Goal: Task Accomplishment & Management: Use online tool/utility

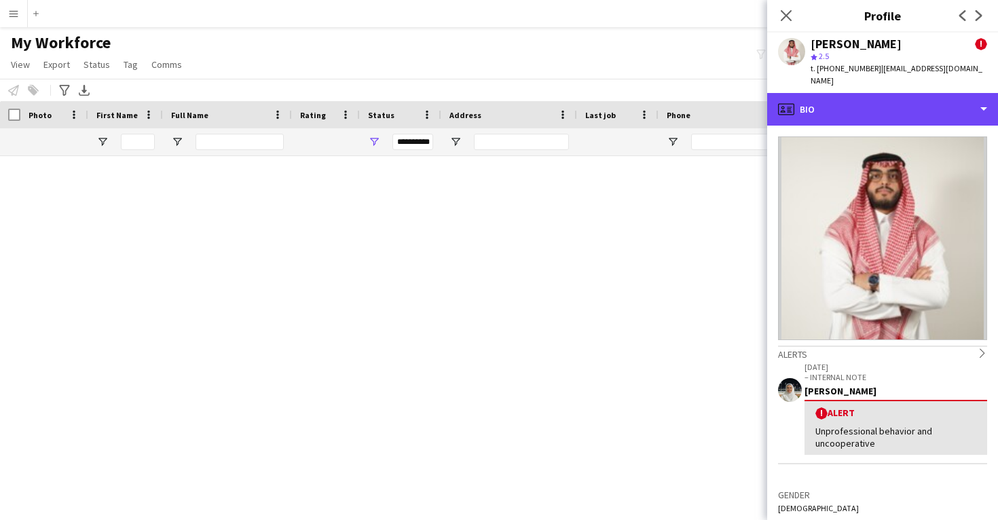
scroll to position [39277, 0]
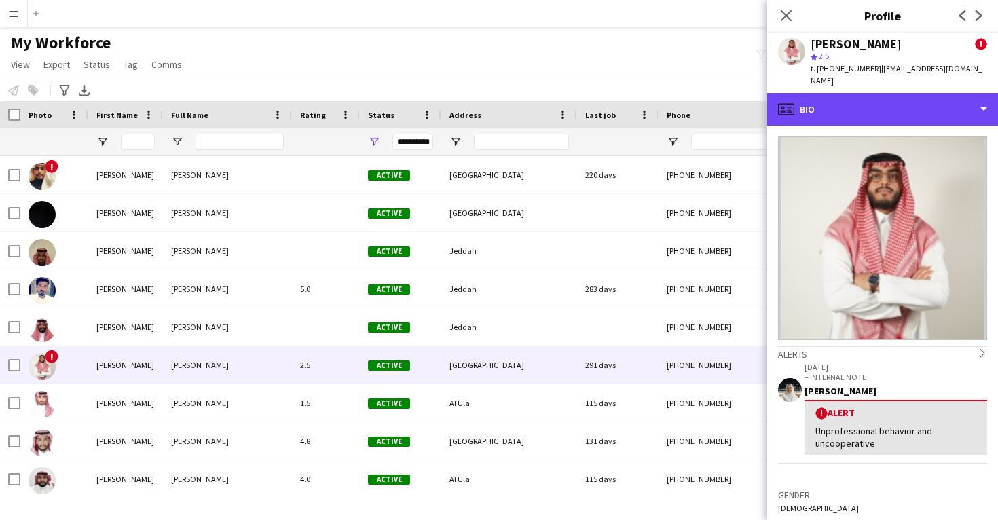
click at [845, 93] on div "profile Bio" at bounding box center [882, 109] width 231 height 33
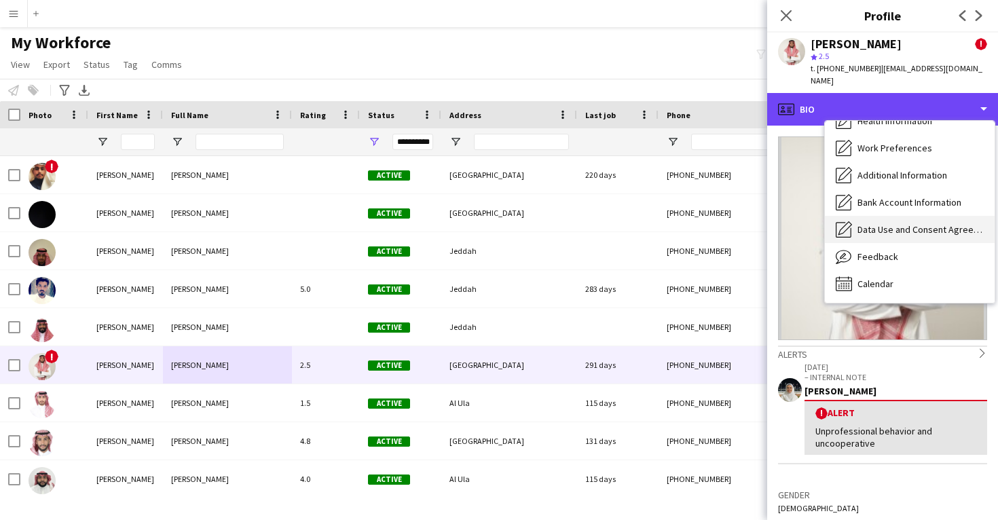
scroll to position [155, 0]
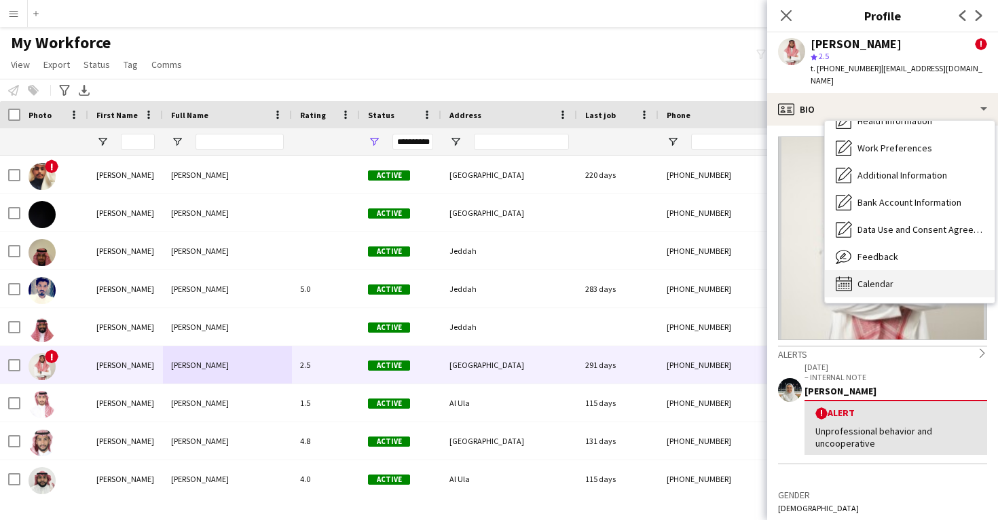
click at [889, 278] on span "Calendar" at bounding box center [876, 284] width 36 height 12
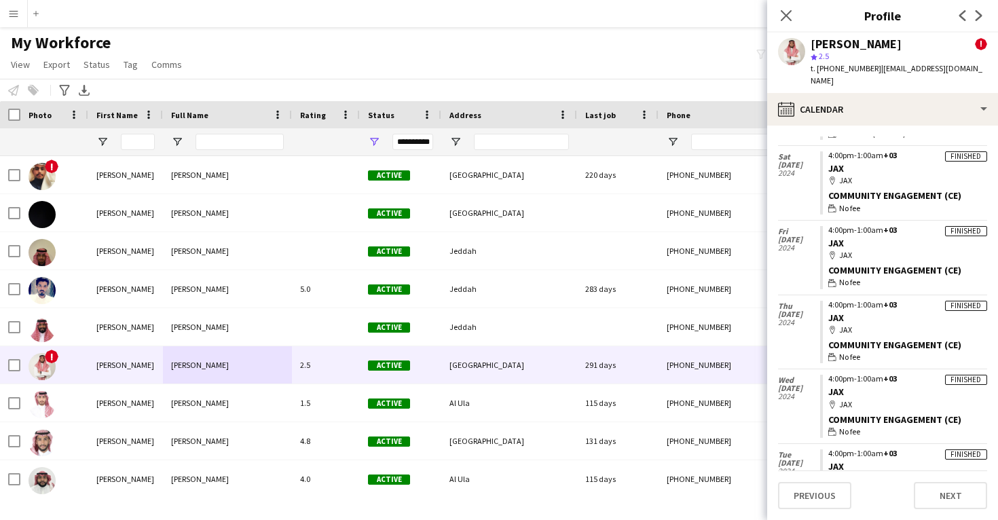
scroll to position [1677, 0]
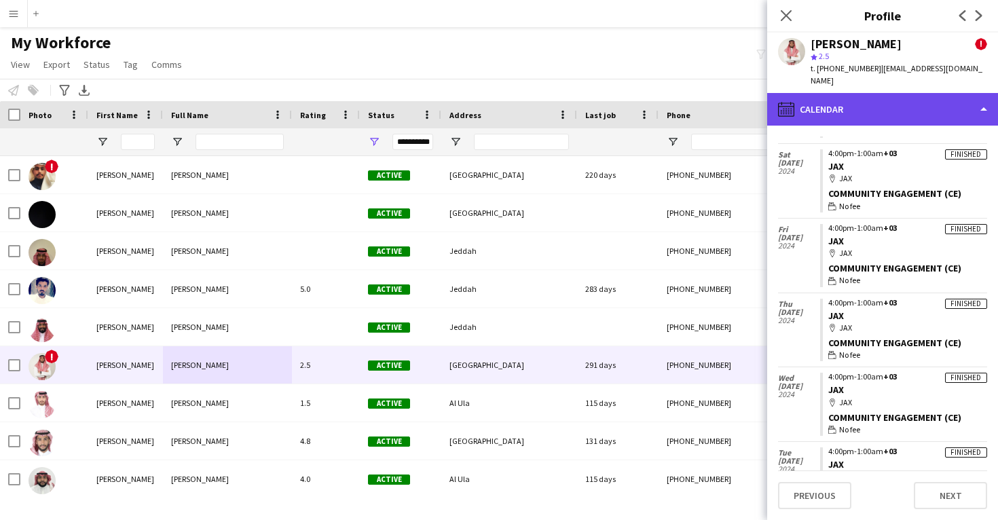
click at [864, 104] on div "calendar-full Calendar" at bounding box center [882, 109] width 231 height 33
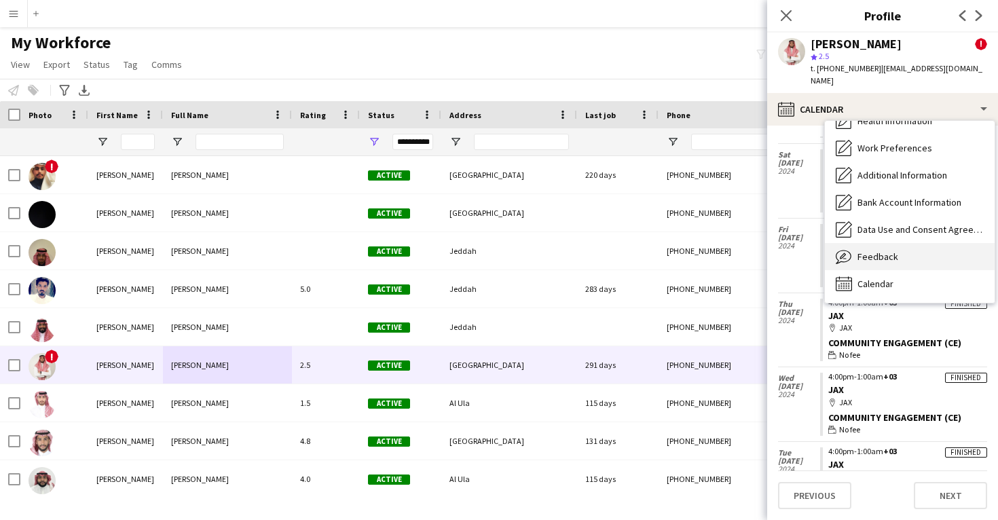
click at [899, 252] on div "Feedback Feedback" at bounding box center [910, 256] width 170 height 27
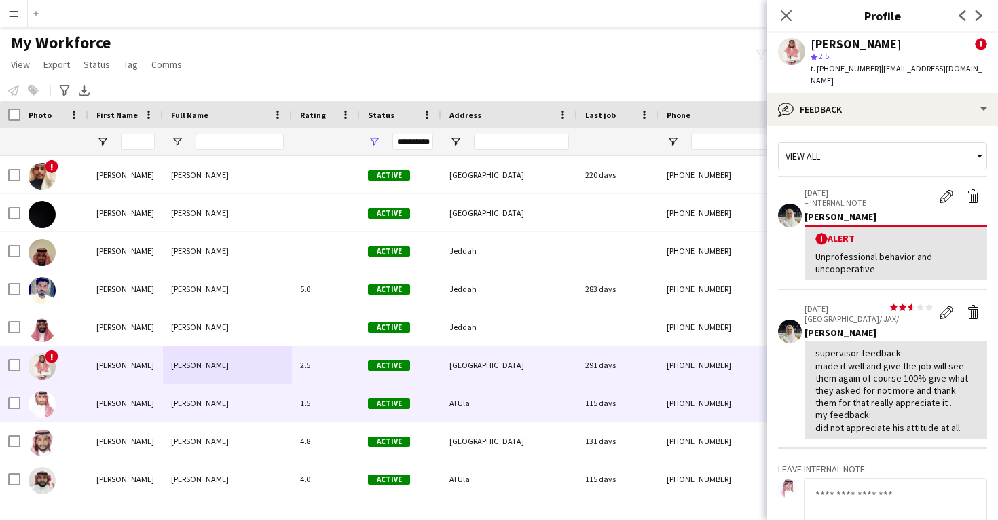
click at [593, 408] on div "115 days" at bounding box center [617, 402] width 81 height 37
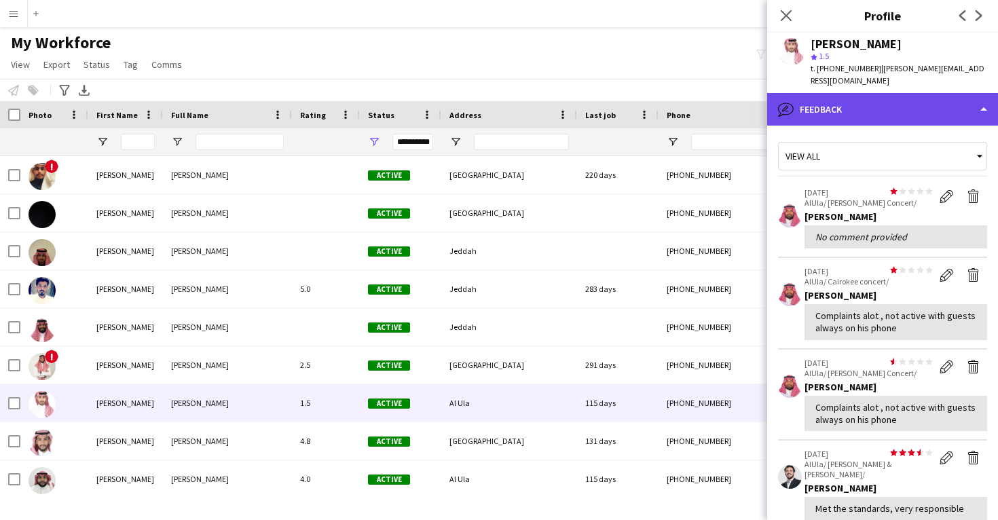
click at [842, 122] on div "bubble-pencil Feedback" at bounding box center [882, 109] width 231 height 33
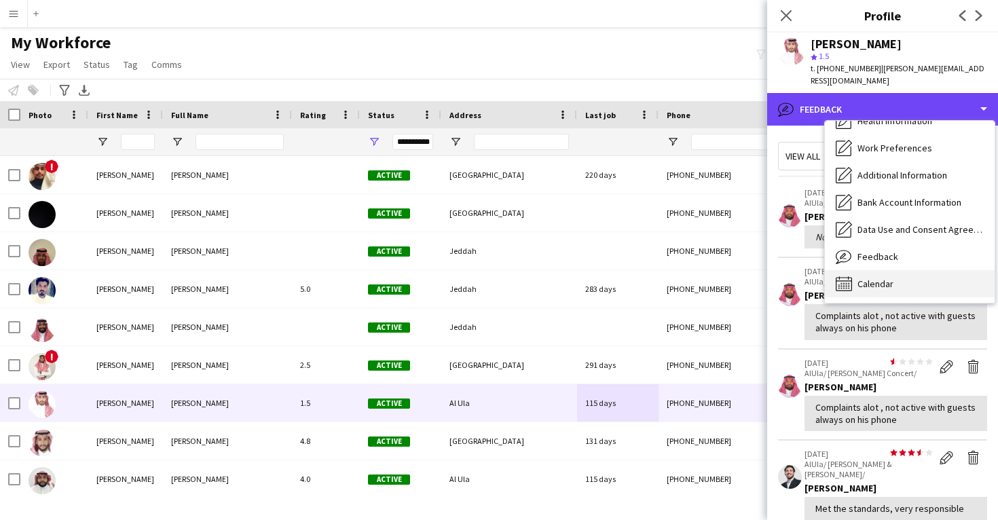
scroll to position [155, 0]
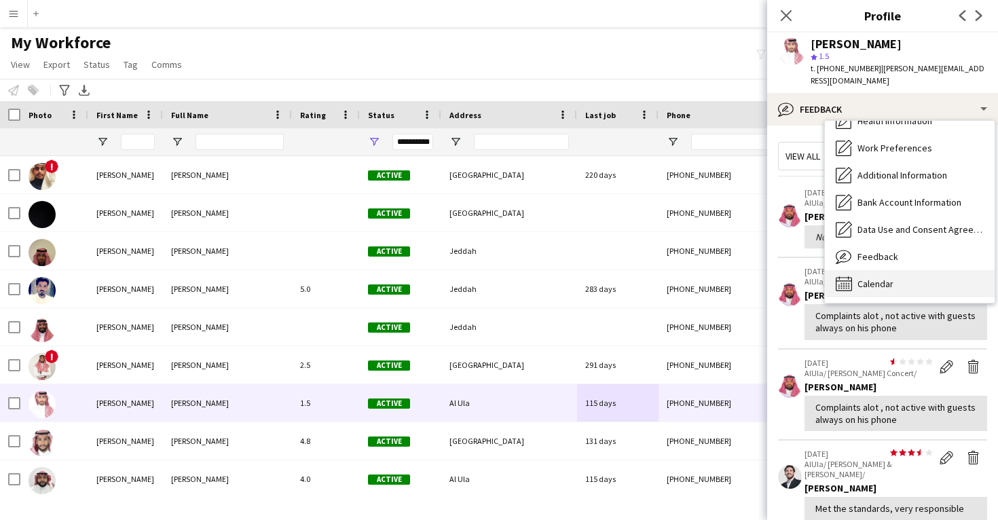
click at [886, 289] on div "Calendar Calendar" at bounding box center [910, 283] width 170 height 27
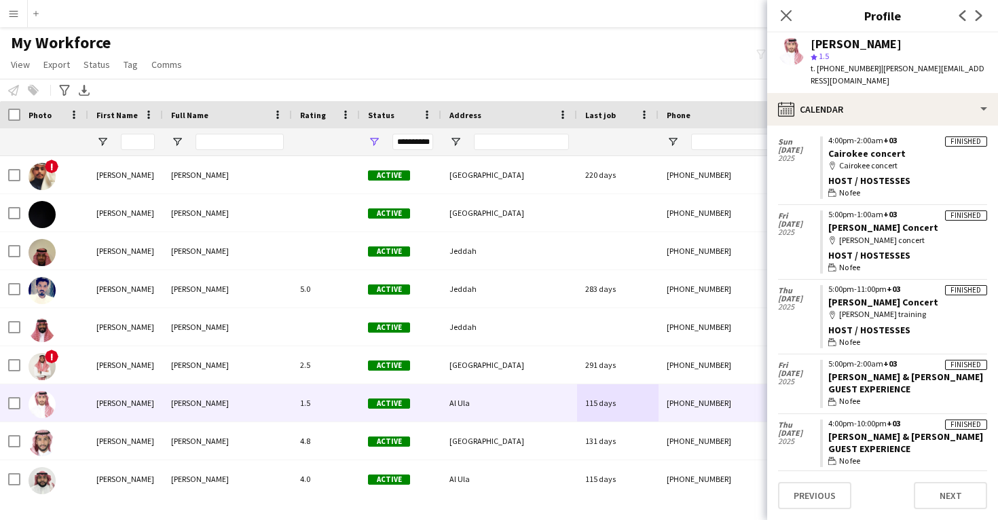
scroll to position [42, 0]
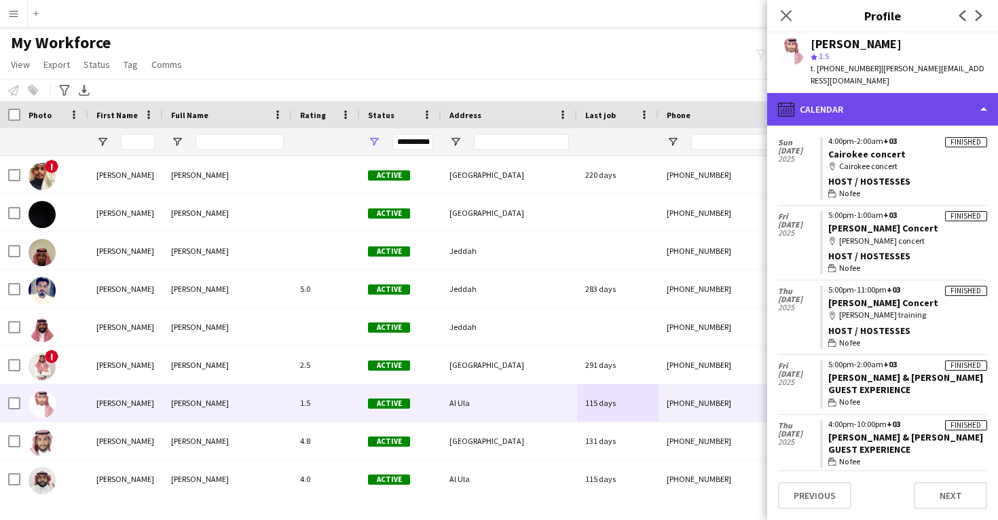
click at [876, 93] on div "calendar-full Calendar" at bounding box center [882, 109] width 231 height 33
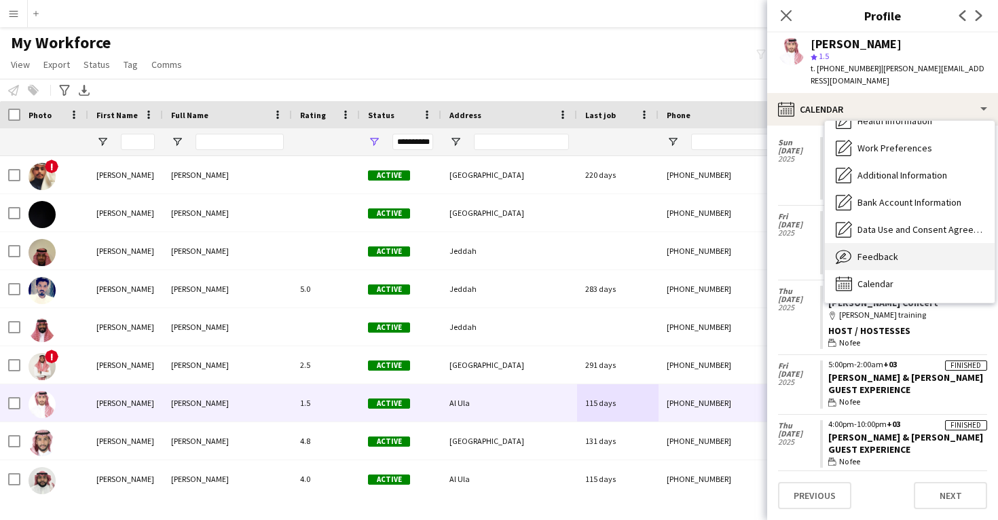
click at [887, 261] on span "Feedback" at bounding box center [878, 257] width 41 height 12
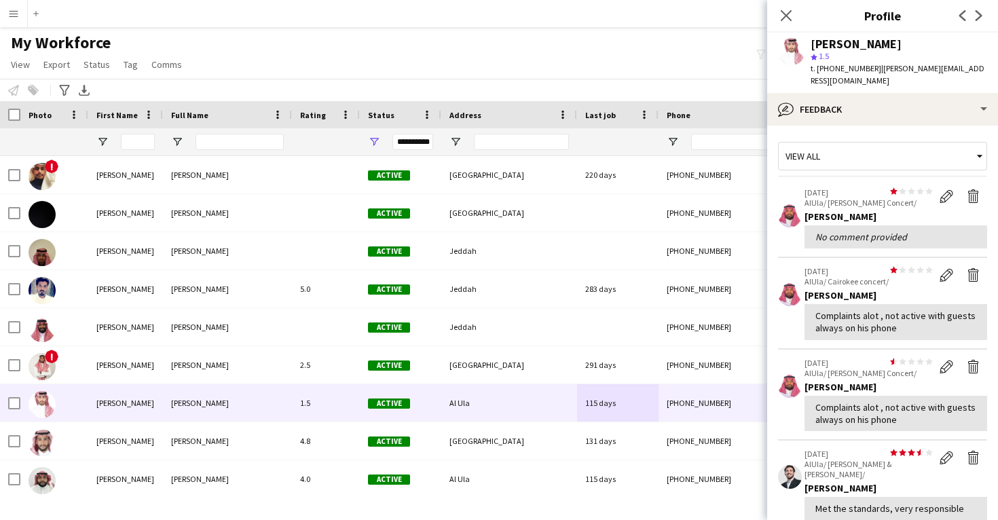
scroll to position [14, 0]
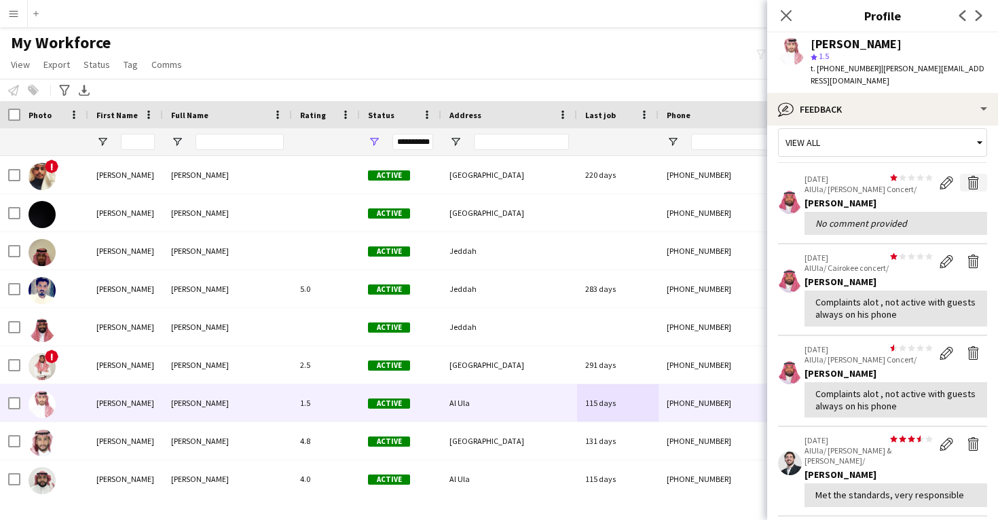
click at [972, 183] on app-icon "Delete feedback" at bounding box center [974, 183] width 14 height 14
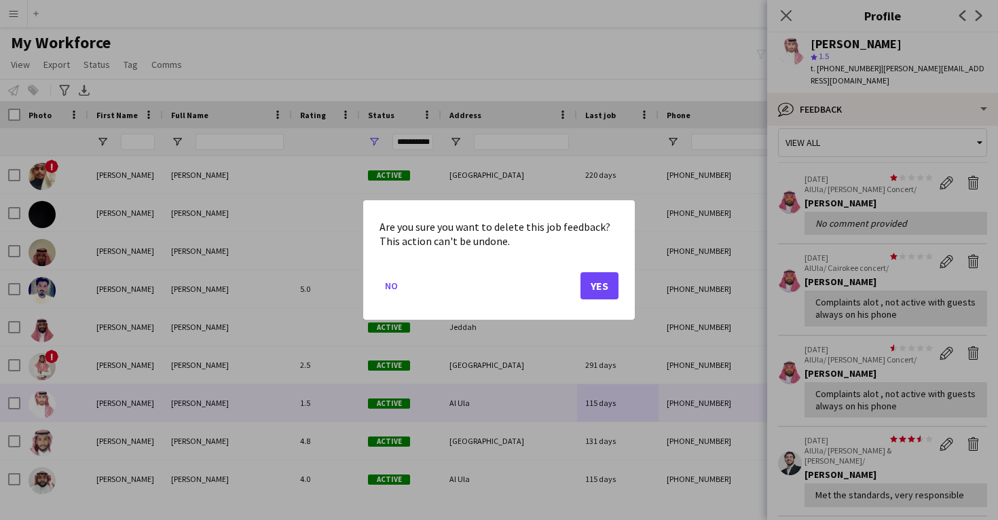
click at [612, 291] on button "Yes" at bounding box center [600, 285] width 38 height 27
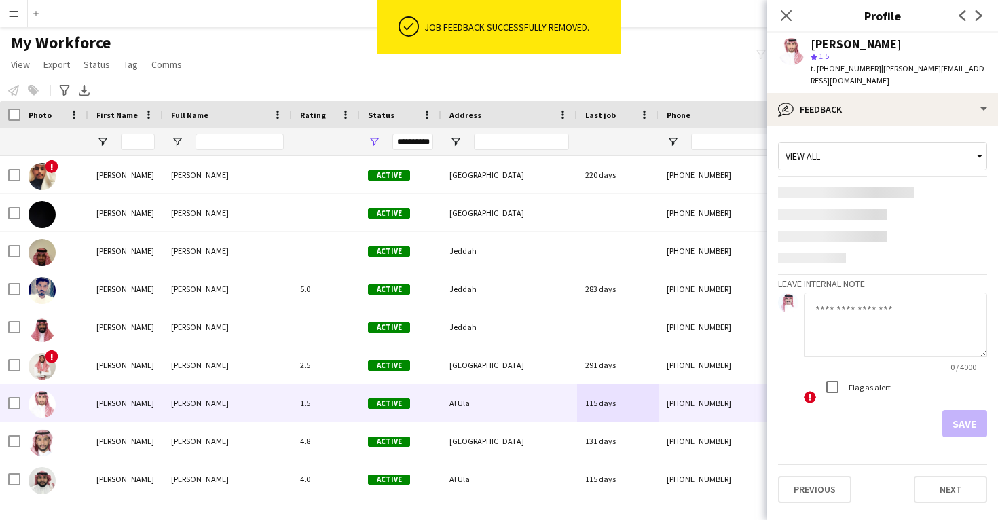
scroll to position [0, 0]
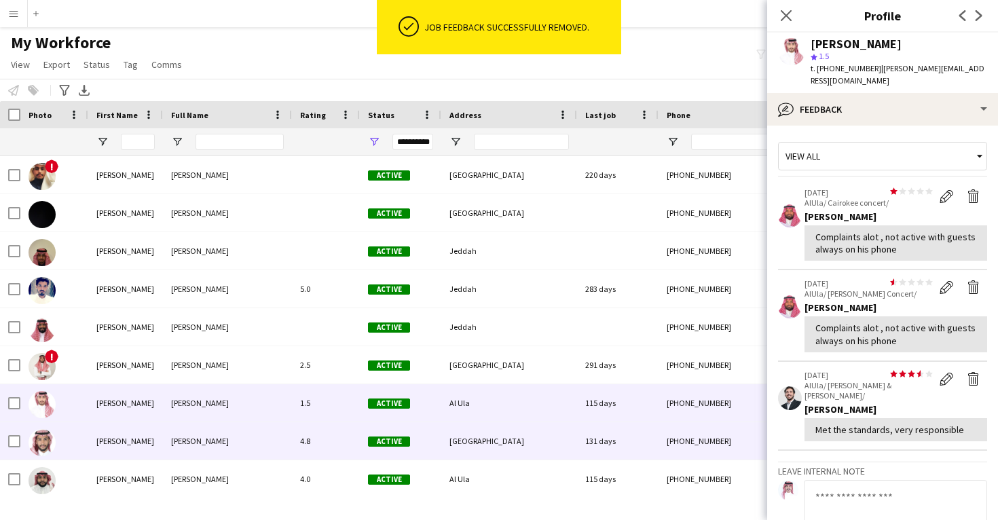
click at [713, 435] on div "+966550077168" at bounding box center [746, 440] width 174 height 37
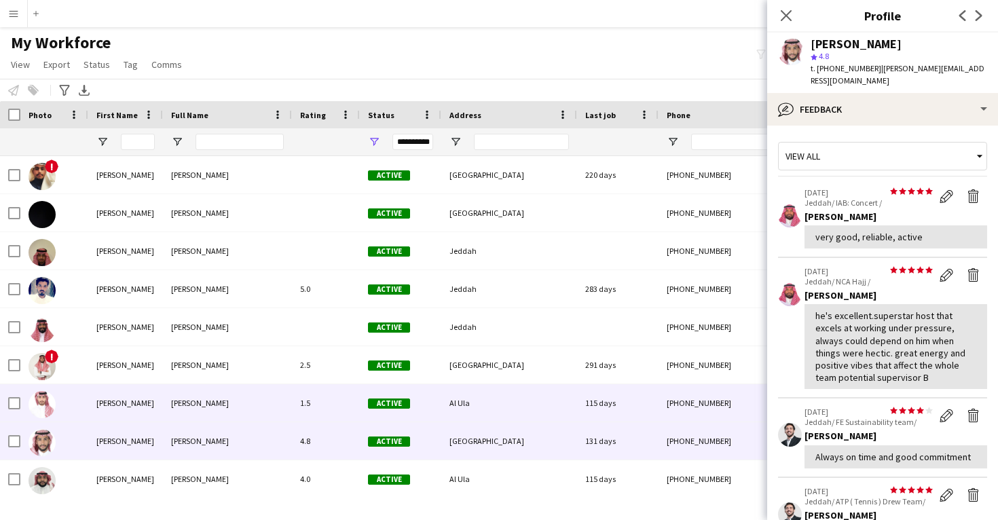
click at [701, 416] on div "+9660509041822" at bounding box center [746, 402] width 174 height 37
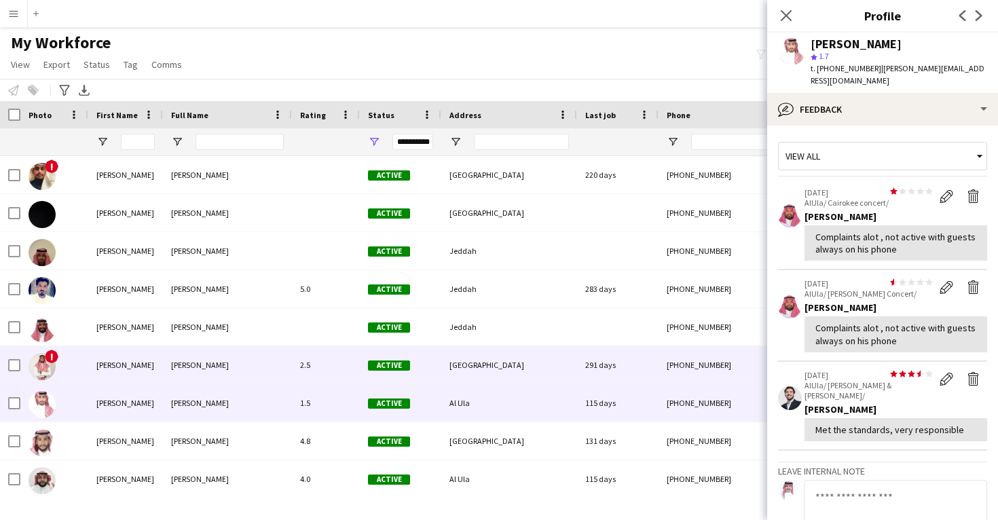
click at [676, 358] on div "+966550301010" at bounding box center [746, 364] width 174 height 37
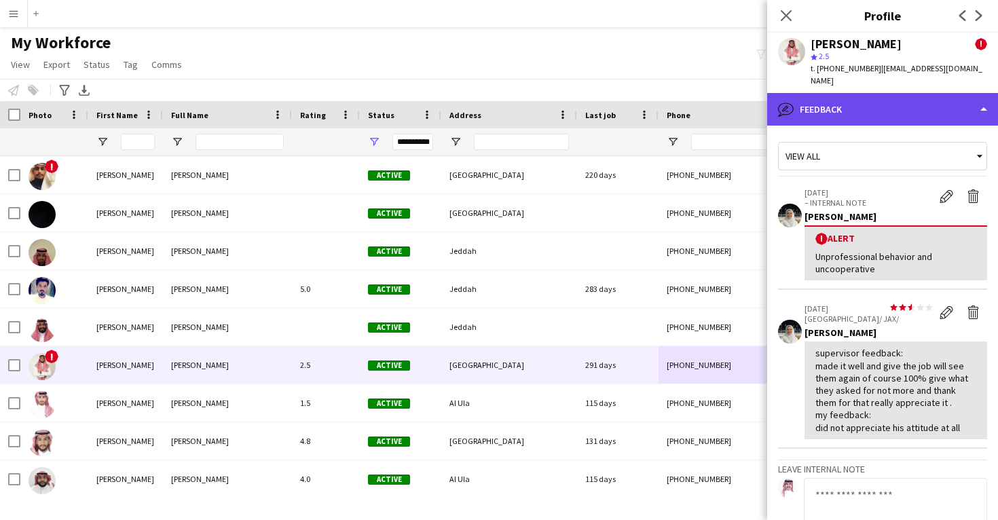
click at [849, 93] on div "bubble-pencil Feedback" at bounding box center [882, 109] width 231 height 33
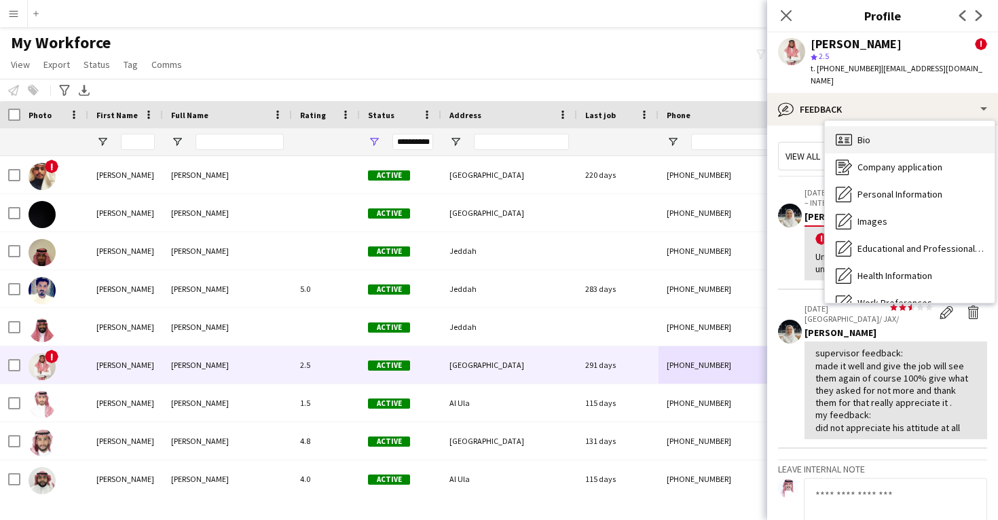
click at [853, 126] on div "Bio Bio" at bounding box center [910, 139] width 170 height 27
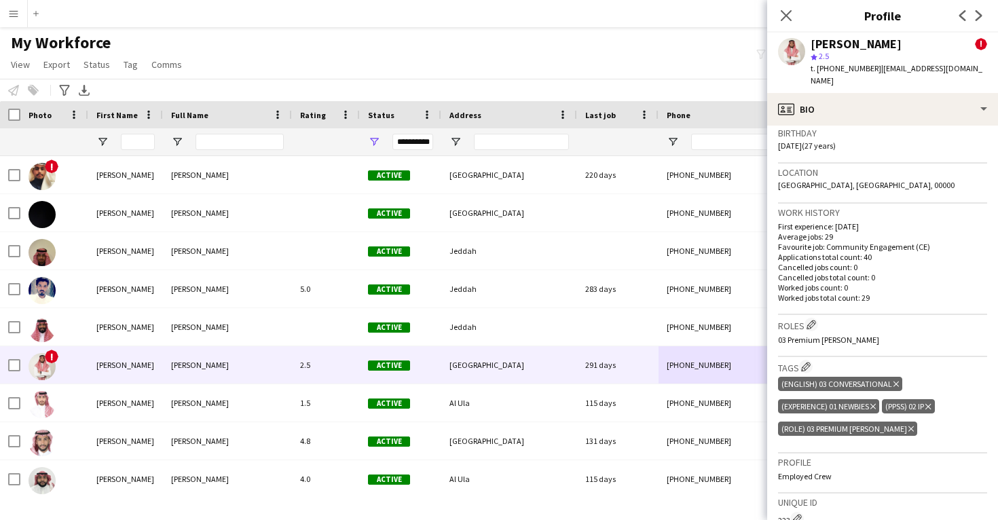
scroll to position [403, 0]
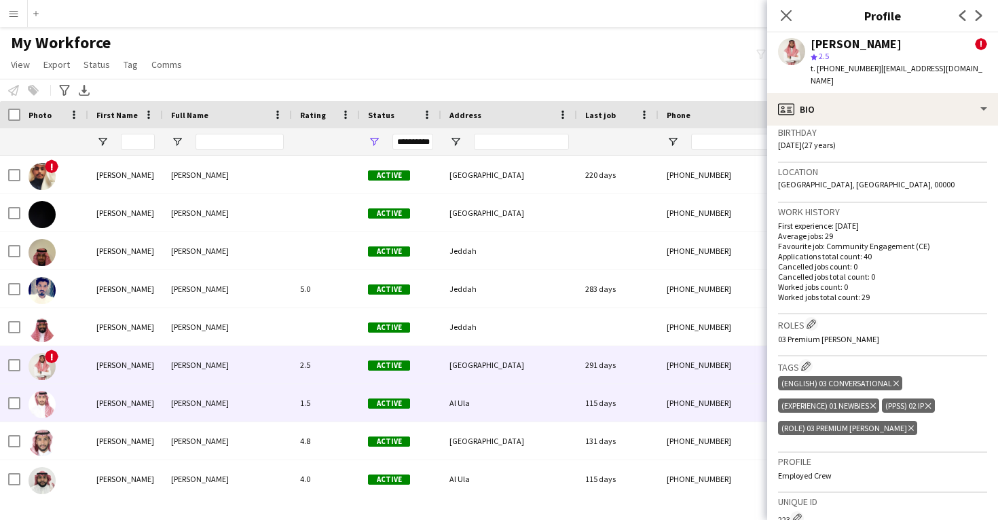
click at [703, 405] on div "+9660509041822" at bounding box center [746, 402] width 174 height 37
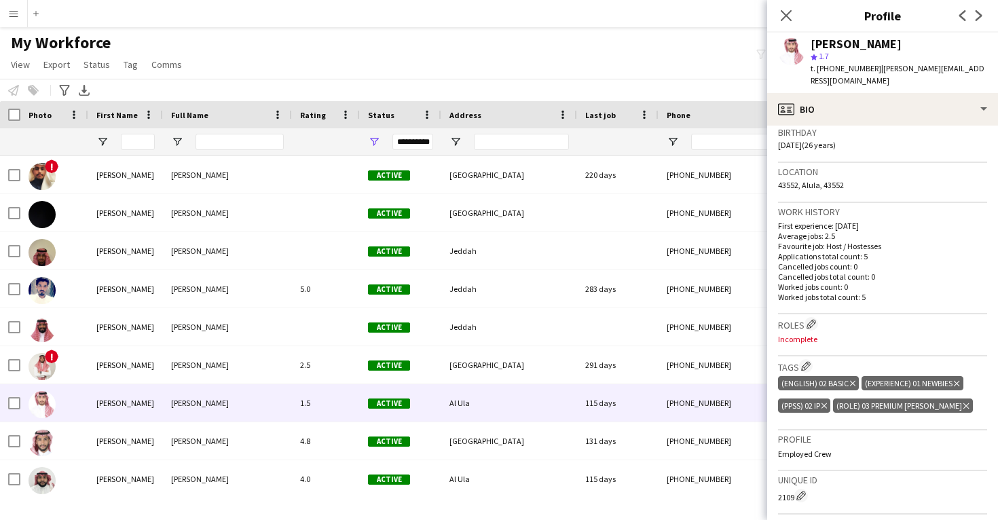
scroll to position [258, 0]
click at [815, 321] on app-icon "Edit crew company roles" at bounding box center [812, 322] width 10 height 10
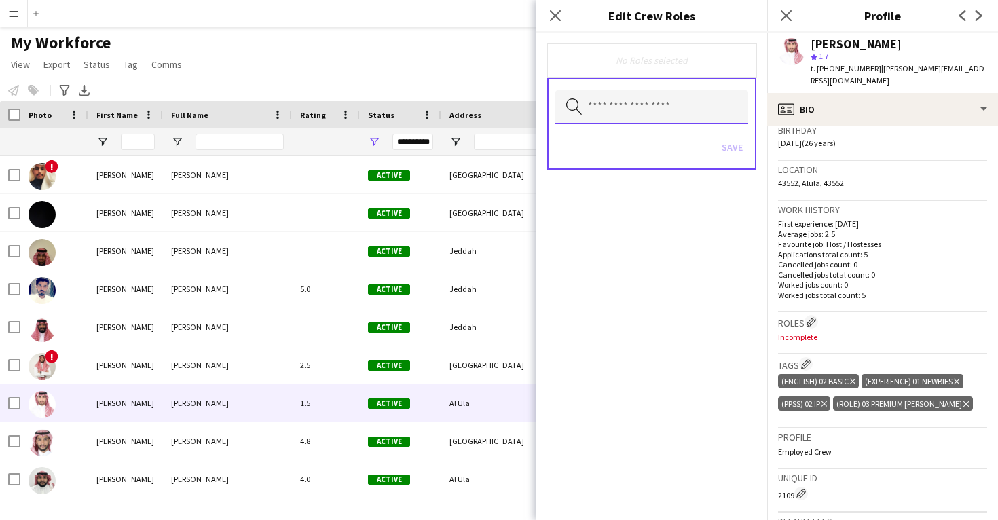
click at [623, 112] on input "text" at bounding box center [651, 107] width 193 height 34
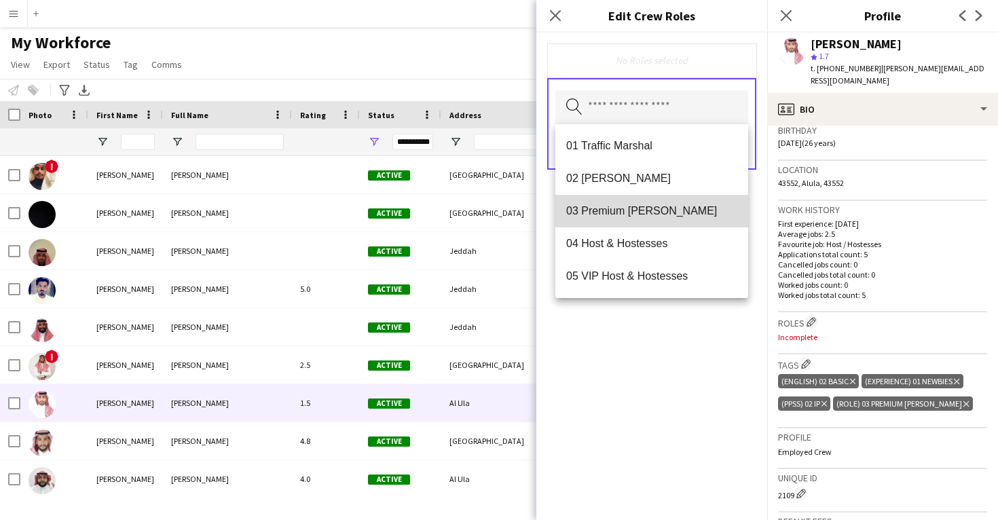
click at [636, 215] on span "03 Premium Usher" at bounding box center [651, 210] width 171 height 13
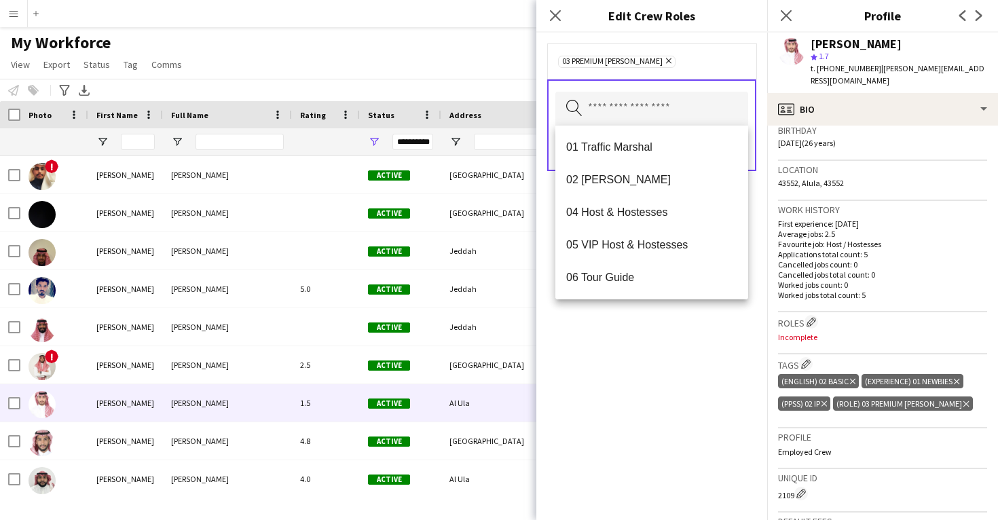
click at [666, 371] on div "03 Premium Usher Remove Search by role type Save" at bounding box center [651, 276] width 231 height 487
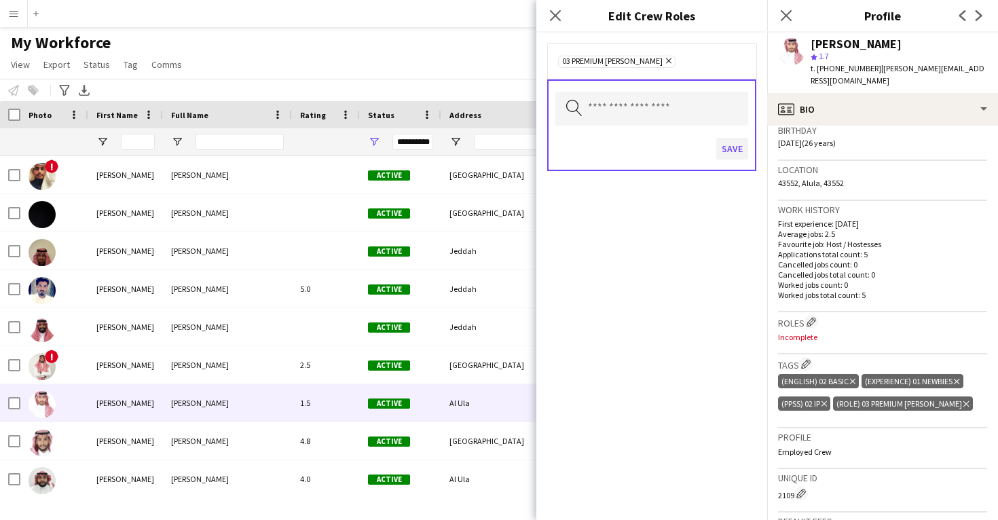
click at [732, 153] on button "Save" at bounding box center [732, 149] width 32 height 22
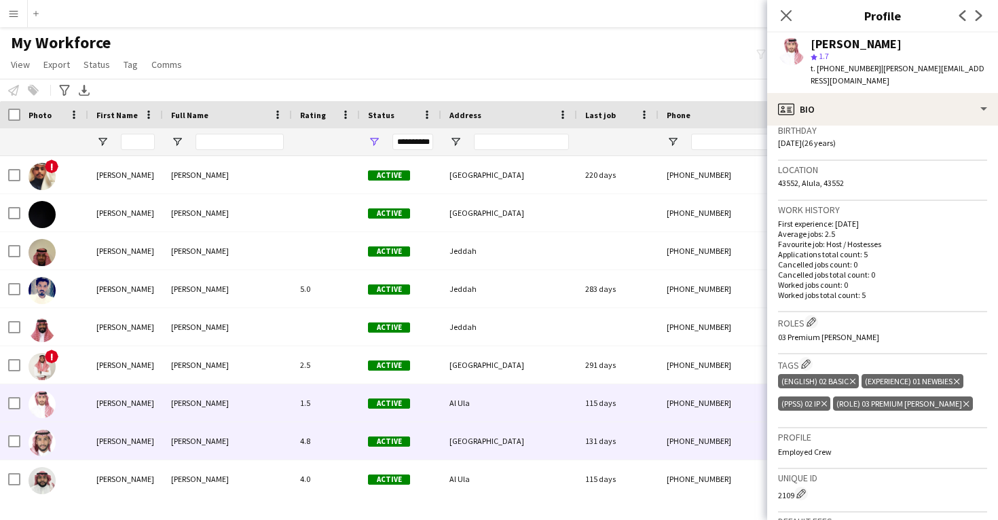
click at [701, 430] on div "+966550077168" at bounding box center [746, 440] width 174 height 37
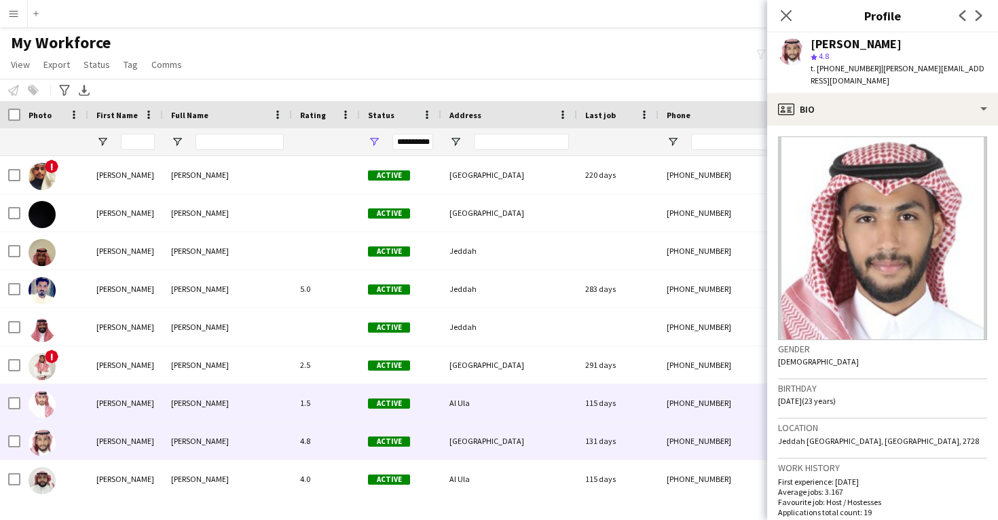
click at [695, 407] on div "+9660509041822" at bounding box center [746, 402] width 174 height 37
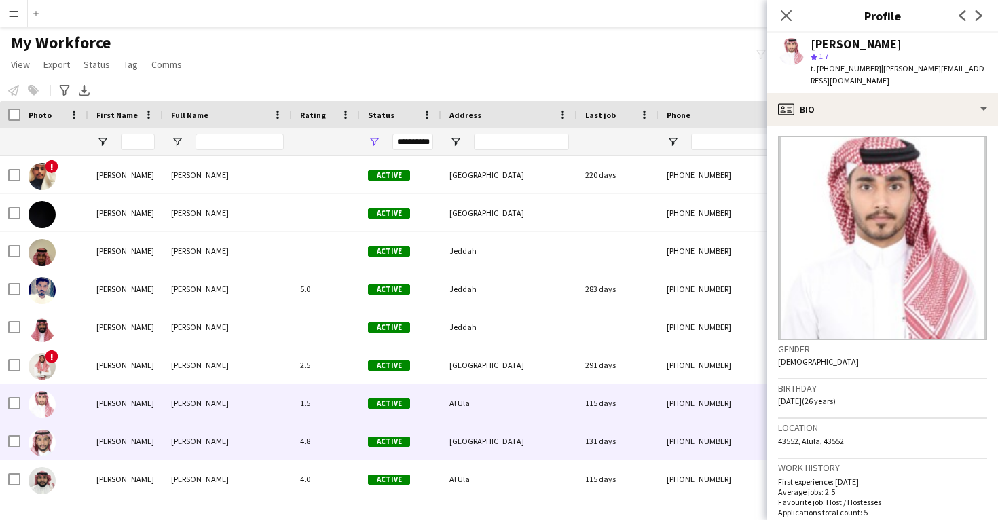
click at [695, 435] on div "+966550077168" at bounding box center [746, 440] width 174 height 37
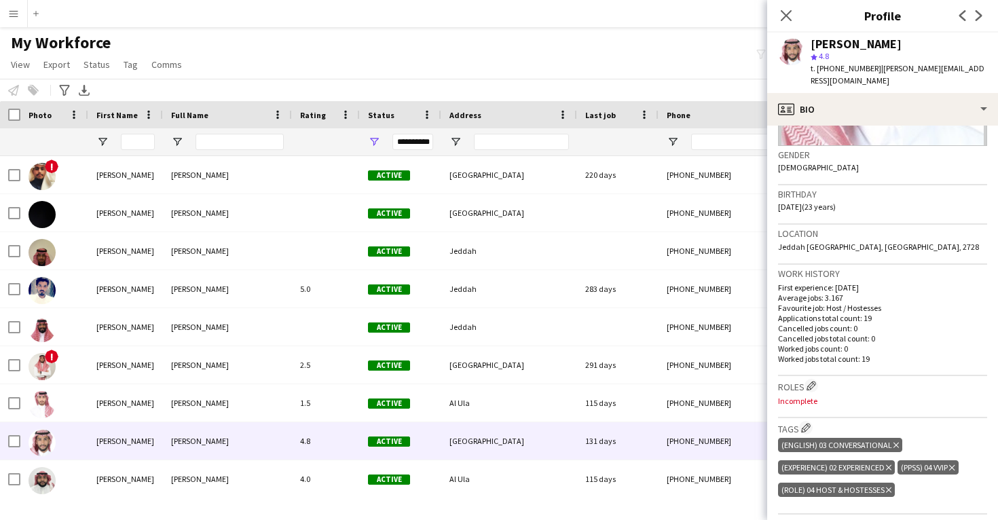
scroll to position [195, 0]
click at [815, 383] on app-icon "Edit crew company roles" at bounding box center [812, 385] width 10 height 10
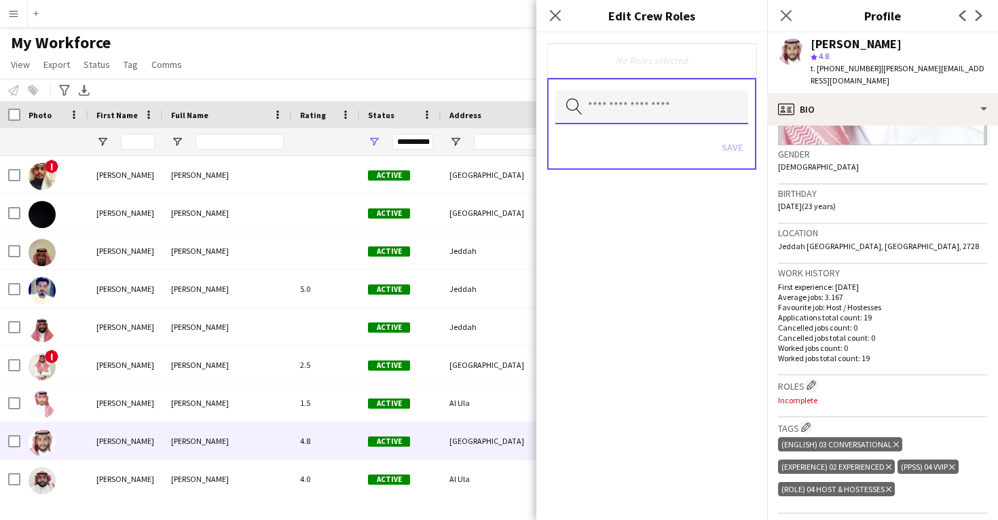
click at [693, 123] on input "text" at bounding box center [651, 107] width 193 height 34
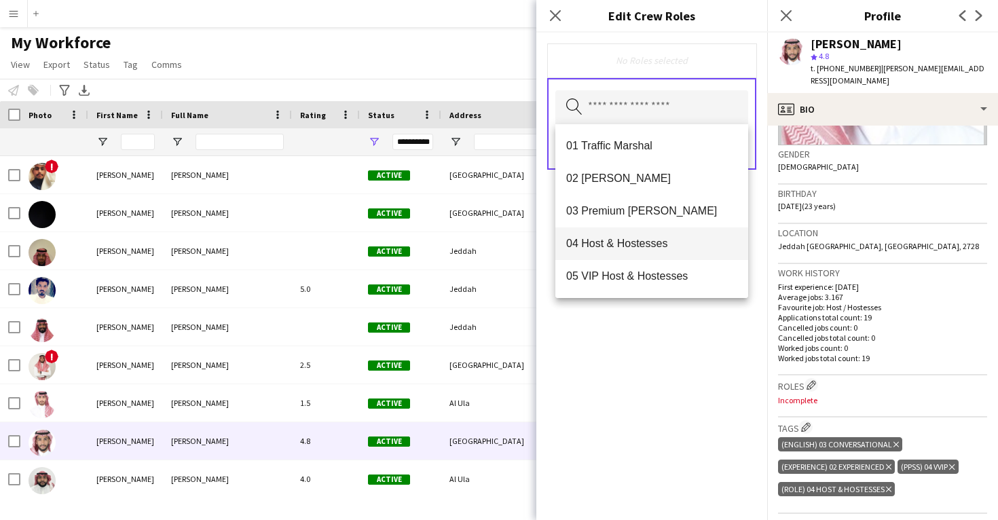
click at [684, 228] on mat-option "04 Host & Hostesses" at bounding box center [651, 243] width 193 height 33
click at [686, 348] on div "04 Host & Hostesses Remove Search by role type Save" at bounding box center [651, 276] width 231 height 487
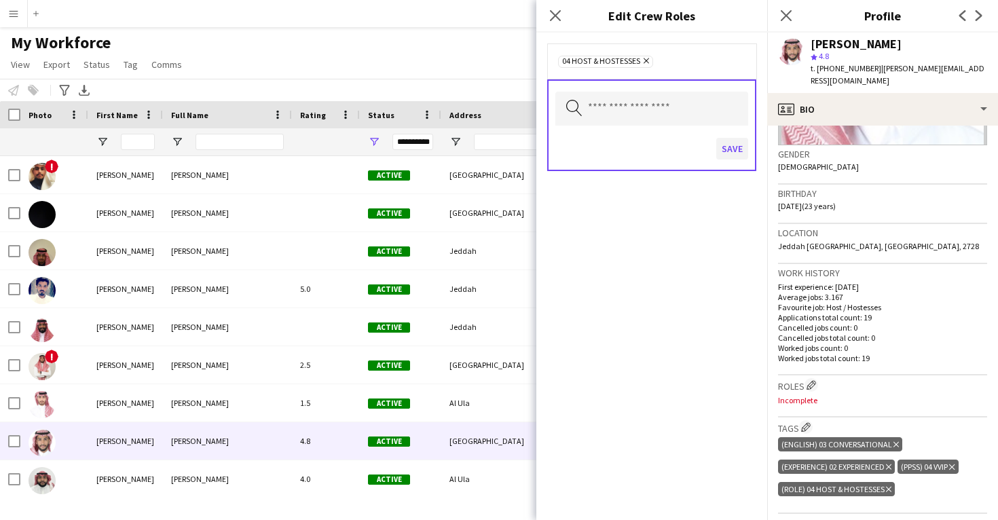
click at [735, 157] on button "Save" at bounding box center [732, 149] width 32 height 22
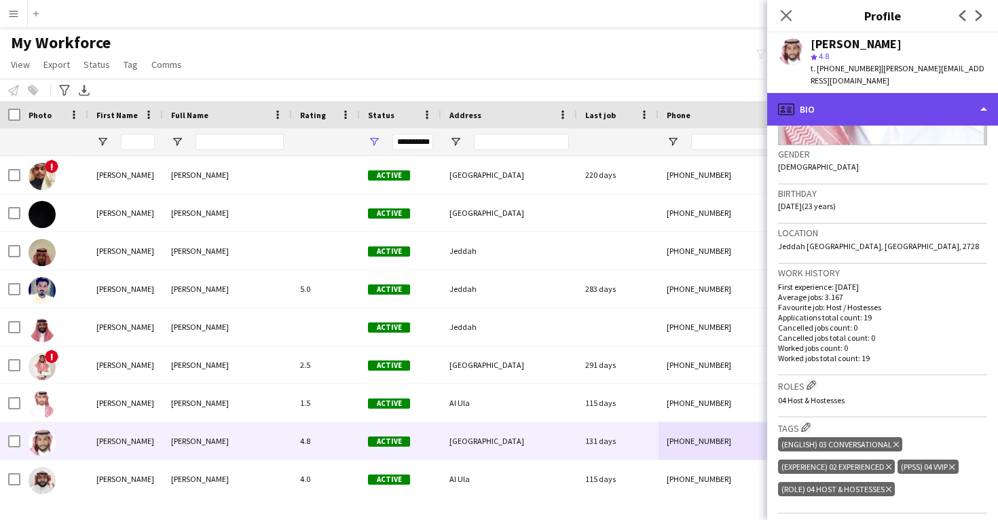
click at [831, 113] on div "profile Bio" at bounding box center [882, 109] width 231 height 33
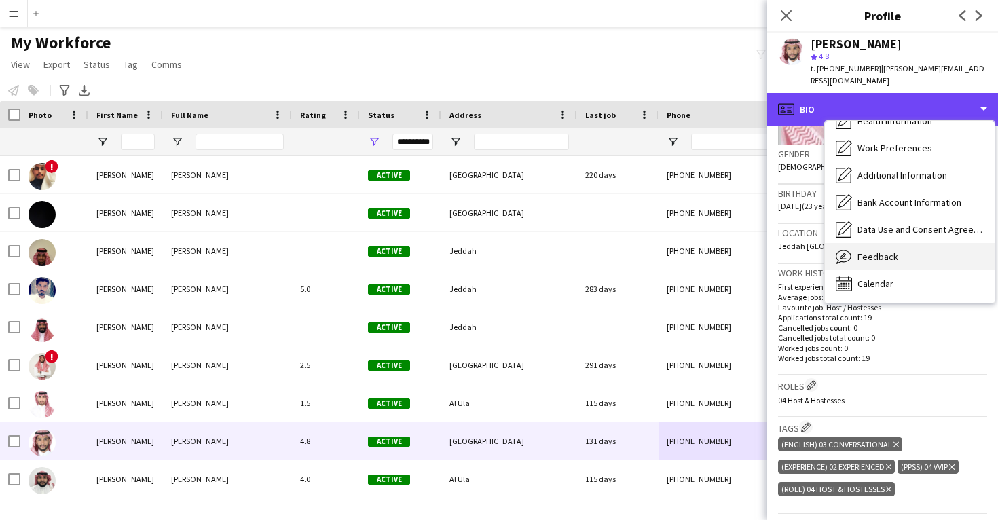
scroll to position [155, 0]
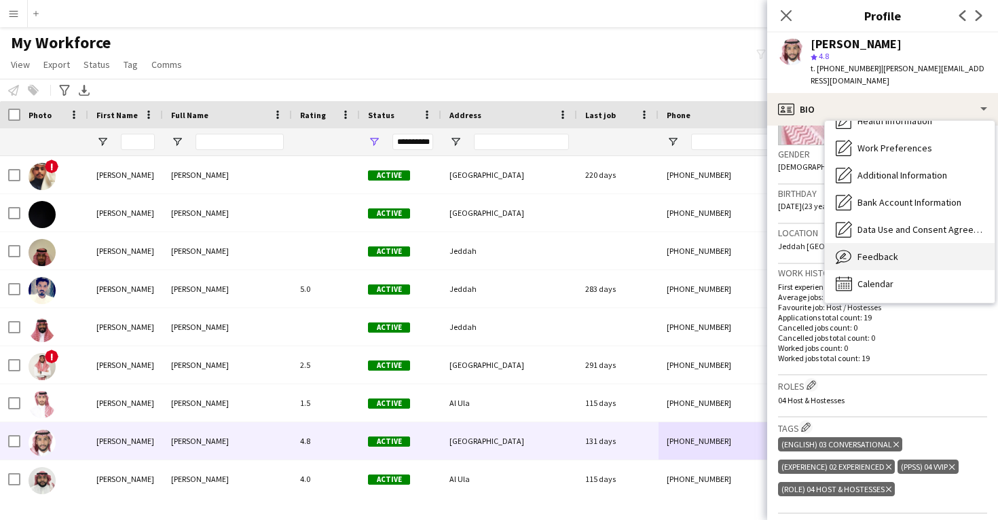
click at [865, 251] on span "Feedback" at bounding box center [878, 257] width 41 height 12
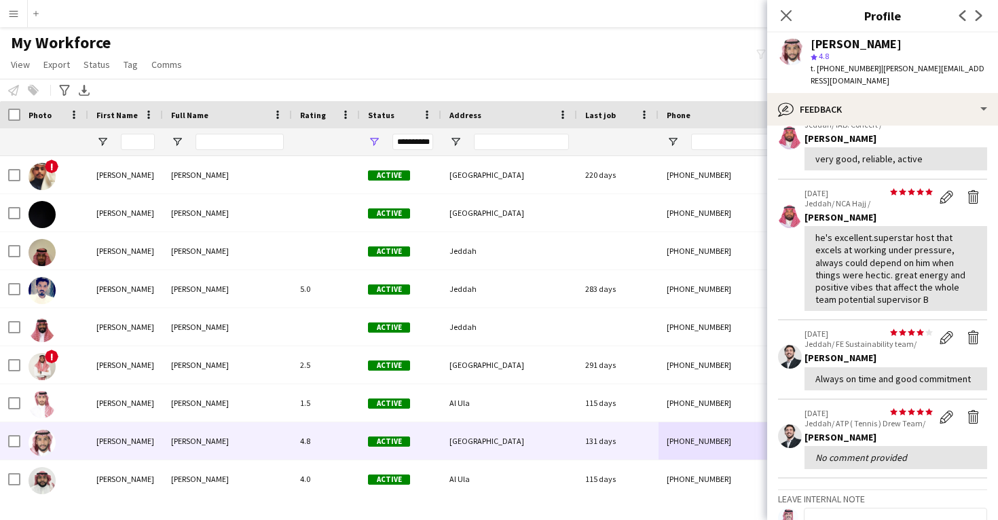
scroll to position [79, 0]
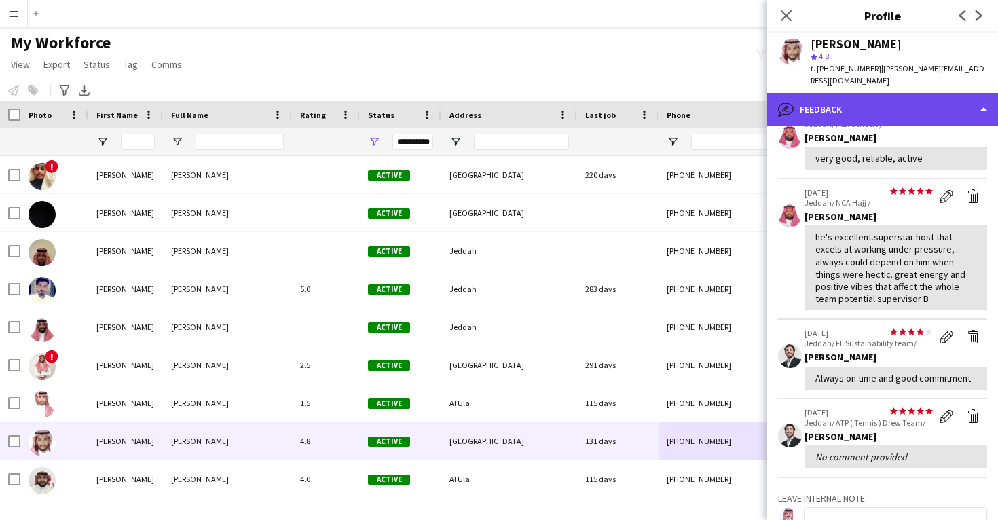
click at [870, 122] on div "bubble-pencil Feedback" at bounding box center [882, 109] width 231 height 33
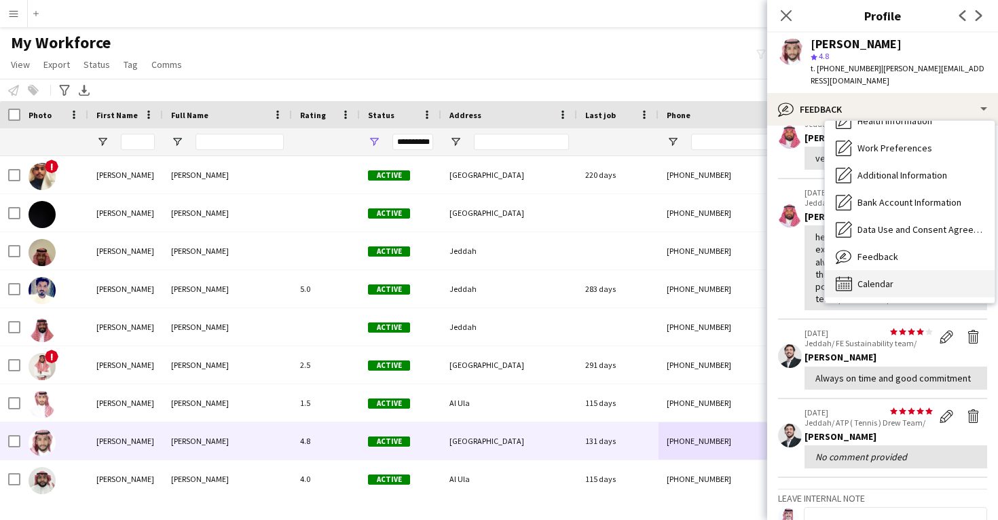
click at [891, 281] on span "Calendar" at bounding box center [876, 284] width 36 height 12
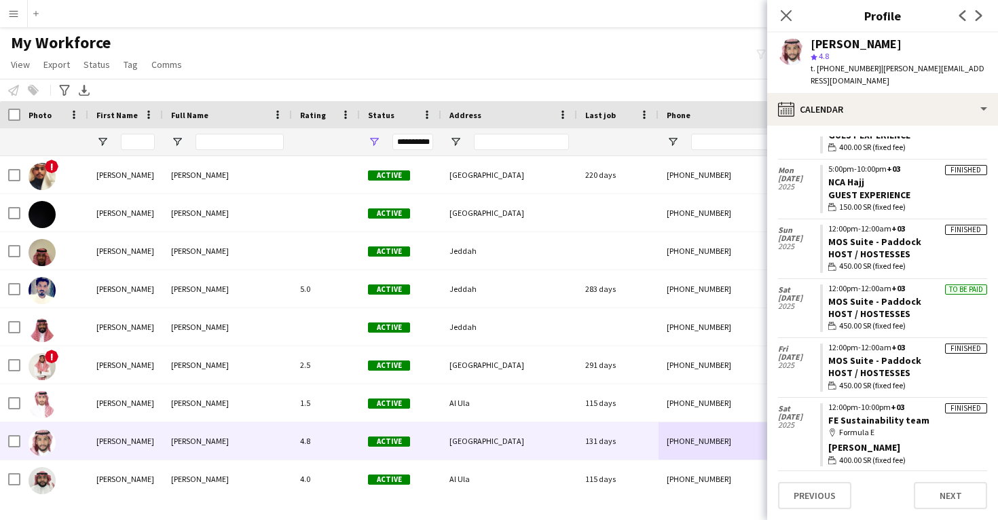
scroll to position [283, 0]
click at [889, 298] on link "MOS Suite - Paddock" at bounding box center [874, 300] width 93 height 12
drag, startPoint x: 921, startPoint y: 236, endPoint x: 830, endPoint y: 238, distance: 90.3
click at [830, 238] on app-crew-calendar-job-card "Finished 12:00pm-12:00am +03 MOS Suite - Paddock Host / Hostesses wallet 450.00…" at bounding box center [903, 247] width 167 height 48
copy link "MOS Suite - Paddock"
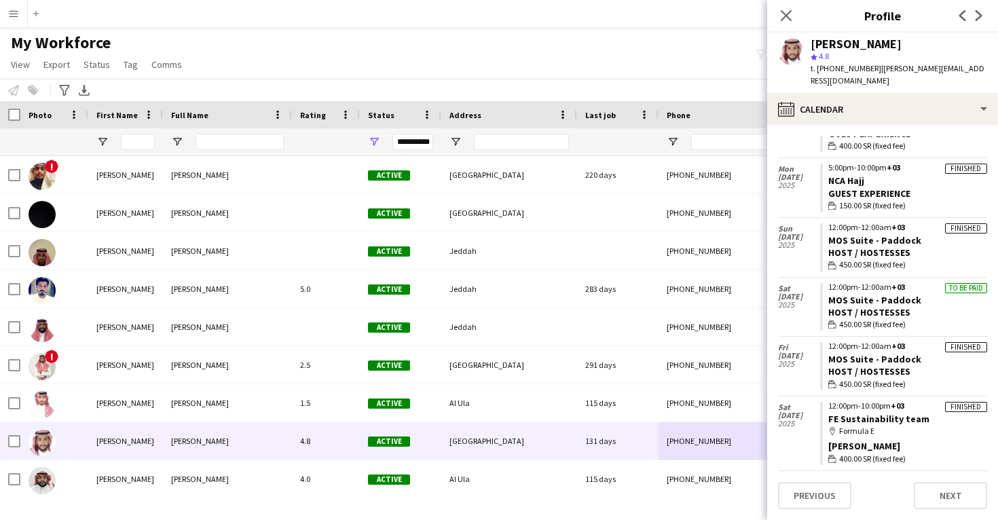
click at [864, 44] on div "[PERSON_NAME]" at bounding box center [856, 44] width 91 height 12
copy div "[PERSON_NAME]"
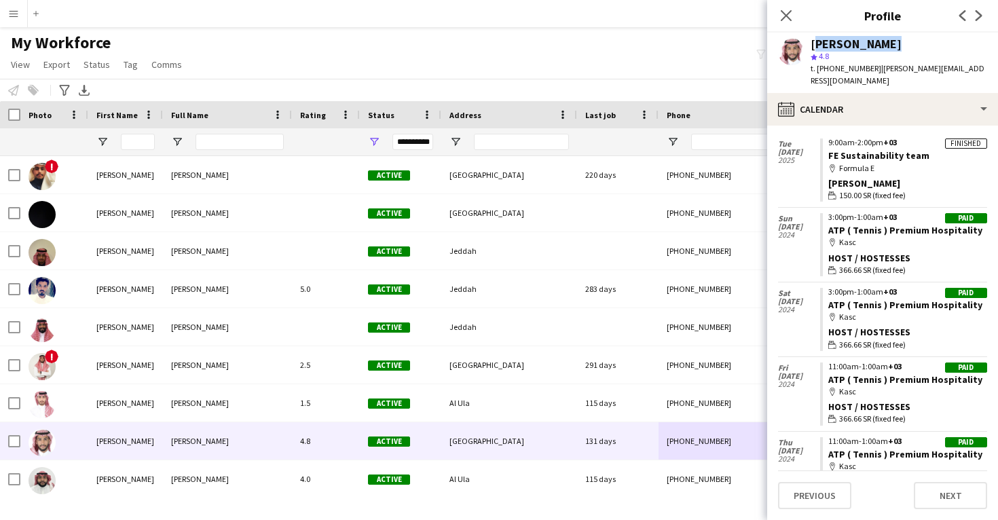
scroll to position [775, 0]
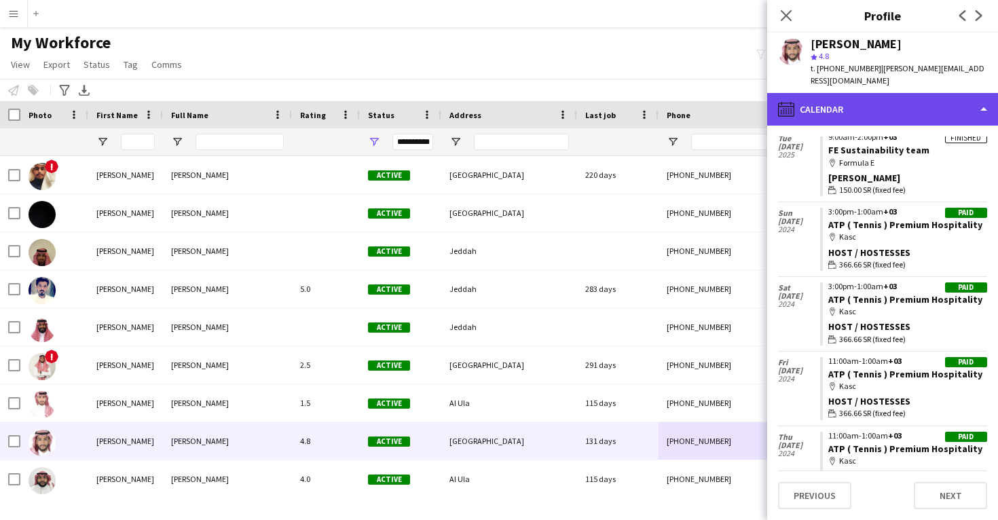
click at [868, 122] on div "calendar-full Calendar" at bounding box center [882, 109] width 231 height 33
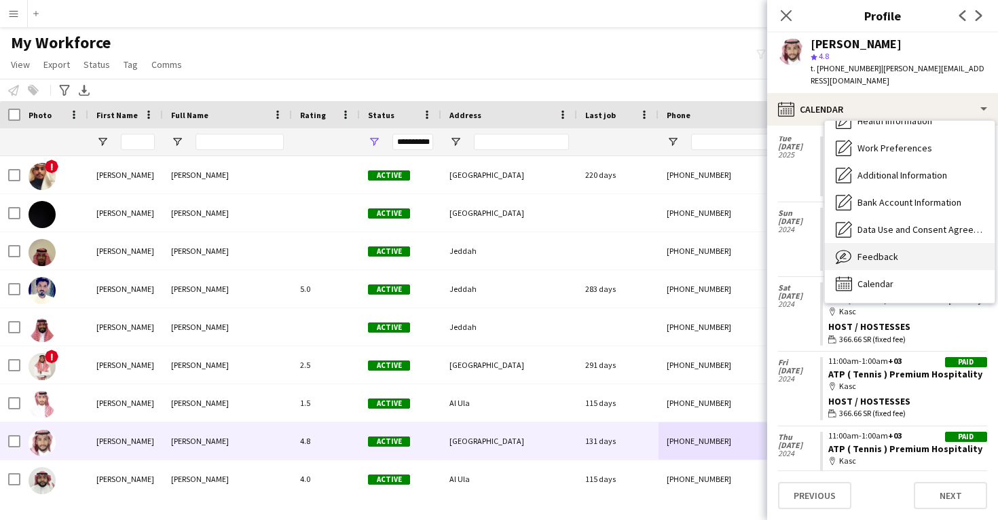
click at [877, 263] on div "Feedback Feedback" at bounding box center [910, 256] width 170 height 27
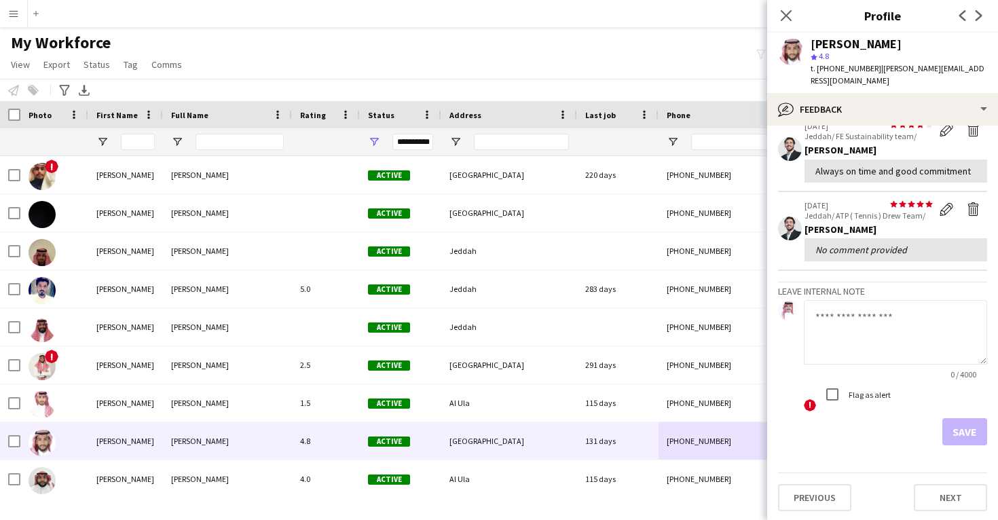
scroll to position [276, 0]
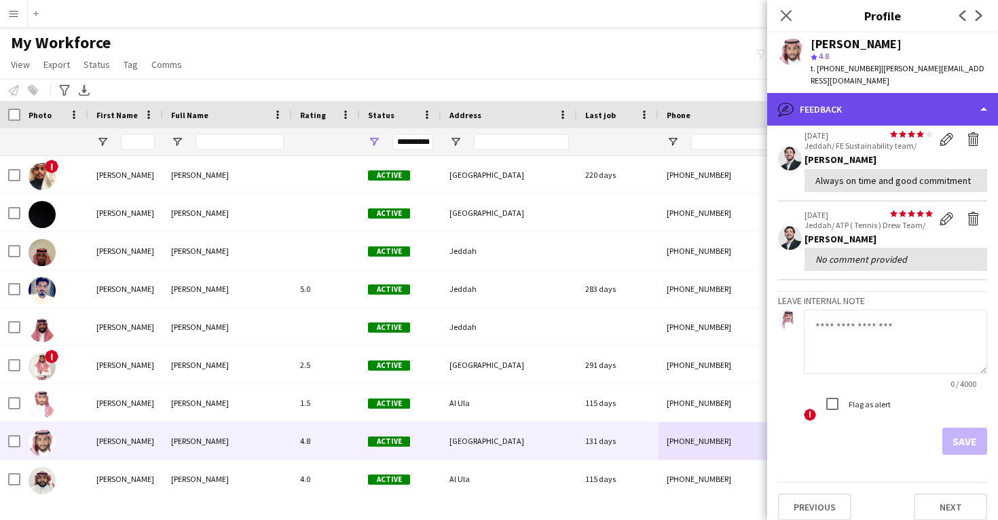
click at [849, 117] on div "bubble-pencil Feedback" at bounding box center [882, 109] width 231 height 33
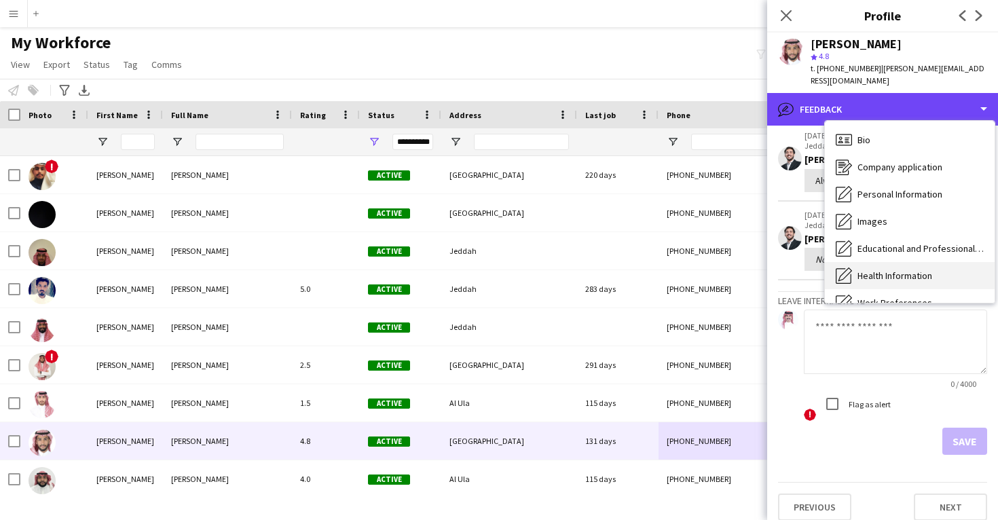
scroll to position [0, 0]
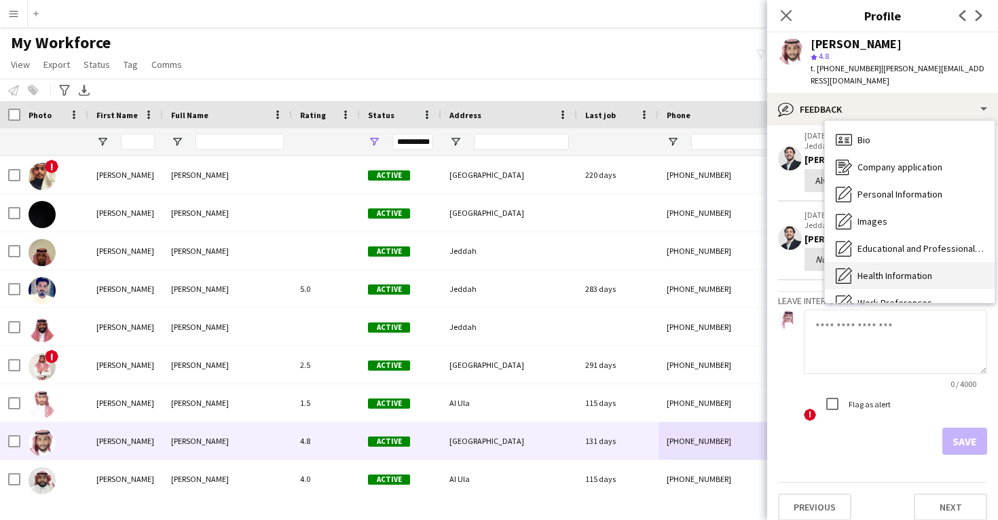
click at [854, 131] on div "Bio Bio" at bounding box center [910, 139] width 170 height 27
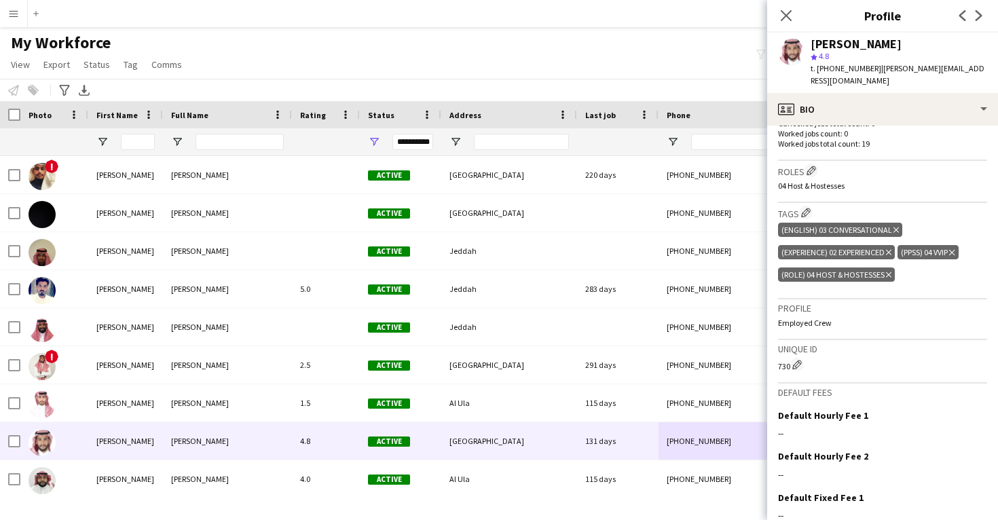
scroll to position [416, 0]
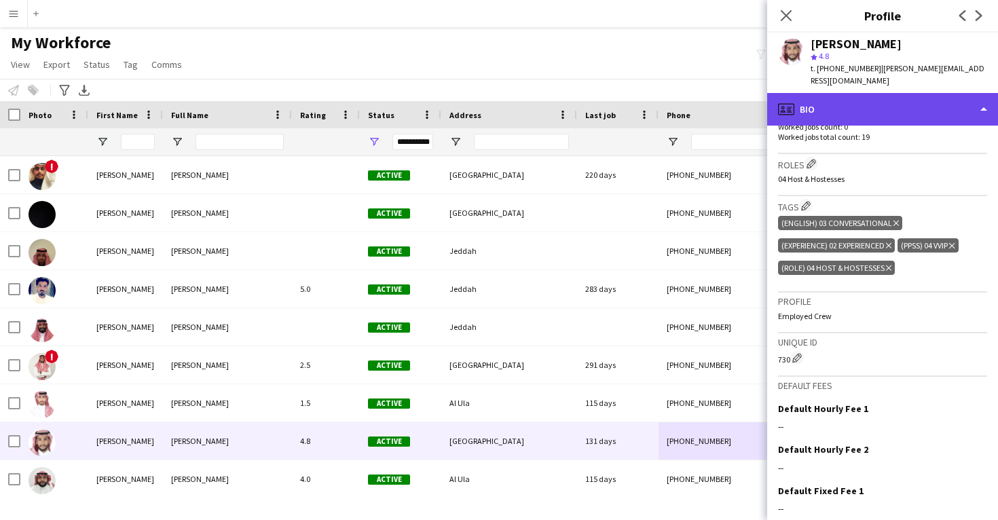
click at [839, 116] on div "profile Bio" at bounding box center [882, 109] width 231 height 33
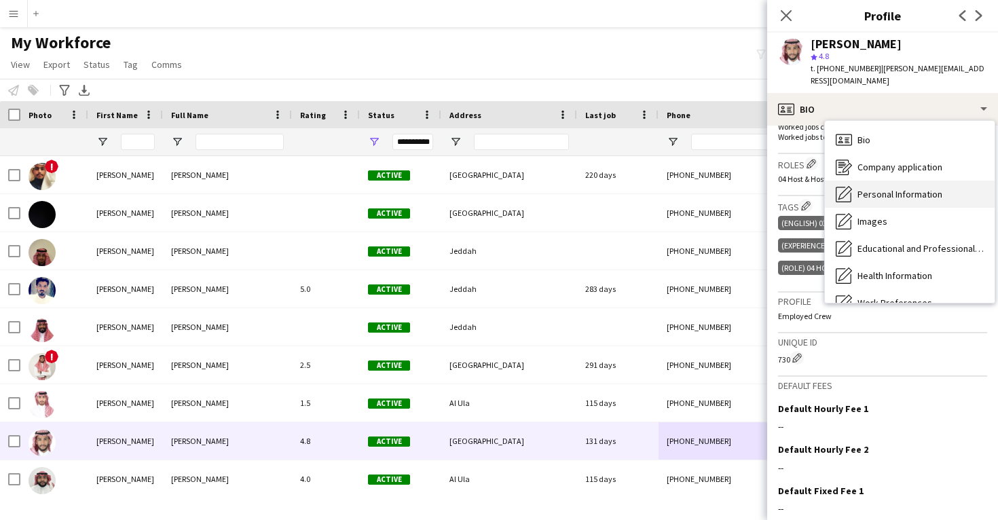
click at [845, 191] on icon "Personal Information" at bounding box center [844, 194] width 16 height 16
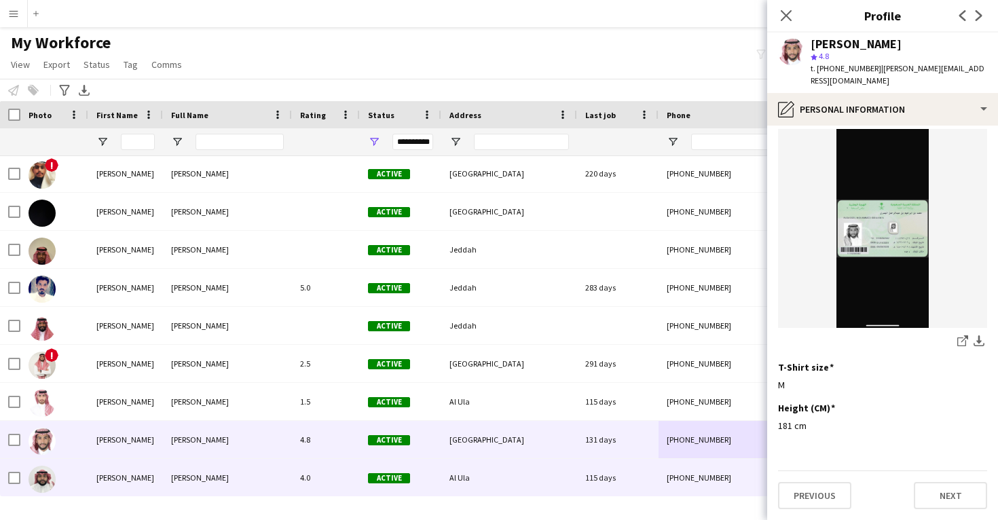
scroll to position [39278, 0]
click at [604, 484] on div "115 days" at bounding box center [617, 477] width 81 height 37
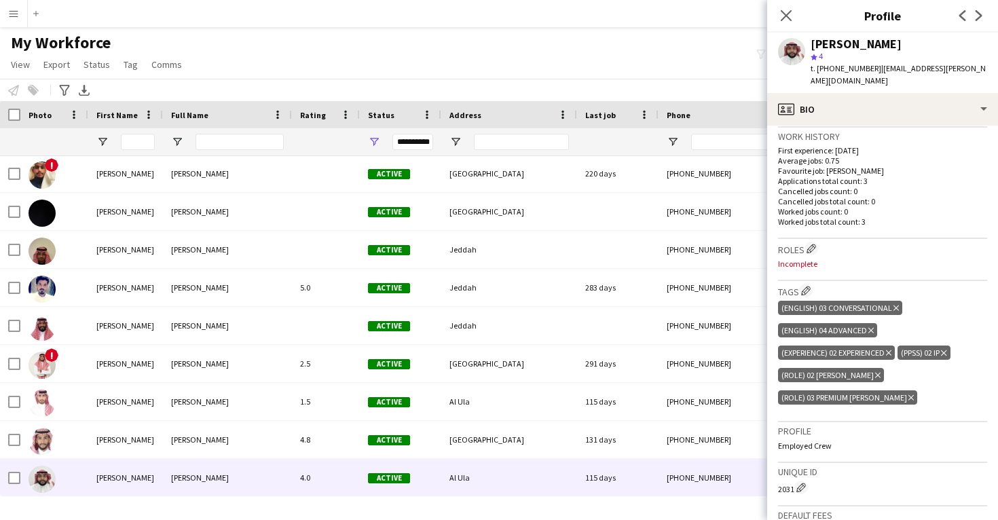
scroll to position [332, 0]
click at [875, 375] on icon at bounding box center [877, 374] width 5 height 5
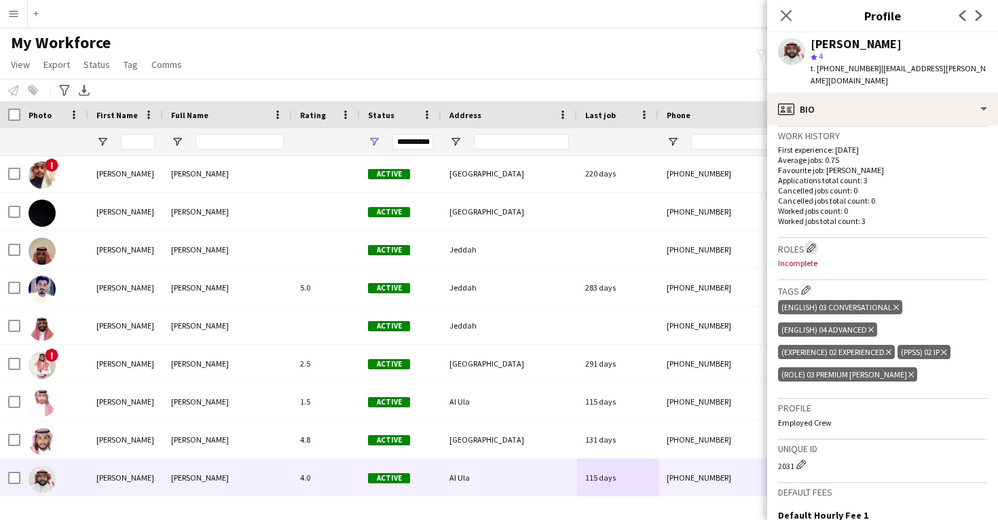
click at [813, 249] on app-icon "Edit crew company roles" at bounding box center [812, 248] width 10 height 10
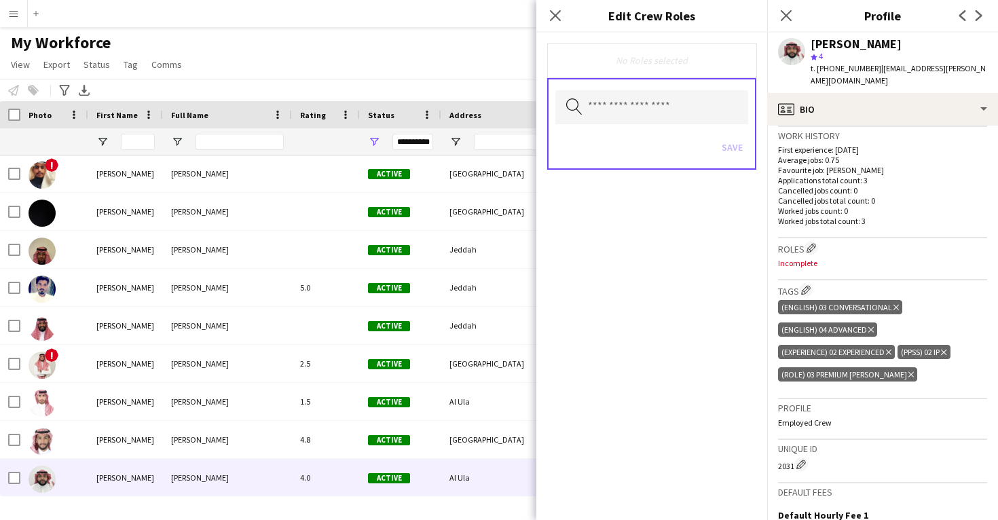
click at [896, 307] on icon "Delete tag" at bounding box center [896, 307] width 5 height 8
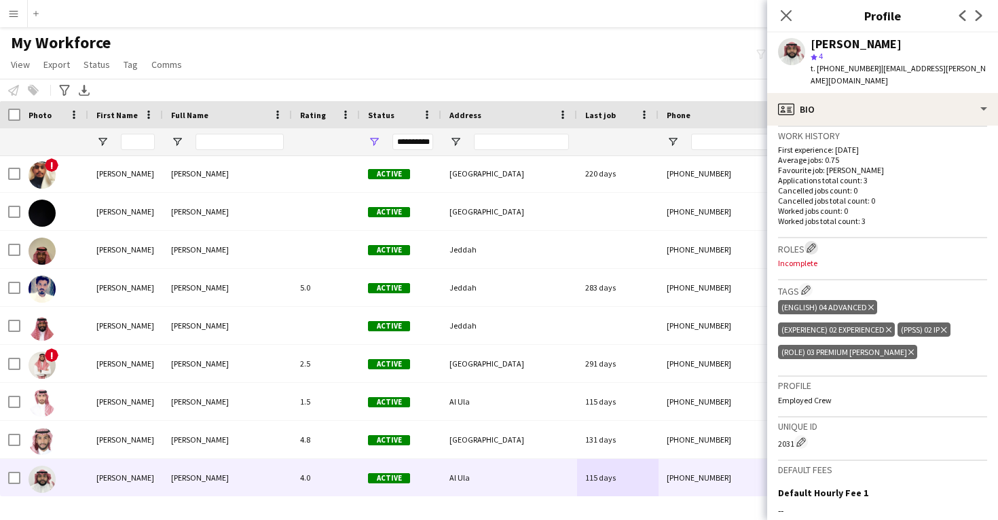
click at [813, 250] on app-icon "Edit crew company roles" at bounding box center [812, 248] width 10 height 10
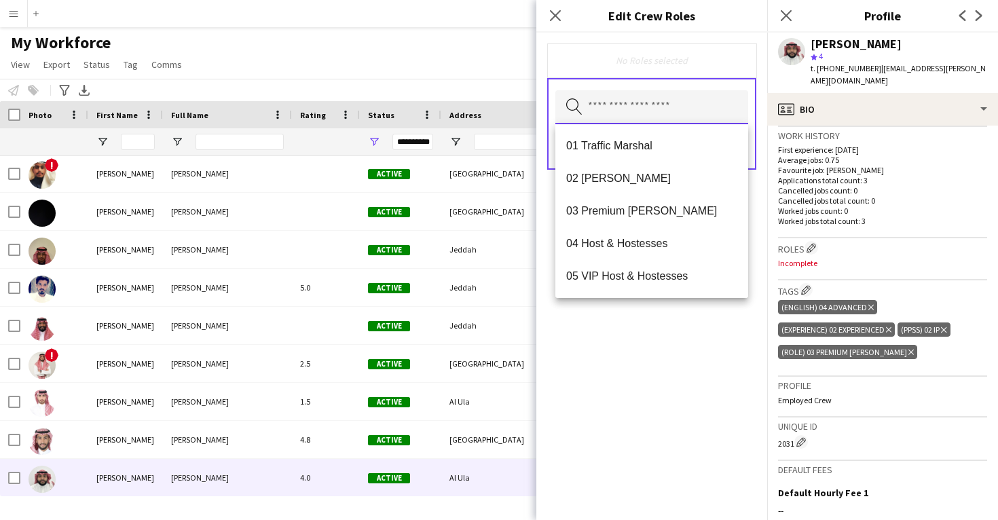
click at [633, 118] on input "text" at bounding box center [651, 107] width 193 height 34
click at [644, 214] on span "03 Premium Usher" at bounding box center [651, 210] width 171 height 13
click at [654, 337] on div "03 Premium Usher Remove Search by role type Save" at bounding box center [651, 276] width 231 height 487
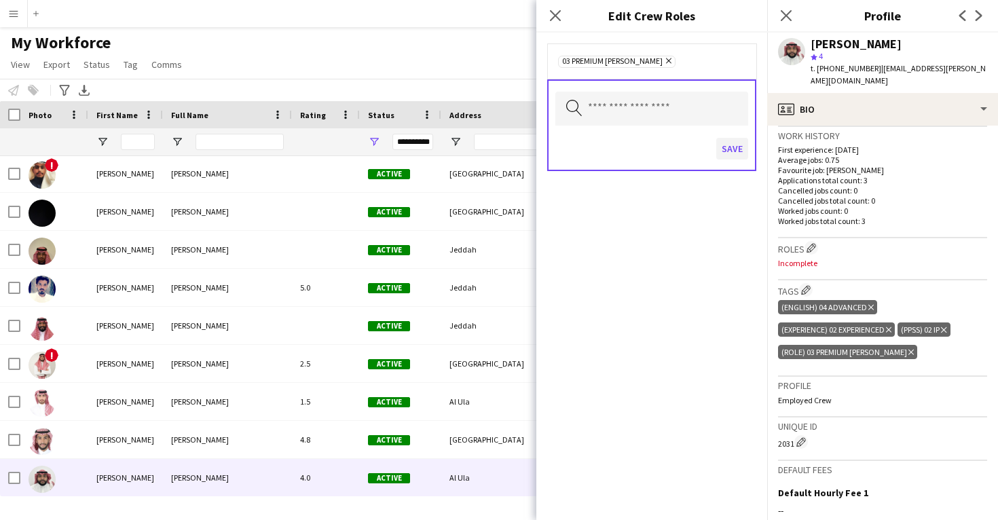
click at [730, 145] on button "Save" at bounding box center [732, 149] width 32 height 22
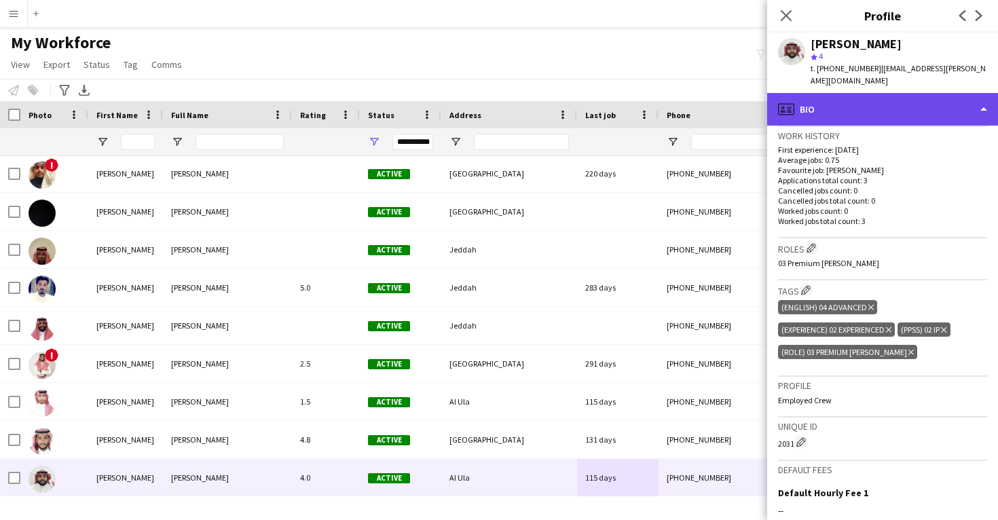
click at [870, 100] on div "profile Bio" at bounding box center [882, 109] width 231 height 33
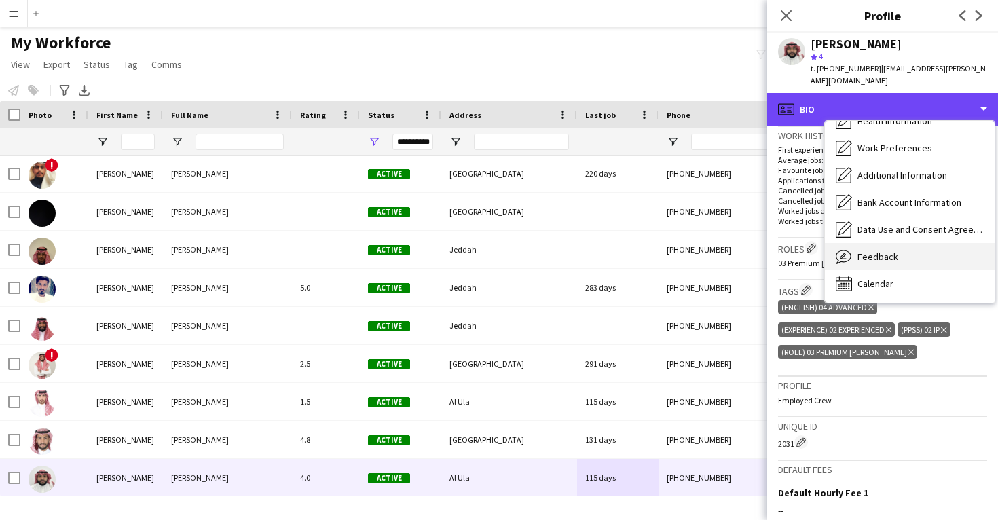
scroll to position [155, 0]
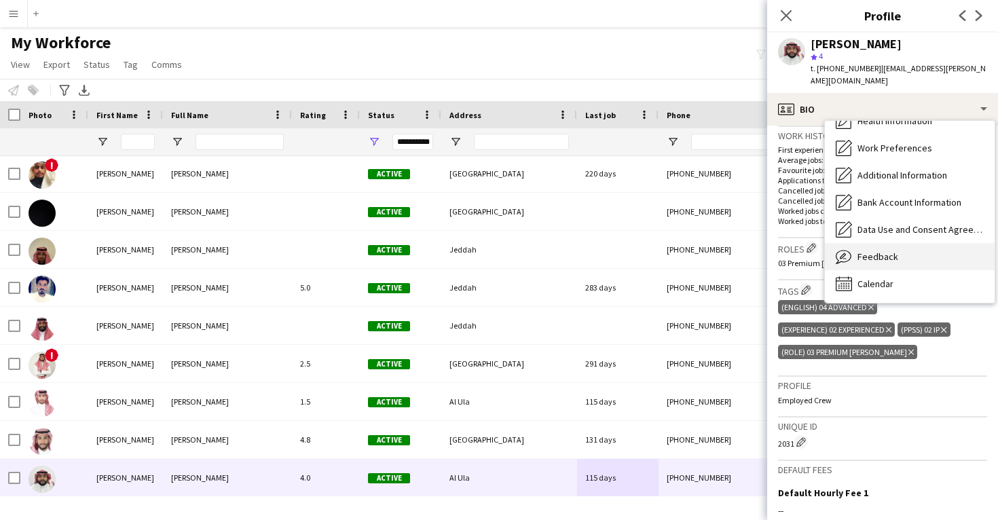
click at [900, 259] on div "Feedback Feedback" at bounding box center [910, 256] width 170 height 27
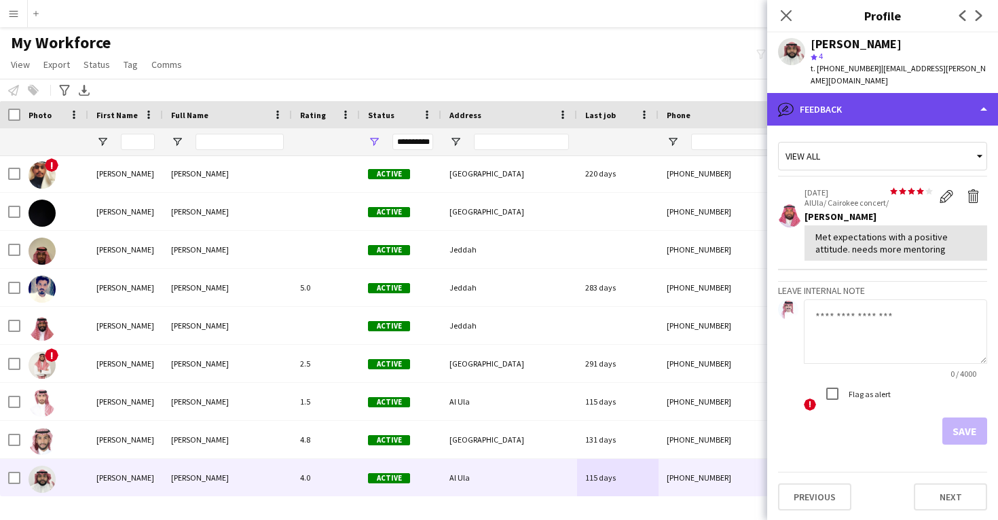
click at [851, 106] on div "bubble-pencil Feedback" at bounding box center [882, 109] width 231 height 33
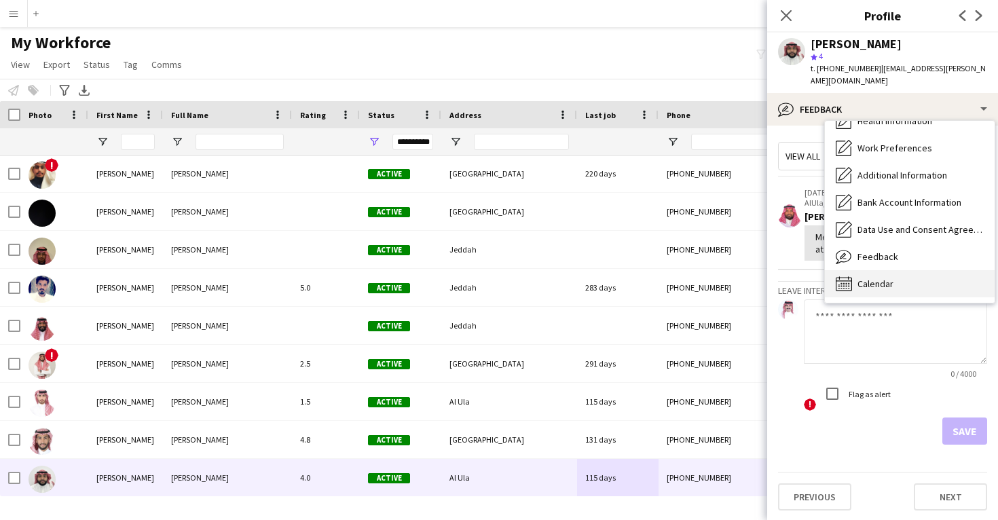
click at [866, 289] on div "Calendar Calendar" at bounding box center [910, 283] width 170 height 27
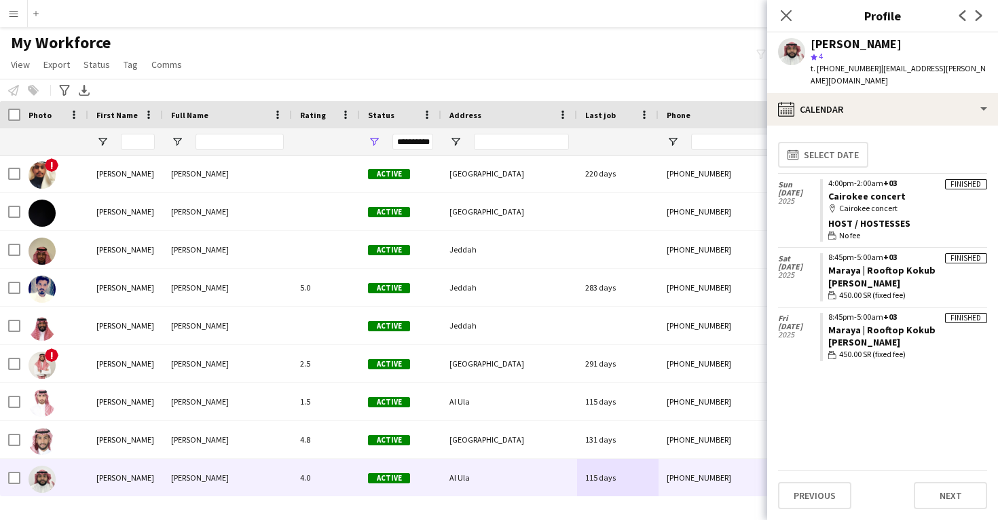
drag, startPoint x: 935, startPoint y: 270, endPoint x: 823, endPoint y: 273, distance: 112.1
click at [823, 273] on app-crew-calendar-job-card "Finished 8:45pm-5:00am +03 Maraya | Rooftop Kokub Usher wallet 450.00 SR (fixed…" at bounding box center [903, 277] width 167 height 48
copy link "Maraya | Rooftop Kokub"
click at [843, 43] on div "Mohammed Albedier" at bounding box center [856, 44] width 91 height 12
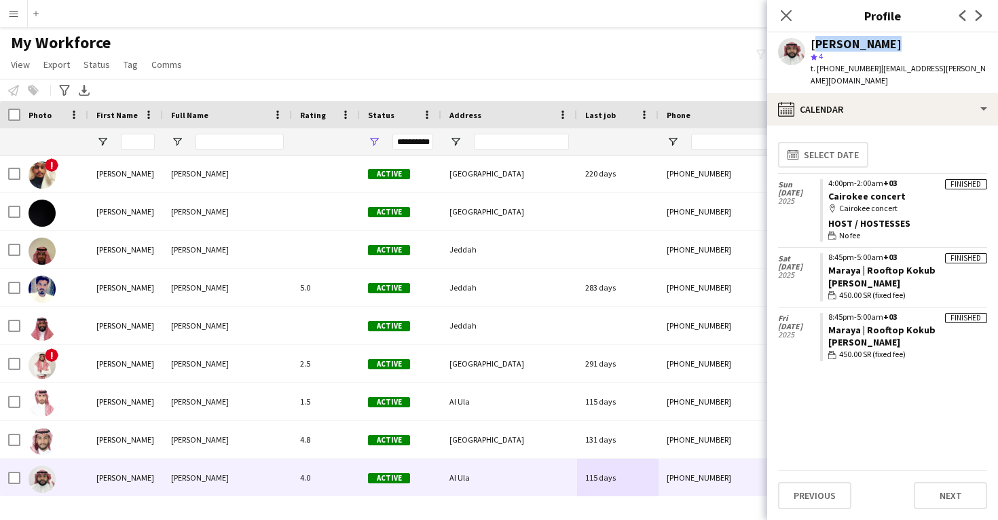
click at [843, 43] on div "Mohammed Albedier" at bounding box center [856, 44] width 91 height 12
copy div "Mohammed Albedier"
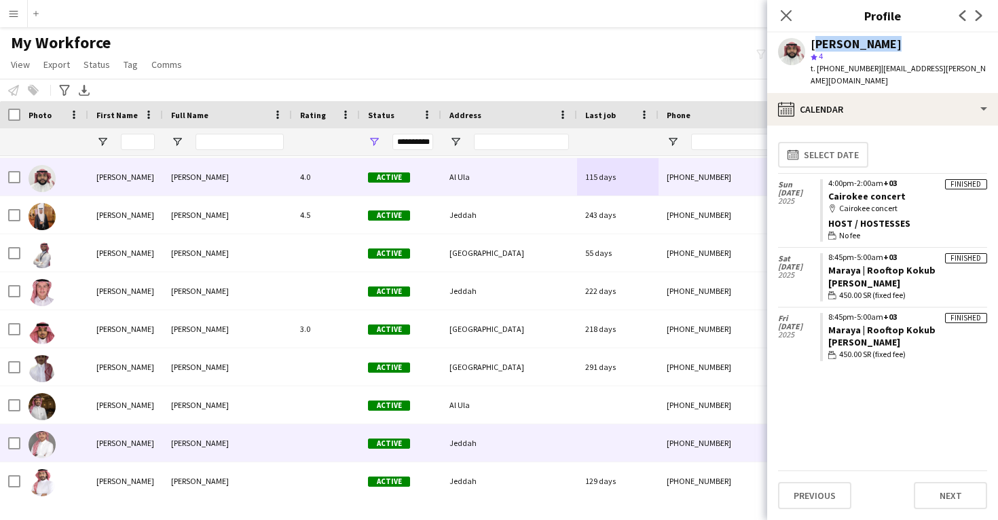
scroll to position [0, 0]
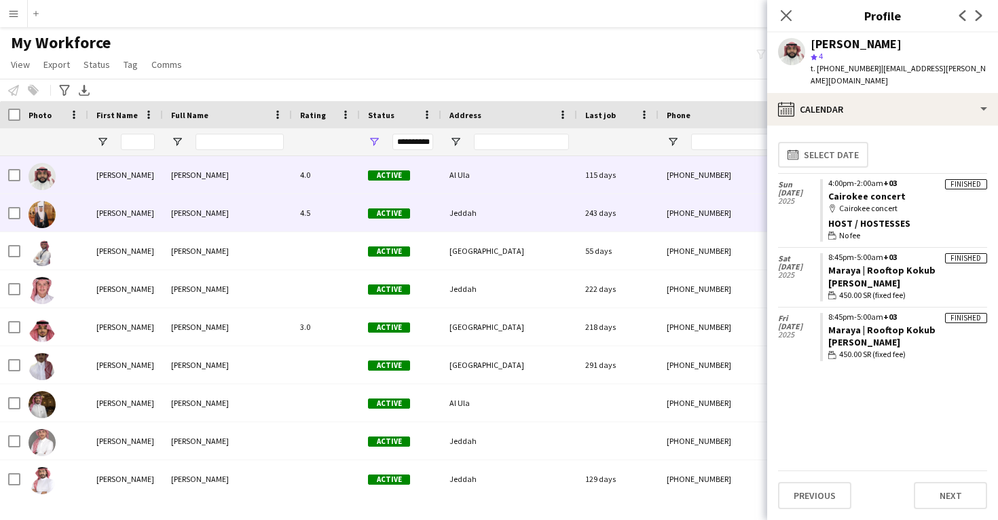
click at [417, 223] on div "Active" at bounding box center [400, 212] width 81 height 37
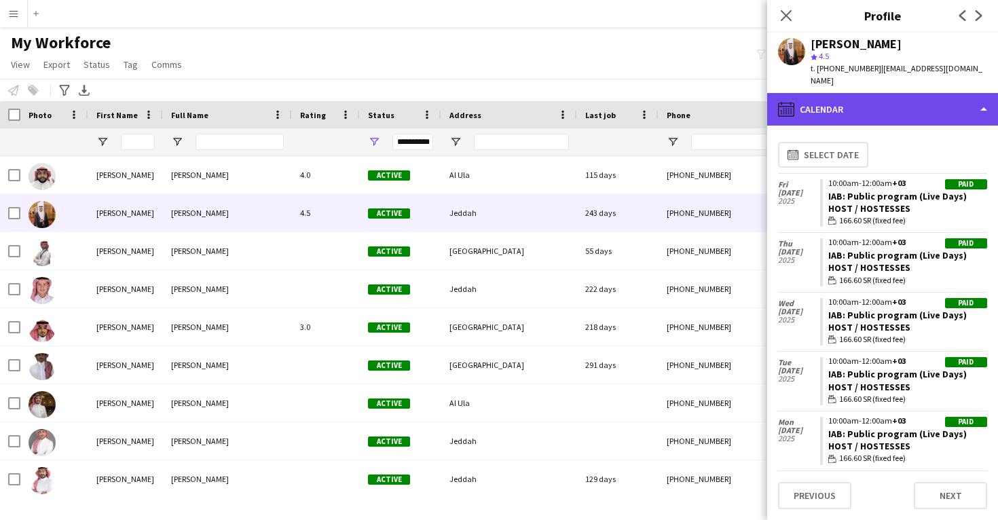
click at [842, 94] on div "calendar-full Calendar" at bounding box center [882, 109] width 231 height 33
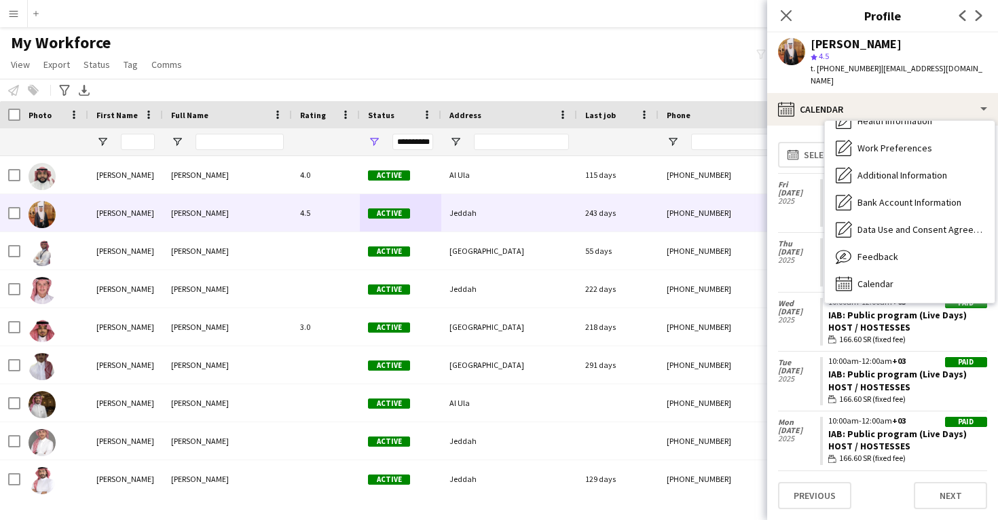
click at [888, 251] on span "Feedback" at bounding box center [878, 257] width 41 height 12
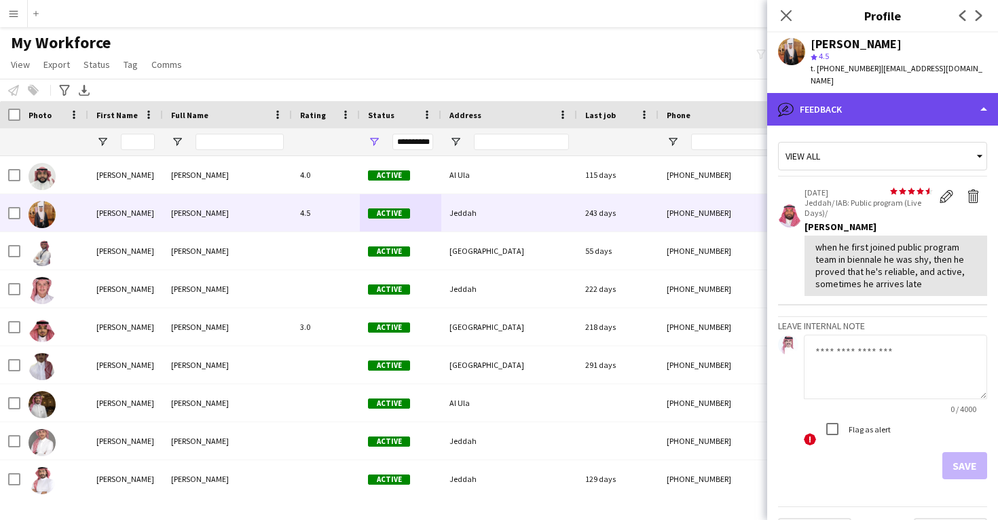
click at [847, 93] on div "bubble-pencil Feedback" at bounding box center [882, 109] width 231 height 33
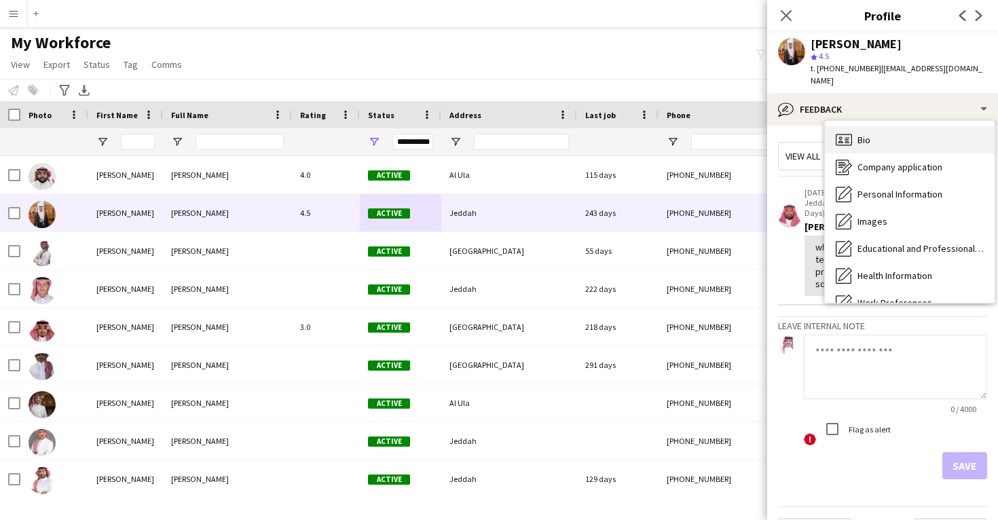
scroll to position [-1, 0]
click at [866, 134] on span "Bio" at bounding box center [864, 140] width 13 height 12
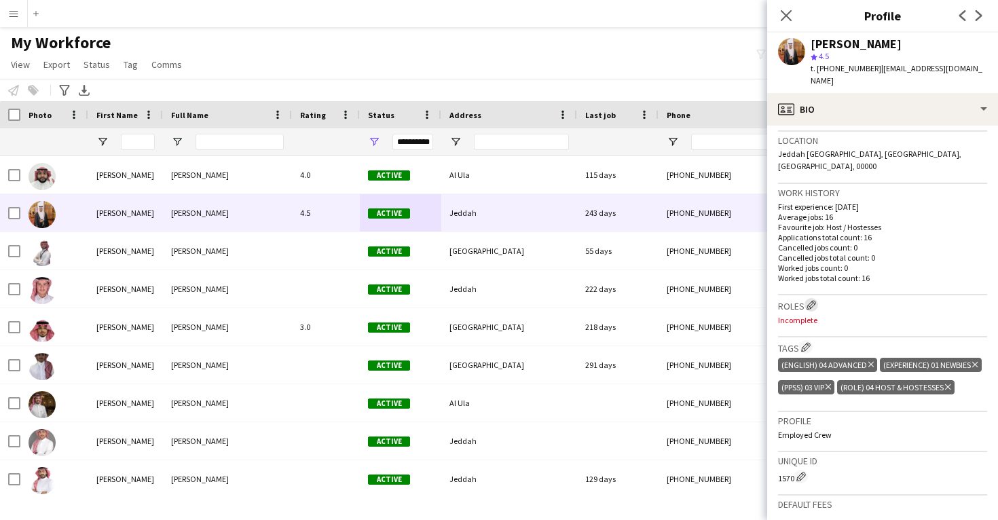
click at [811, 300] on app-icon "Edit crew company roles" at bounding box center [812, 305] width 10 height 10
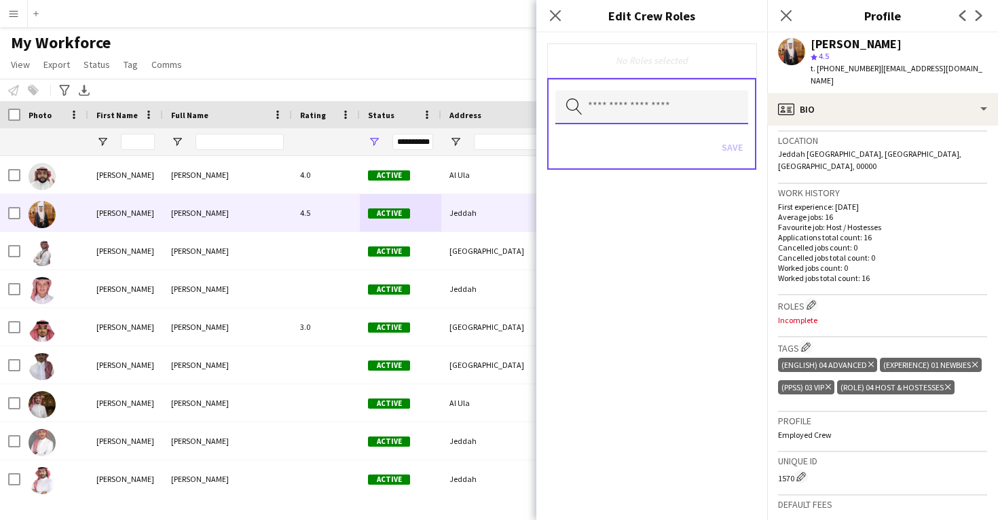
click at [664, 111] on input "text" at bounding box center [651, 107] width 193 height 34
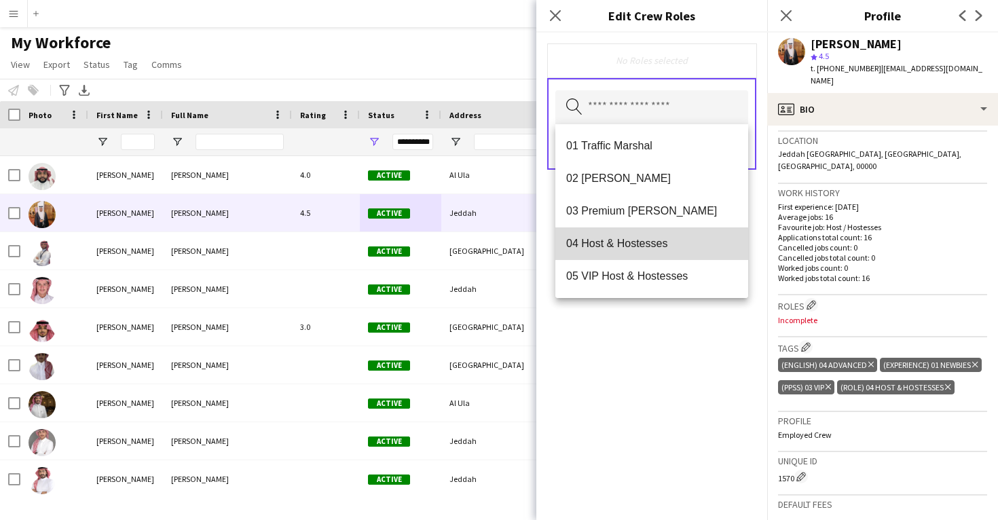
click at [647, 244] on span "04 Host & Hostesses" at bounding box center [651, 243] width 171 height 13
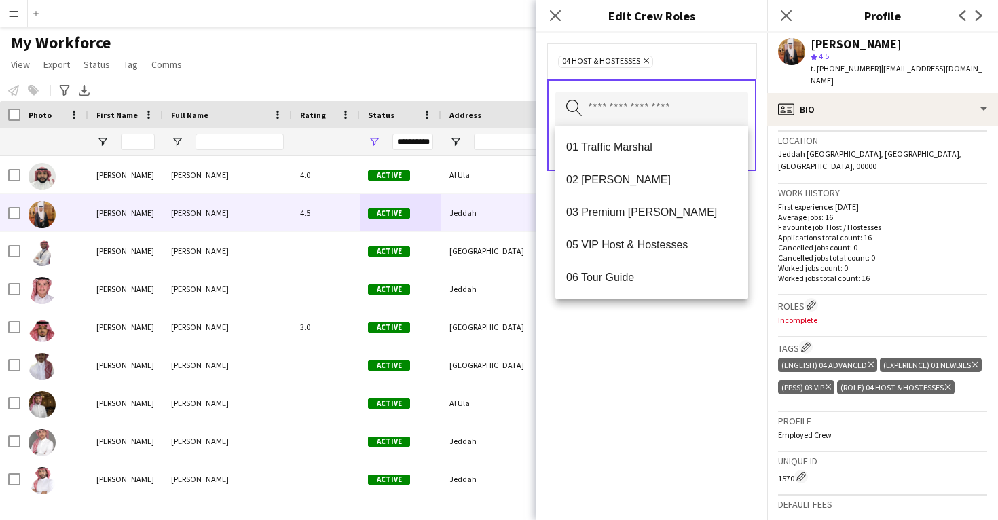
click at [661, 363] on div "04 Host & Hostesses Remove Search by role type Save" at bounding box center [651, 276] width 231 height 487
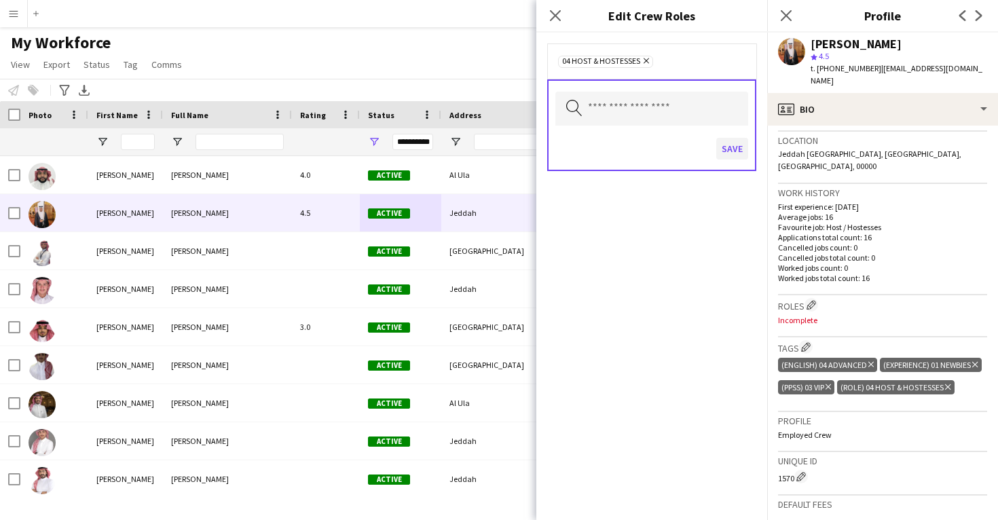
click at [729, 145] on button "Save" at bounding box center [732, 149] width 32 height 22
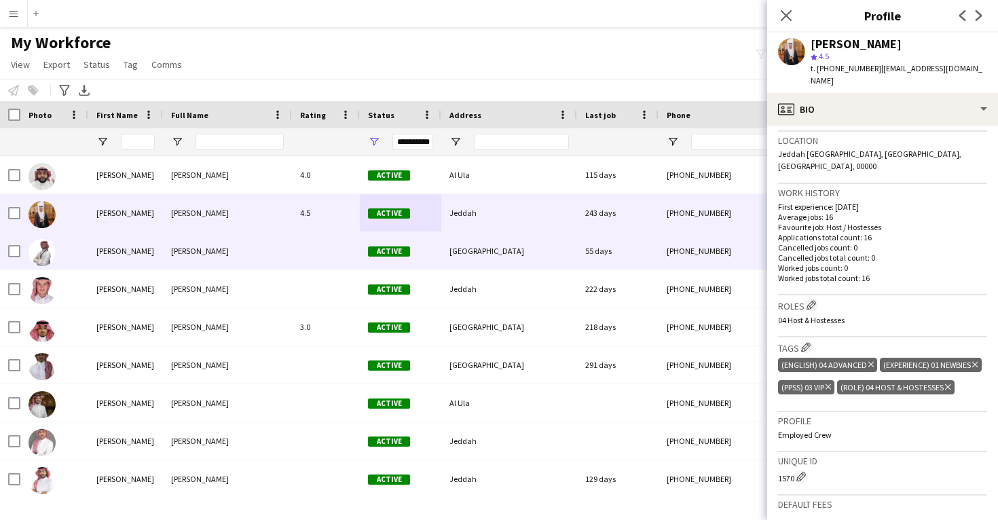
click at [618, 247] on div "55 days" at bounding box center [617, 250] width 81 height 37
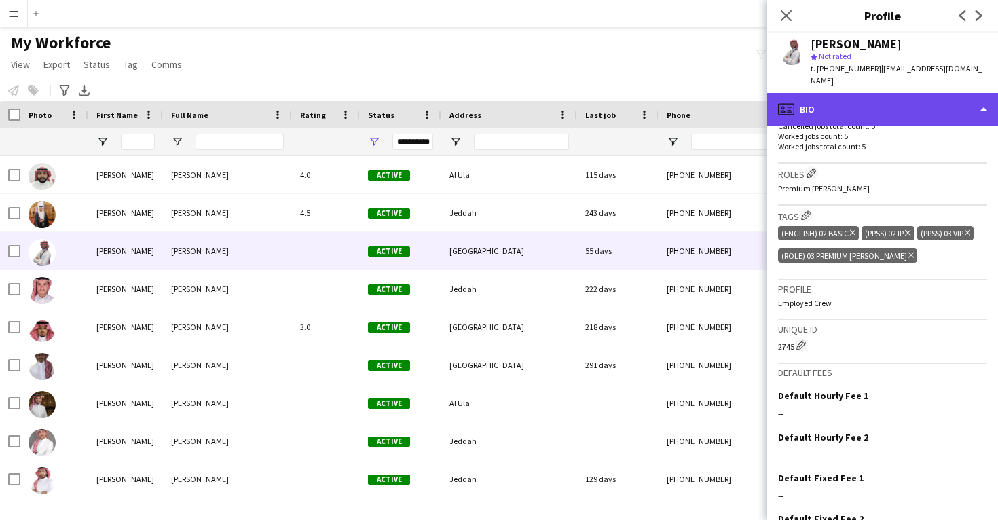
click at [809, 111] on div "profile Bio" at bounding box center [882, 109] width 231 height 33
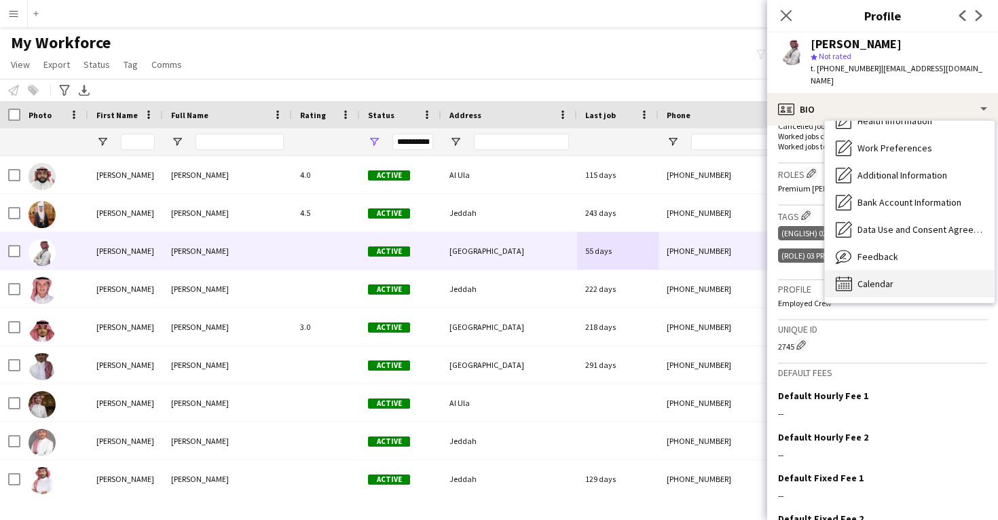
click at [870, 287] on span "Calendar" at bounding box center [876, 284] width 36 height 12
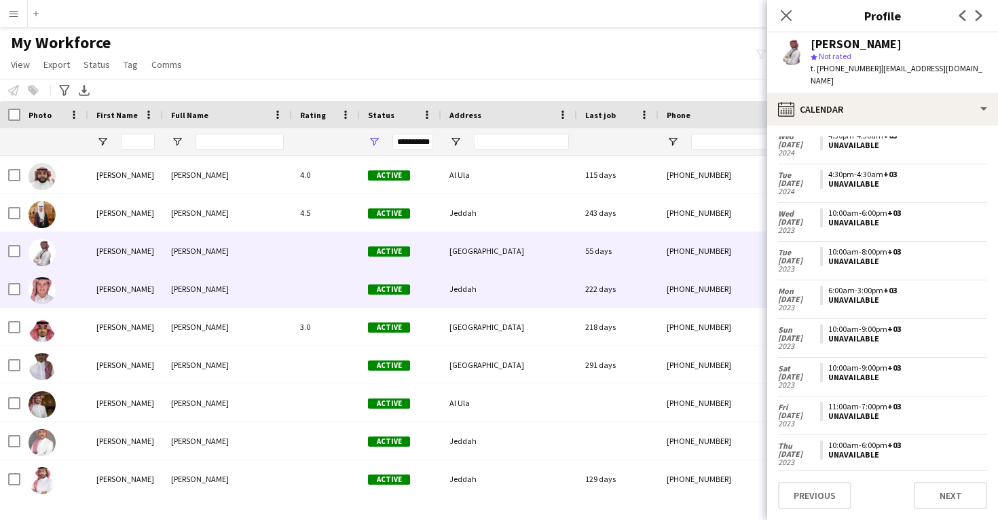
click at [608, 301] on div "222 days" at bounding box center [617, 288] width 81 height 37
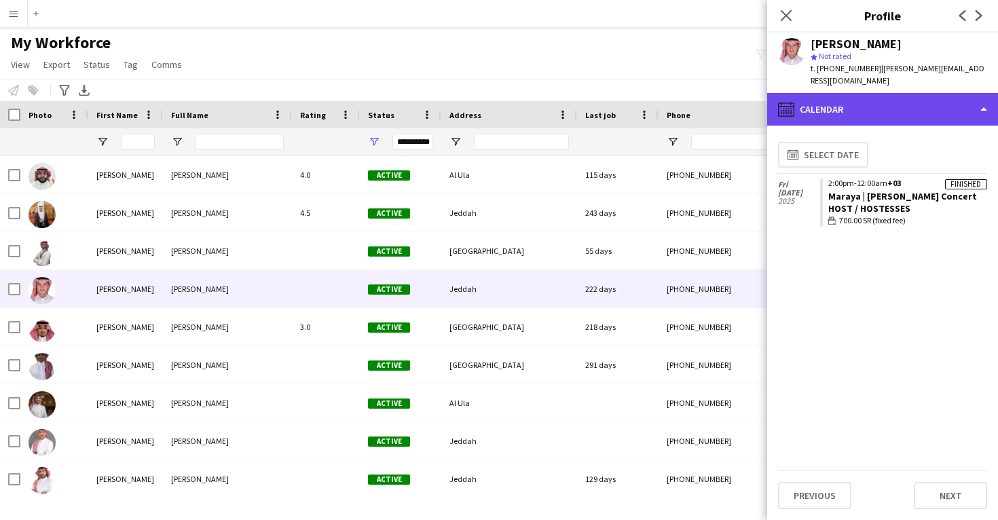
click at [847, 117] on div "calendar-full Calendar" at bounding box center [882, 109] width 231 height 33
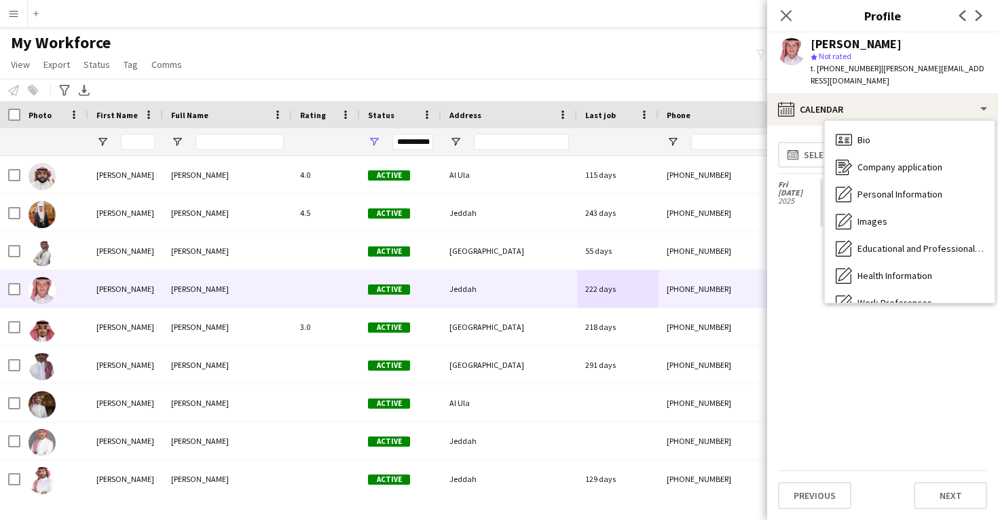
click at [797, 274] on div "calendar-full Select date Fri 21 Feb 2025 Finished 2:00pm-12:00am +03 Maraya | …" at bounding box center [882, 303] width 209 height 334
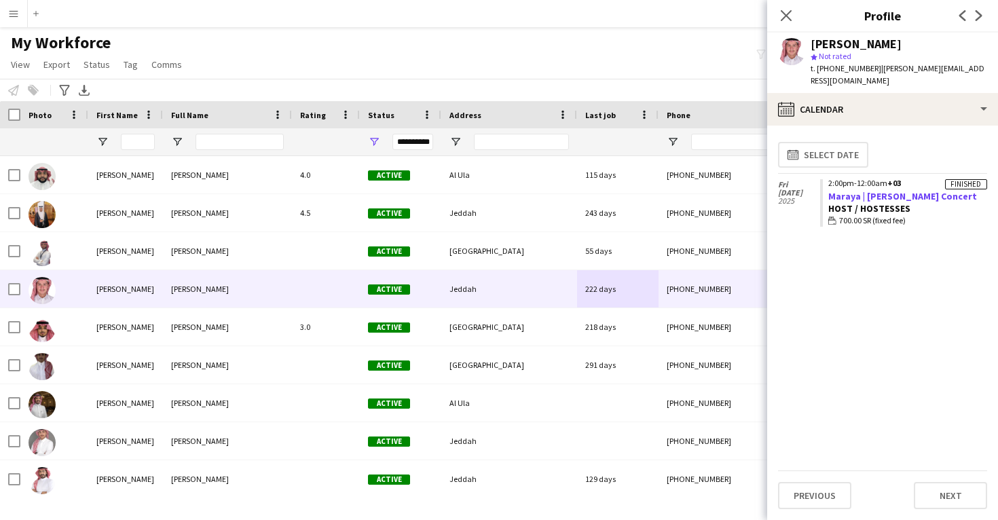
drag, startPoint x: 978, startPoint y: 196, endPoint x: 828, endPoint y: 196, distance: 150.1
click at [828, 196] on app-crew-calendar-job-card "Finished 2:00pm-12:00am +03 Maraya | Majid Almouhndis Concert Host / Hostesses …" at bounding box center [903, 203] width 167 height 48
copy link "Maraya | Majid Almouhndis Concert"
click at [917, 284] on div "calendar-full Select date Fri 21 Feb 2025 Finished 2:00pm-12:00am +03 Maraya | …" at bounding box center [882, 303] width 209 height 334
drag, startPoint x: 980, startPoint y: 196, endPoint x: 822, endPoint y: 195, distance: 158.2
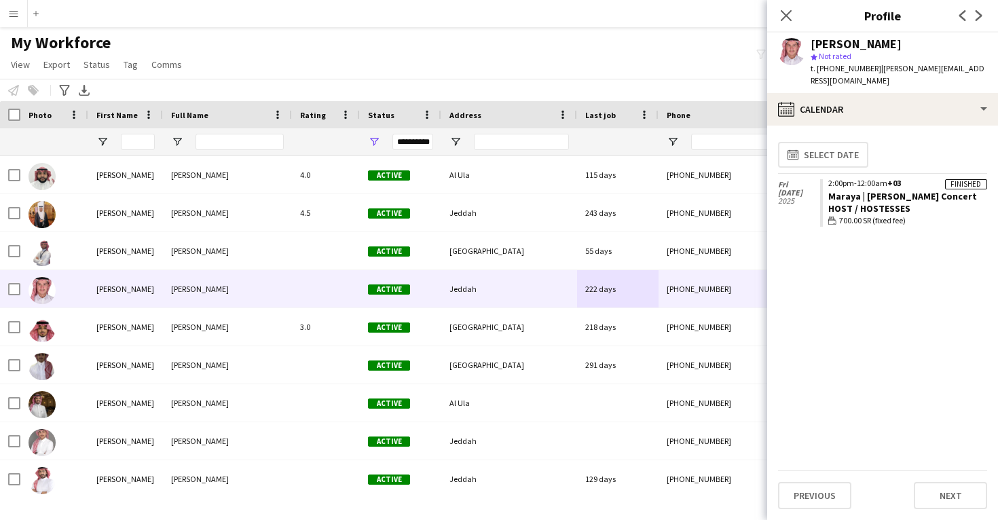
click at [822, 195] on app-crew-calendar-job-card "Finished 2:00pm-12:00am +03 Maraya | Majid Almouhndis Concert Host / Hostesses …" at bounding box center [903, 203] width 167 height 48
copy link "Maraya | Majid Almouhndis Concert"
click at [847, 47] on div "Mohammed Algashgari" at bounding box center [856, 44] width 91 height 12
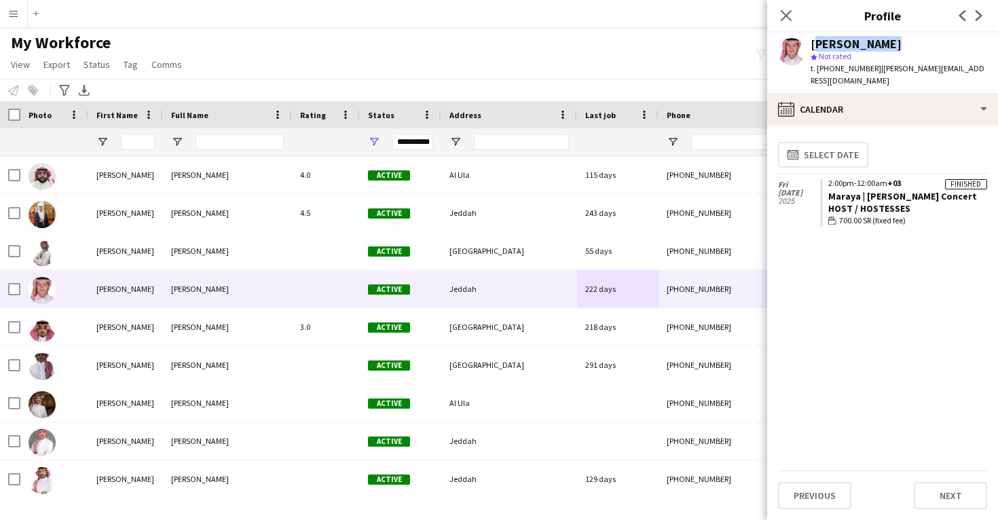
copy div "Mohammed Algashgari"
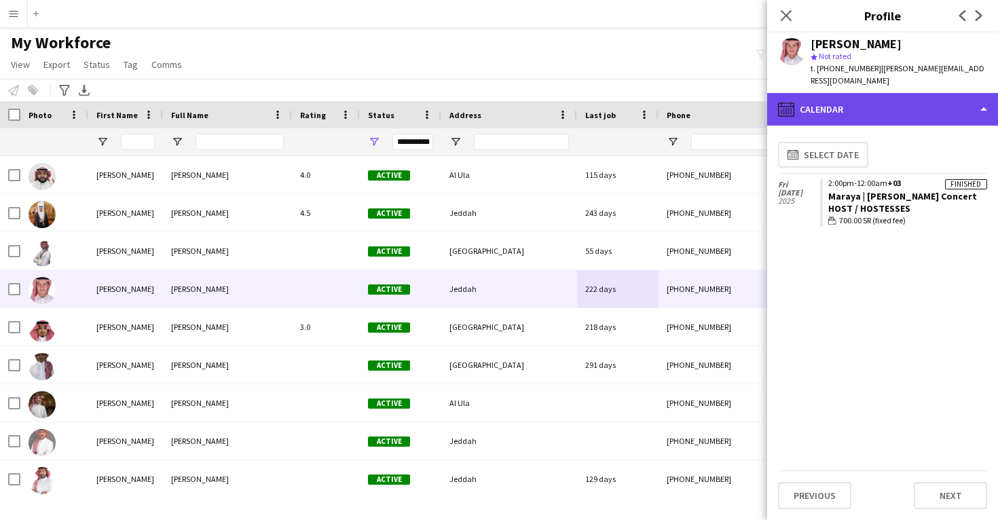
click at [834, 114] on div "calendar-full Calendar" at bounding box center [882, 109] width 231 height 33
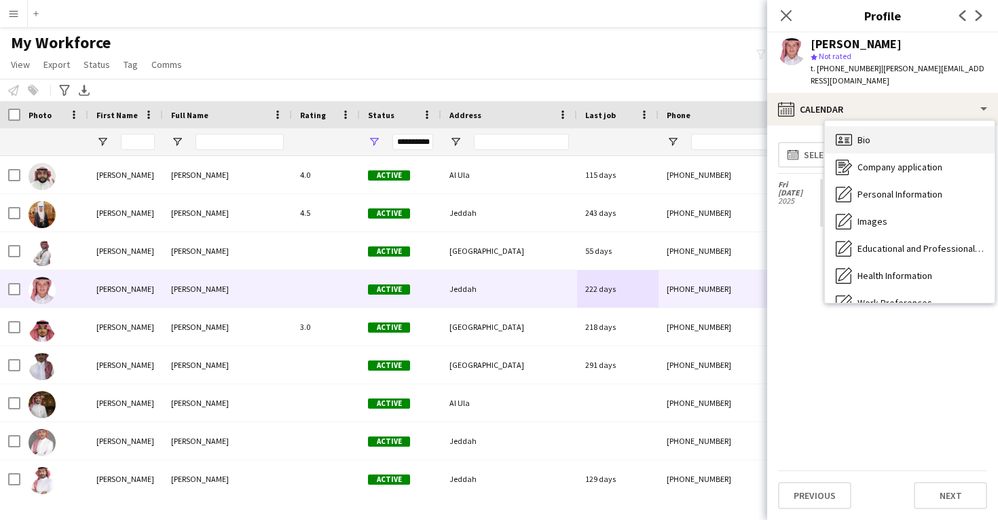
click at [846, 137] on icon at bounding box center [847, 137] width 5 height 1
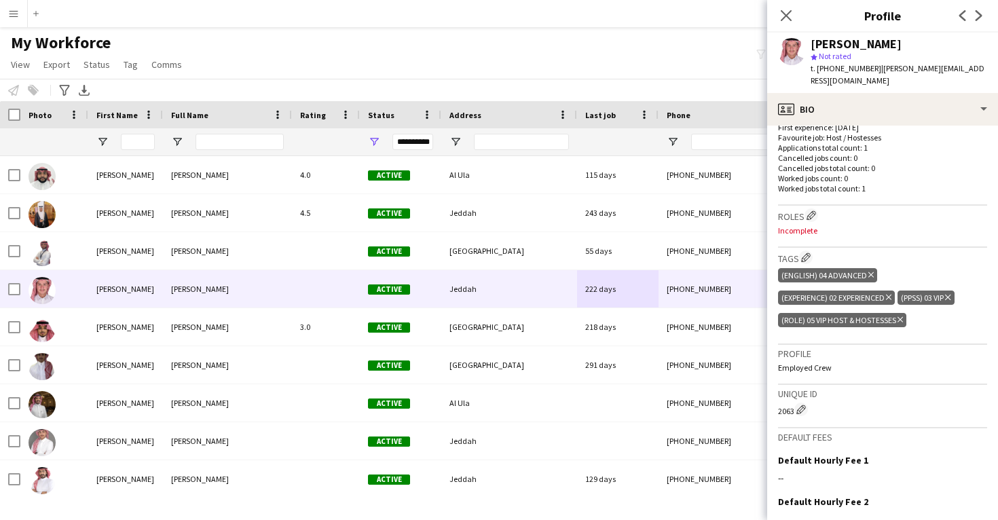
scroll to position [374, 0]
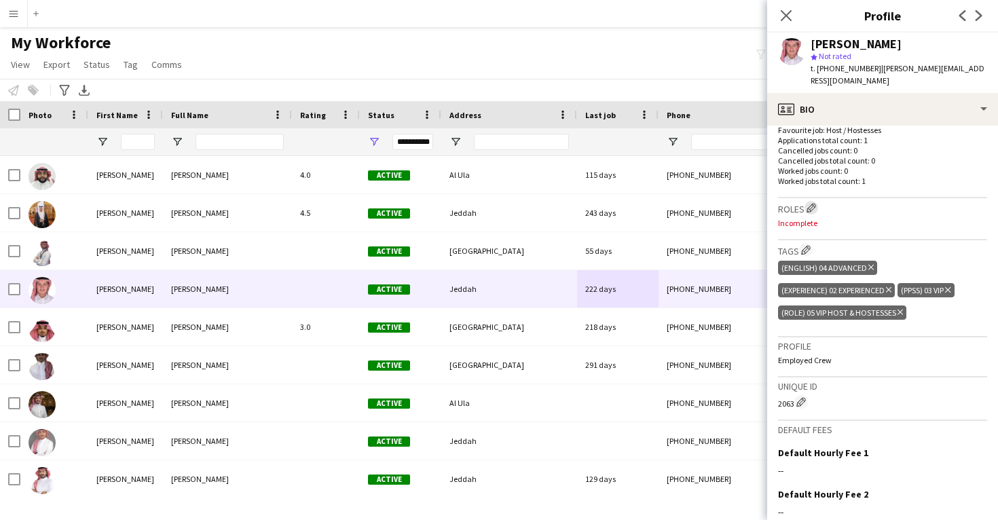
click at [811, 203] on app-icon "Edit crew company roles" at bounding box center [812, 208] width 10 height 10
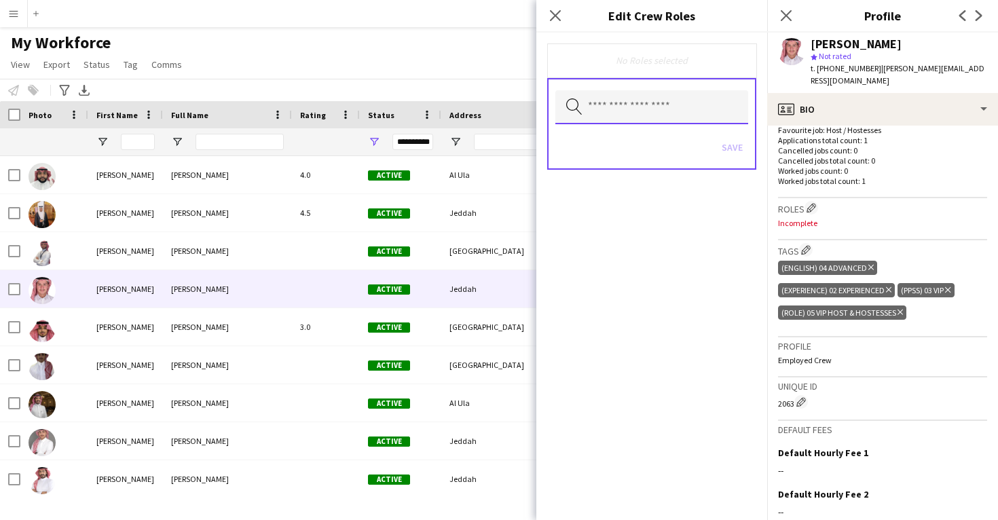
click at [658, 113] on input "text" at bounding box center [651, 107] width 193 height 34
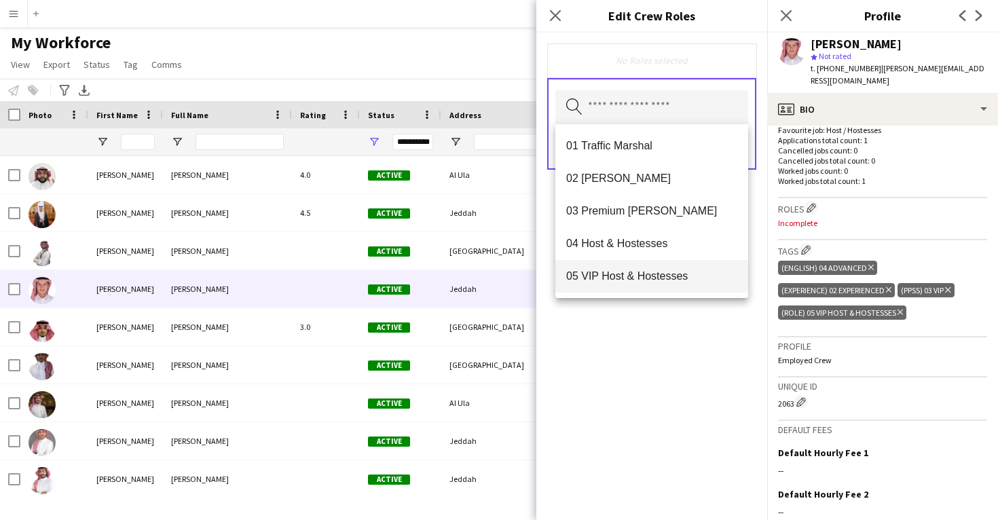
click at [617, 272] on span "05 VIP Host & Hostesses" at bounding box center [651, 276] width 171 height 13
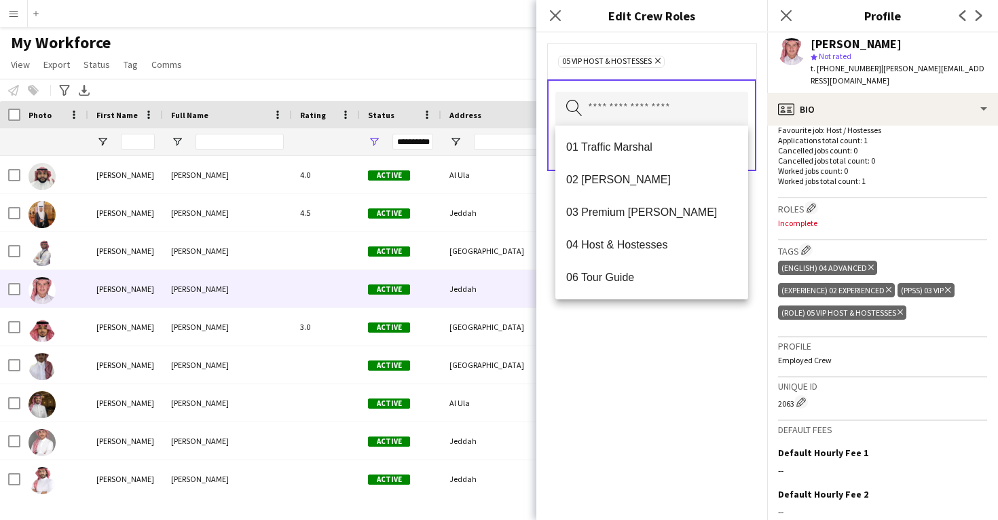
click at [621, 338] on div "05 VIP Host & Hostesses Remove Search by role type Save" at bounding box center [651, 276] width 231 height 487
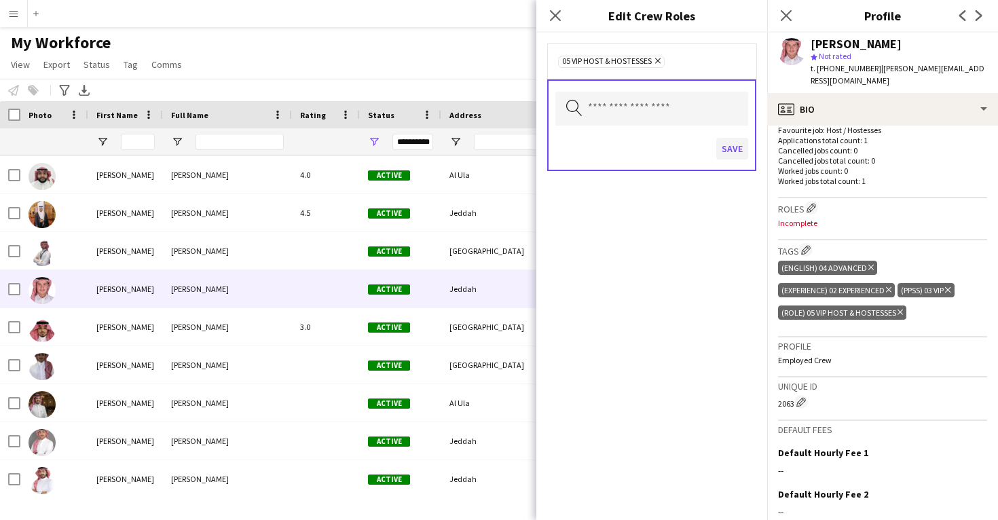
click at [731, 147] on button "Save" at bounding box center [732, 149] width 32 height 22
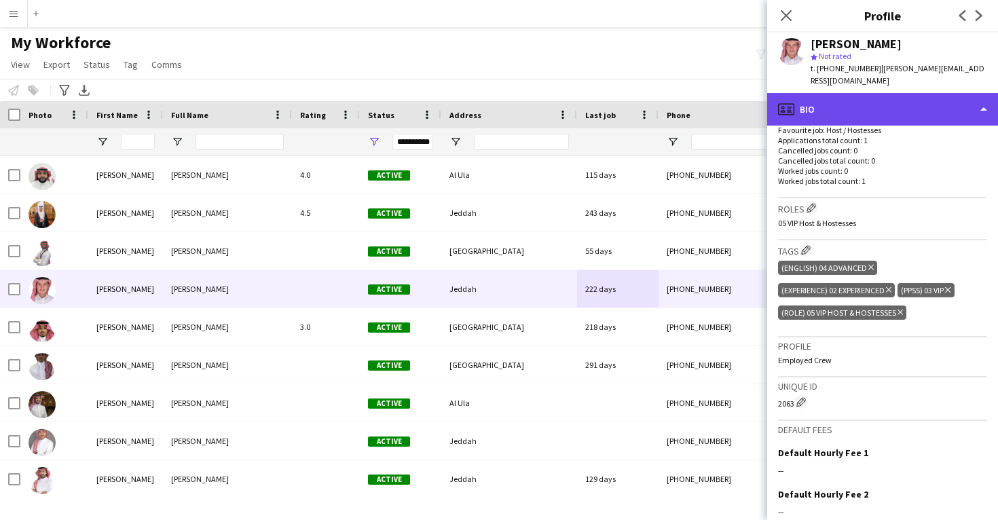
click at [849, 107] on div "profile Bio" at bounding box center [882, 109] width 231 height 33
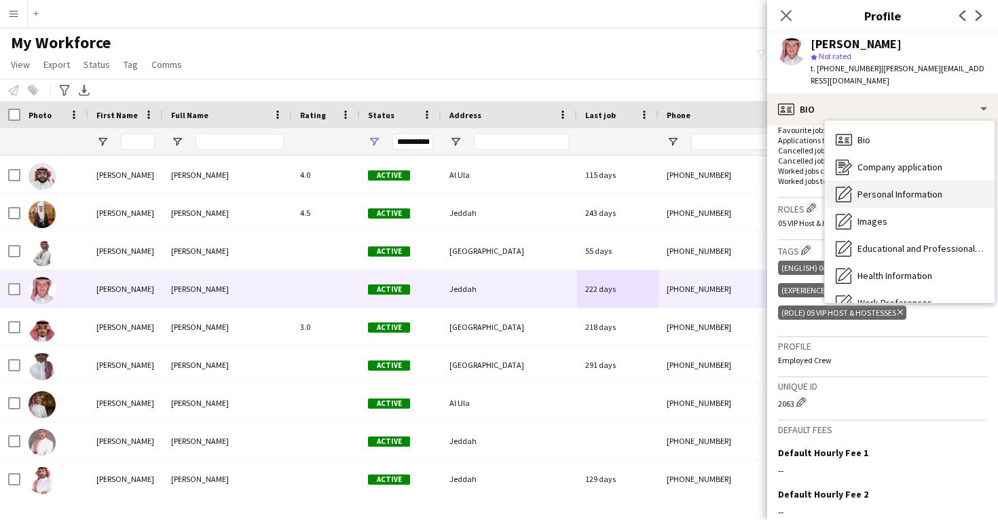
click at [882, 191] on span "Personal Information" at bounding box center [900, 194] width 85 height 12
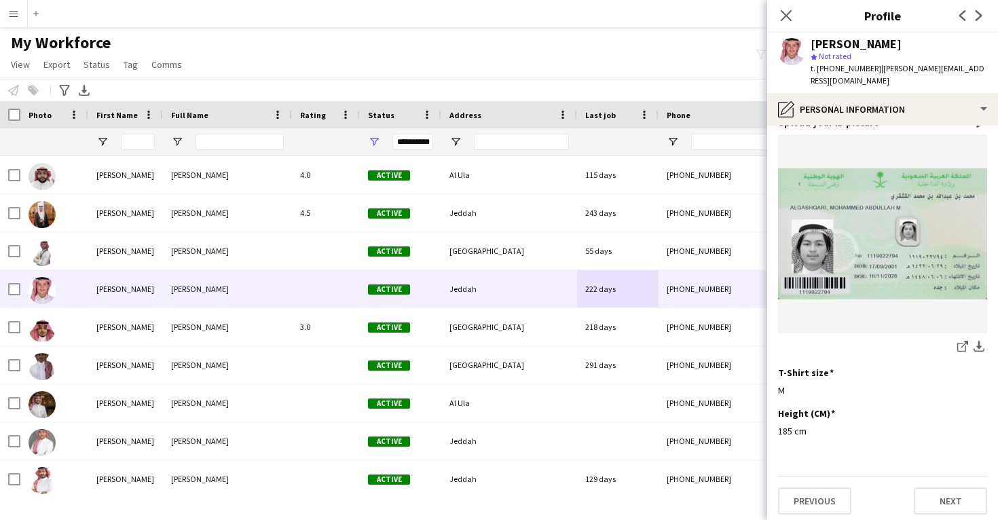
scroll to position [675, 0]
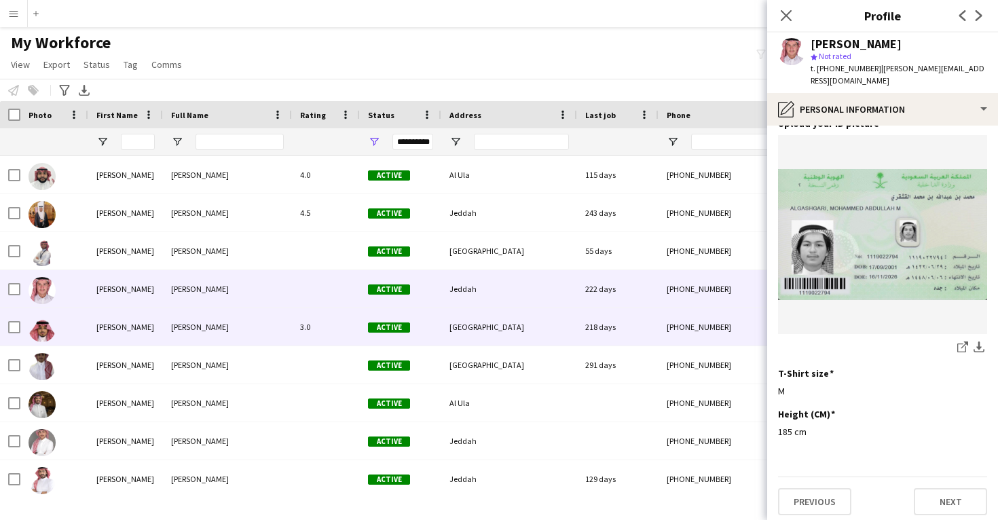
click at [663, 323] on div "+966536030099" at bounding box center [746, 326] width 174 height 37
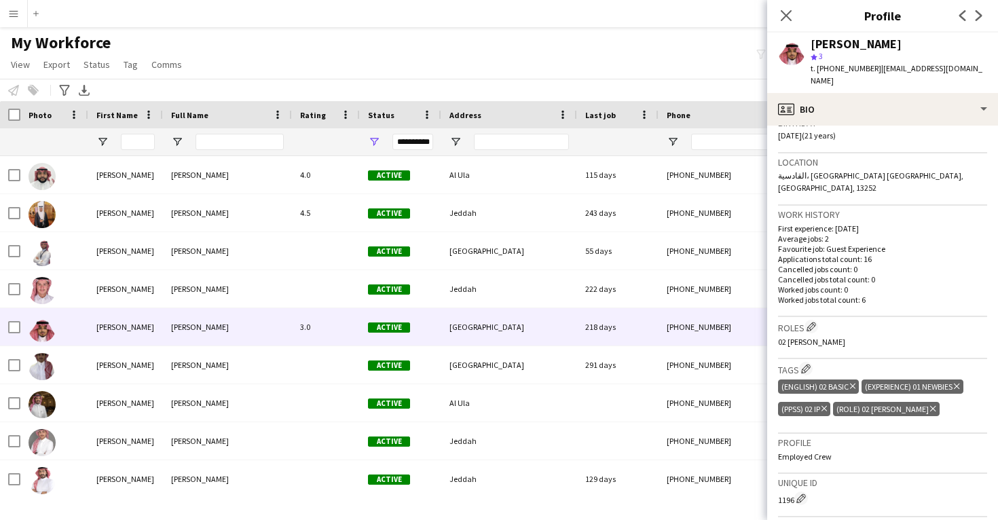
scroll to position [266, 0]
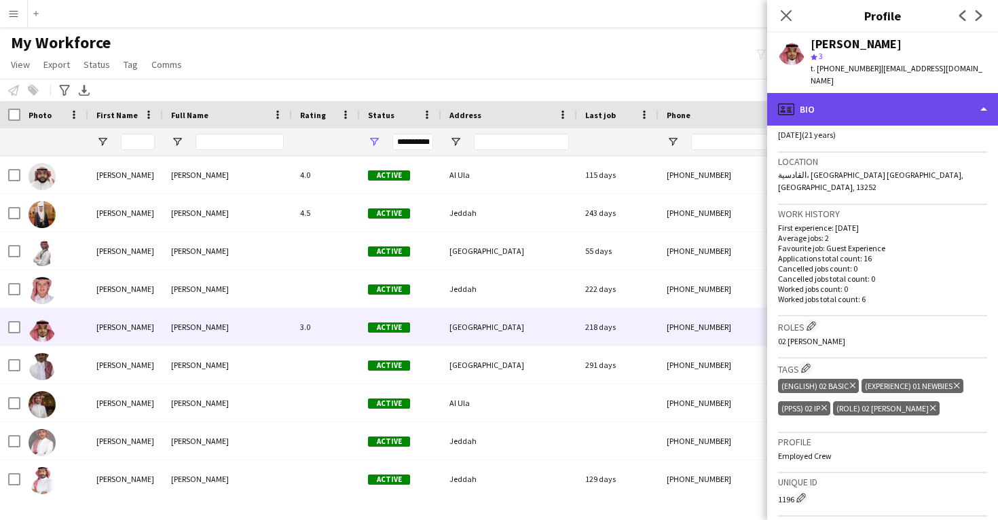
click at [843, 114] on div "profile Bio" at bounding box center [882, 109] width 231 height 33
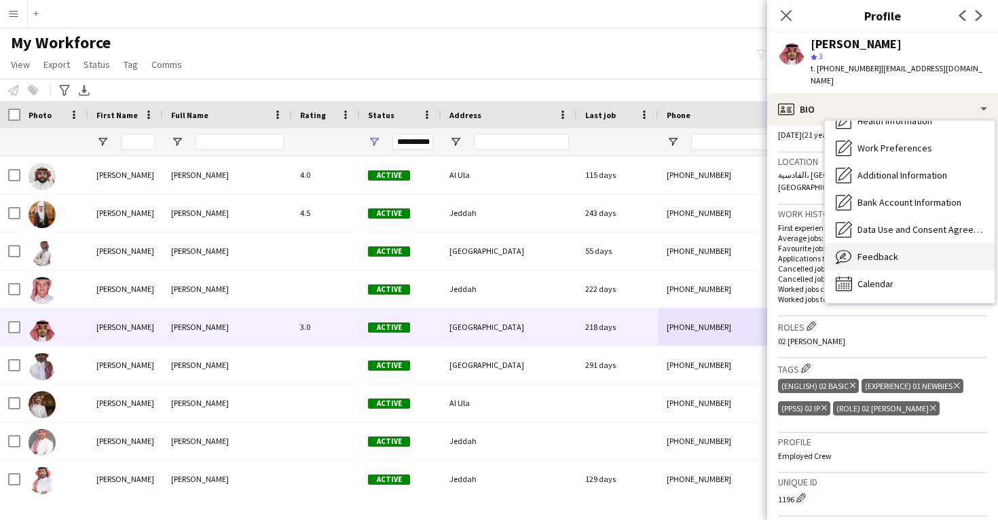
scroll to position [155, 0]
click at [890, 255] on span "Feedback" at bounding box center [878, 257] width 41 height 12
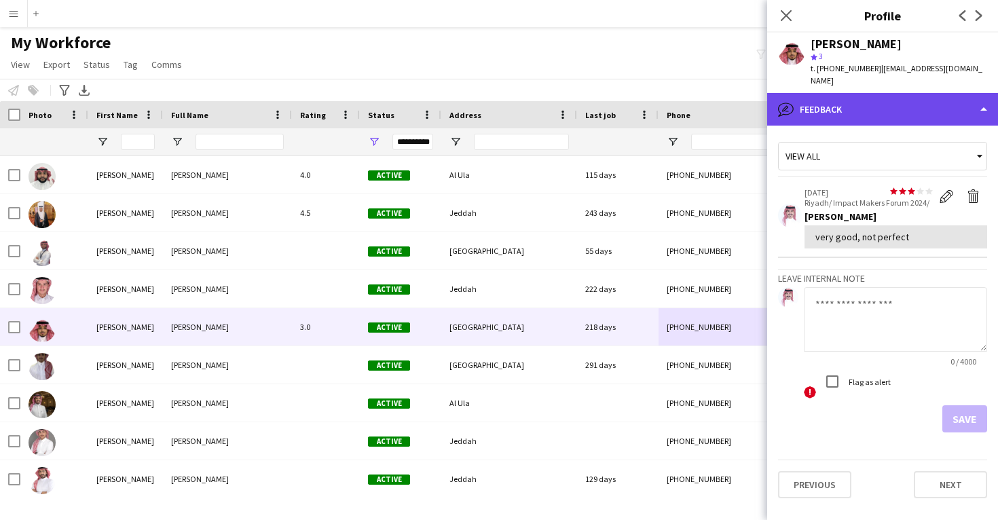
click at [875, 109] on div "bubble-pencil Feedback" at bounding box center [882, 109] width 231 height 33
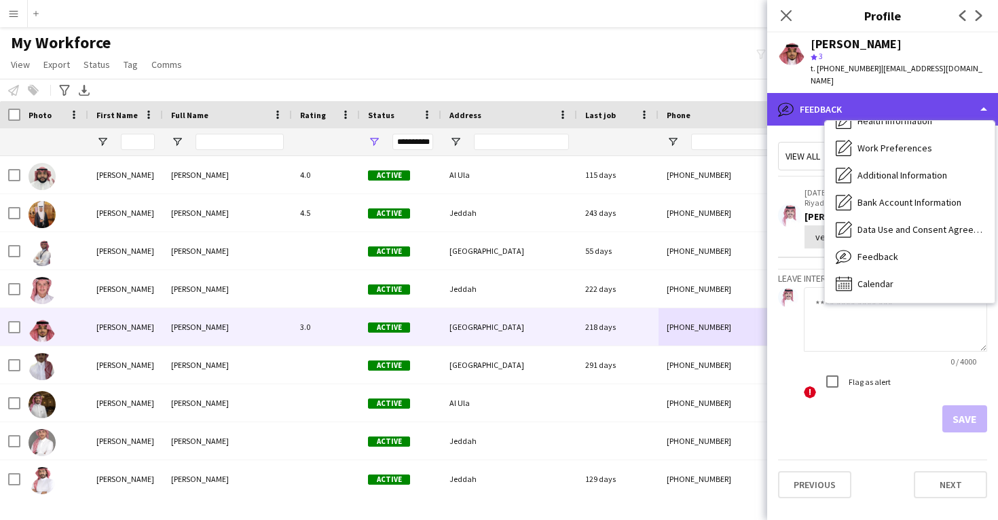
scroll to position [155, 0]
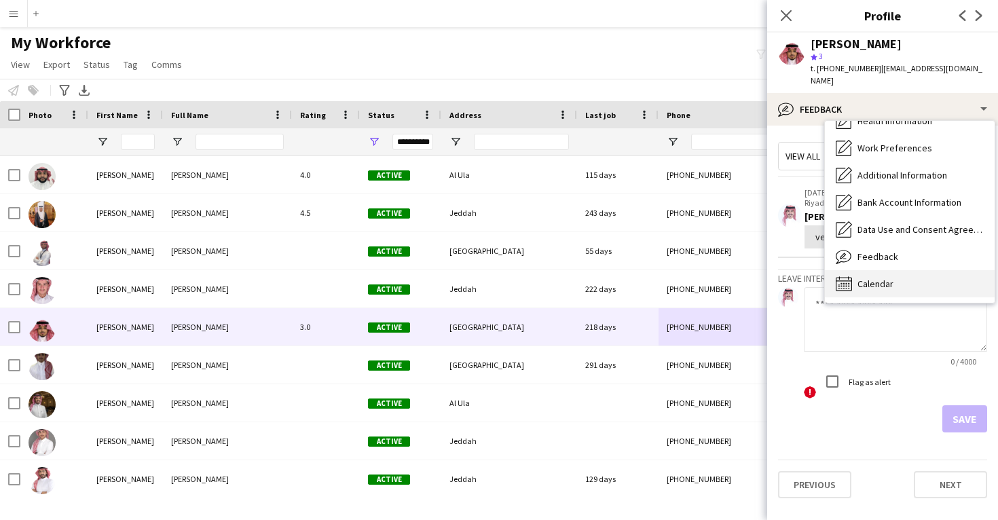
click at [886, 290] on div "Calendar Calendar" at bounding box center [910, 283] width 170 height 27
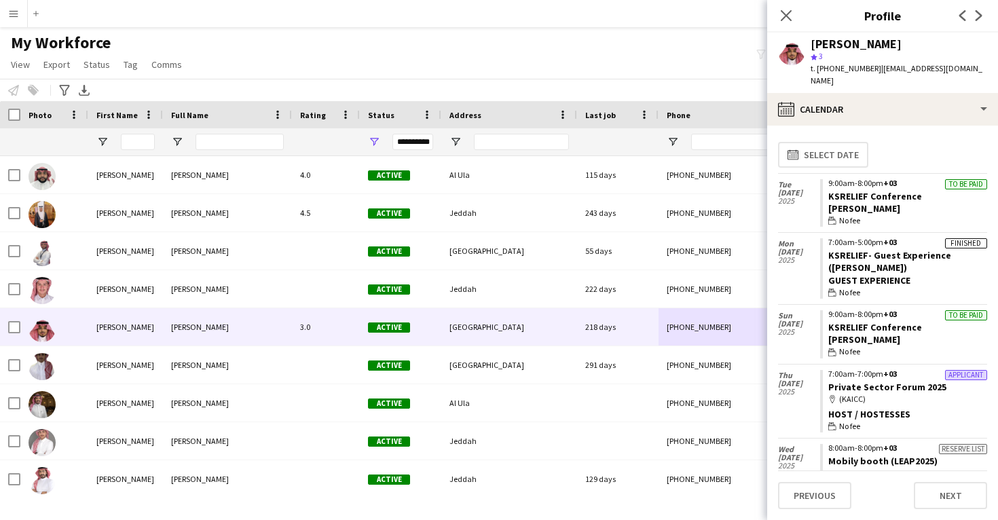
scroll to position [0, 0]
drag, startPoint x: 923, startPoint y: 330, endPoint x: 829, endPoint y: 326, distance: 94.5
click at [829, 326] on app-crew-calendar-job-card "To be paid 9:00am-8:00pm +03 KSRELIEF Conference Usher wallet No fee" at bounding box center [903, 334] width 167 height 48
copy link "KSRELIEF Conference"
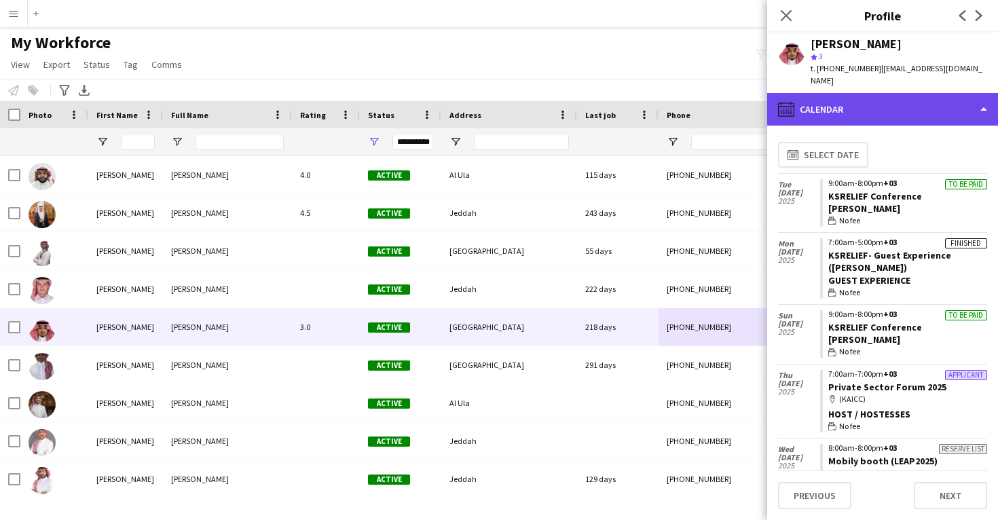
click at [819, 95] on div "calendar-full Calendar" at bounding box center [882, 109] width 231 height 33
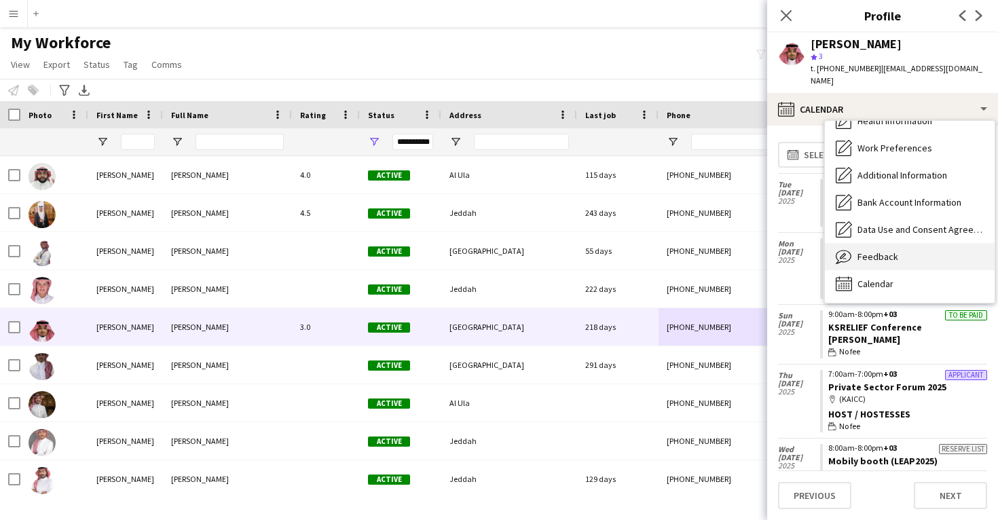
click at [860, 251] on span "Feedback" at bounding box center [878, 257] width 41 height 12
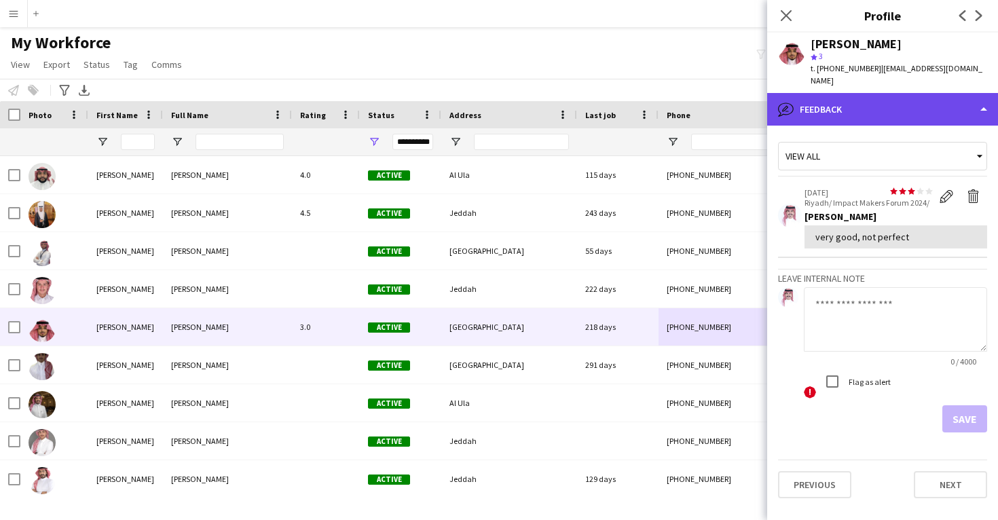
click at [852, 113] on div "bubble-pencil Feedback" at bounding box center [882, 109] width 231 height 33
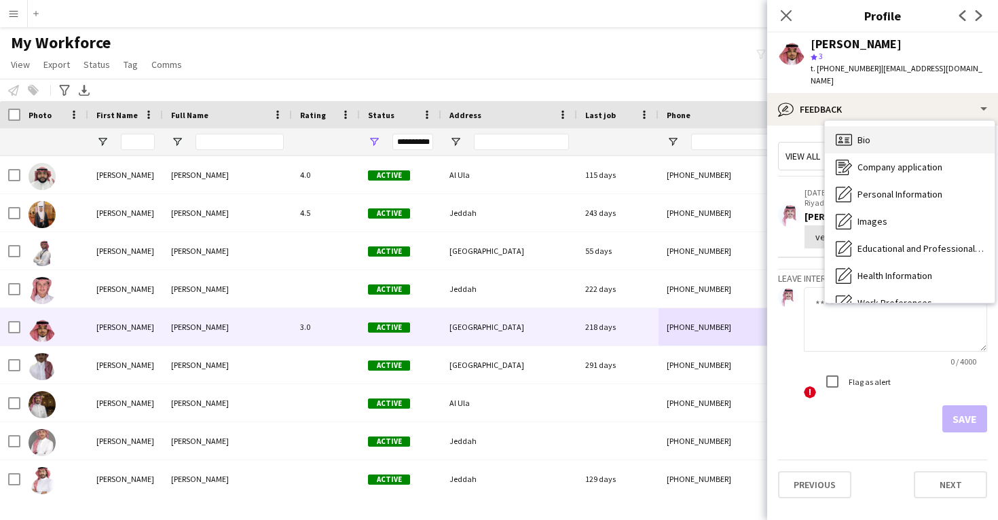
click at [859, 147] on div "Bio Bio" at bounding box center [910, 139] width 170 height 27
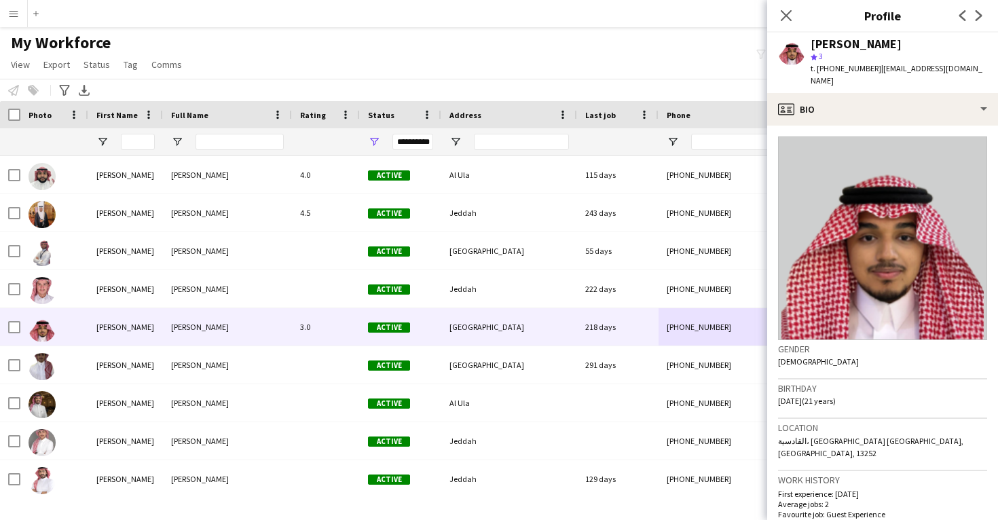
click at [856, 47] on div "Mohammed Alghamdi" at bounding box center [856, 44] width 91 height 12
copy div "Mohammed Alghamdi"
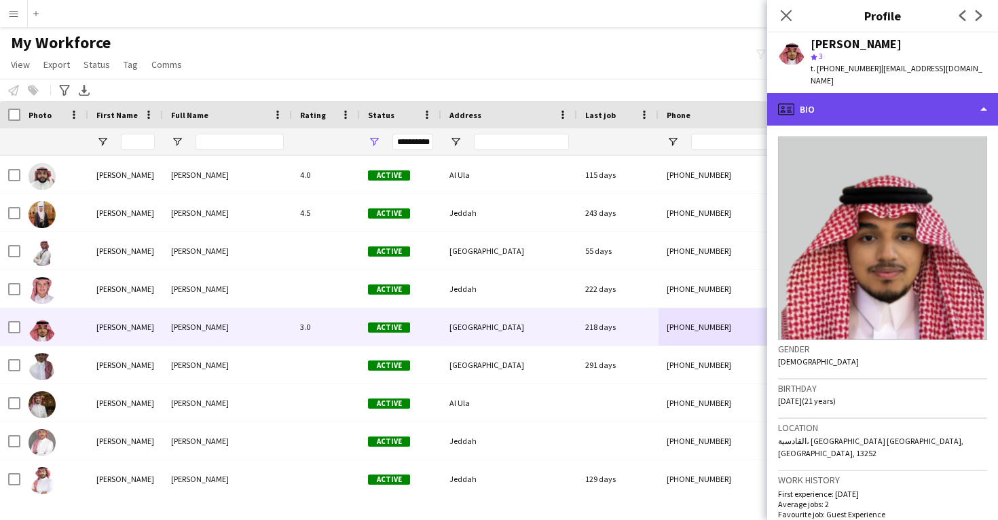
click at [881, 107] on div "profile Bio" at bounding box center [882, 109] width 231 height 33
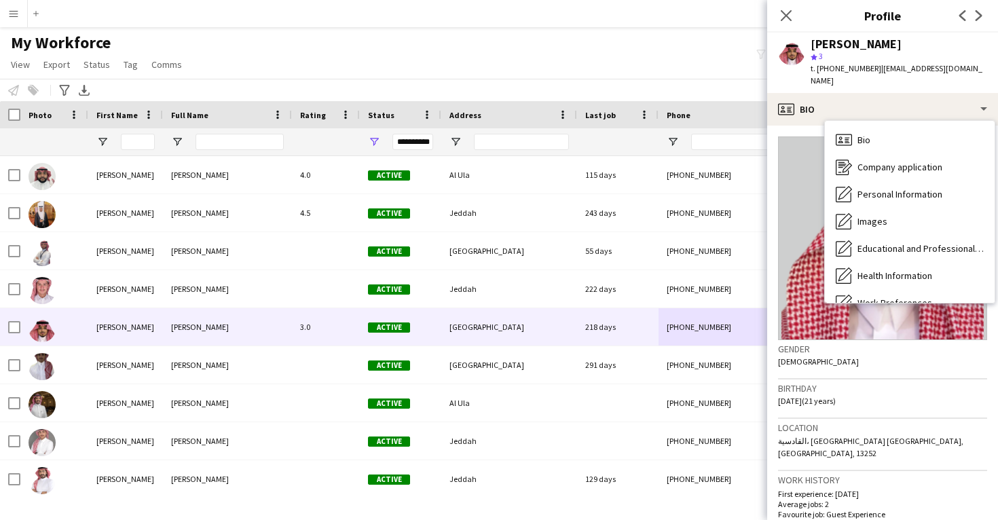
click at [849, 416] on div "Birthday 24-12-2003 (21 years)" at bounding box center [882, 399] width 209 height 39
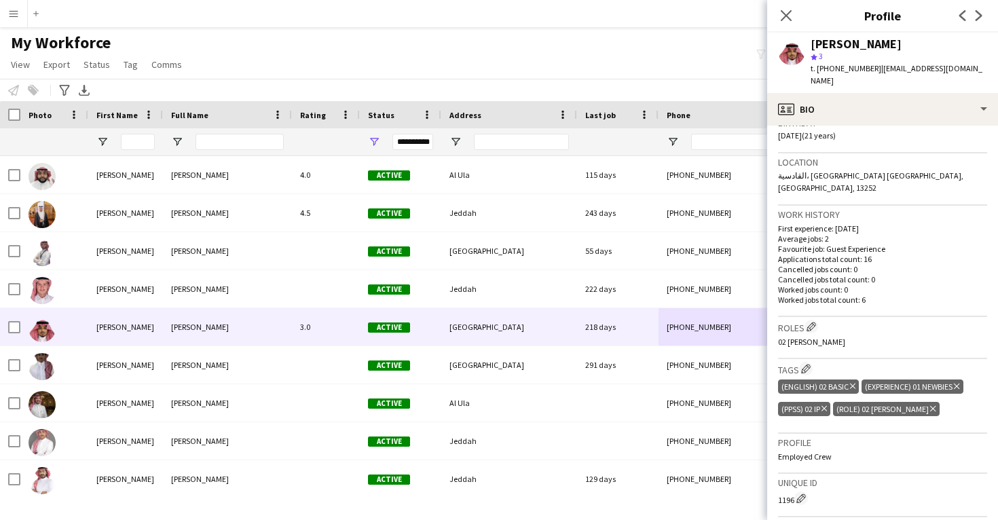
scroll to position [278, 0]
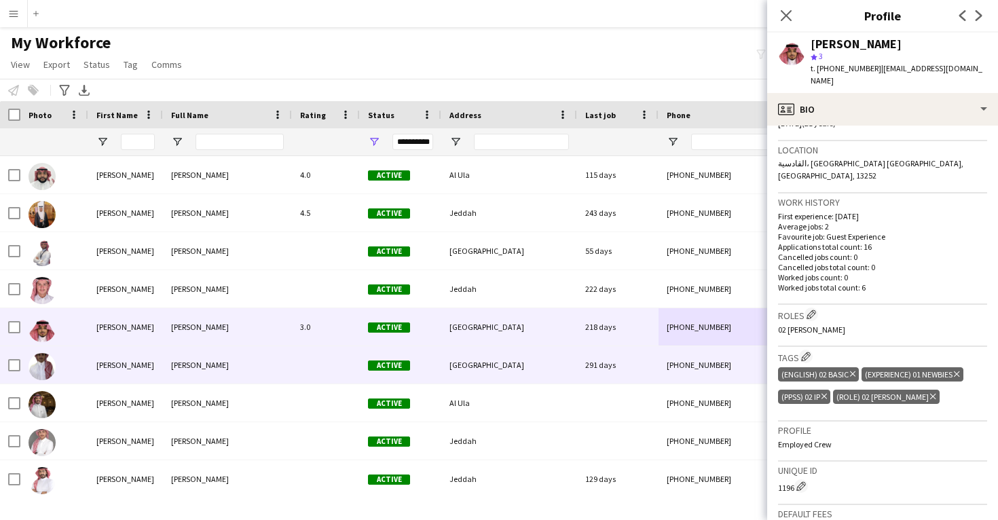
click at [607, 367] on div "291 days" at bounding box center [617, 364] width 81 height 37
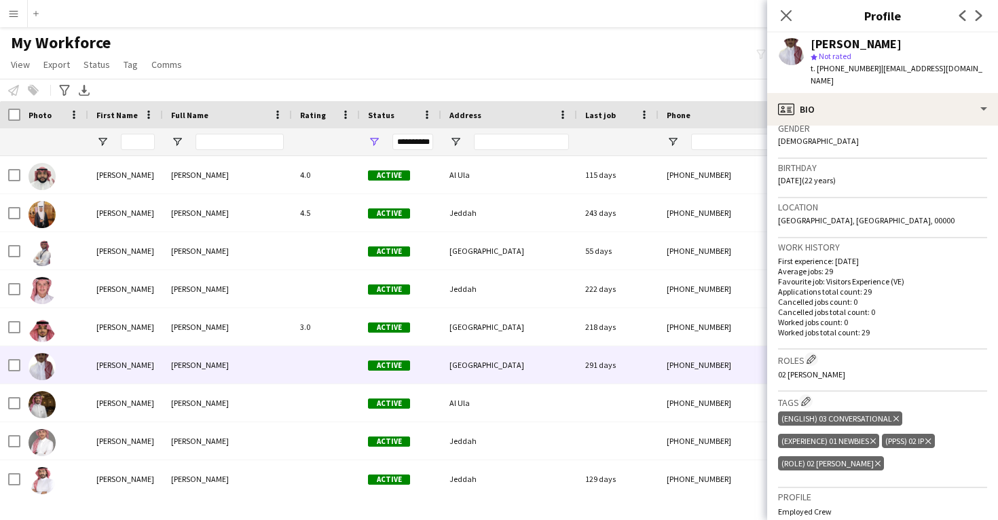
scroll to position [222, 0]
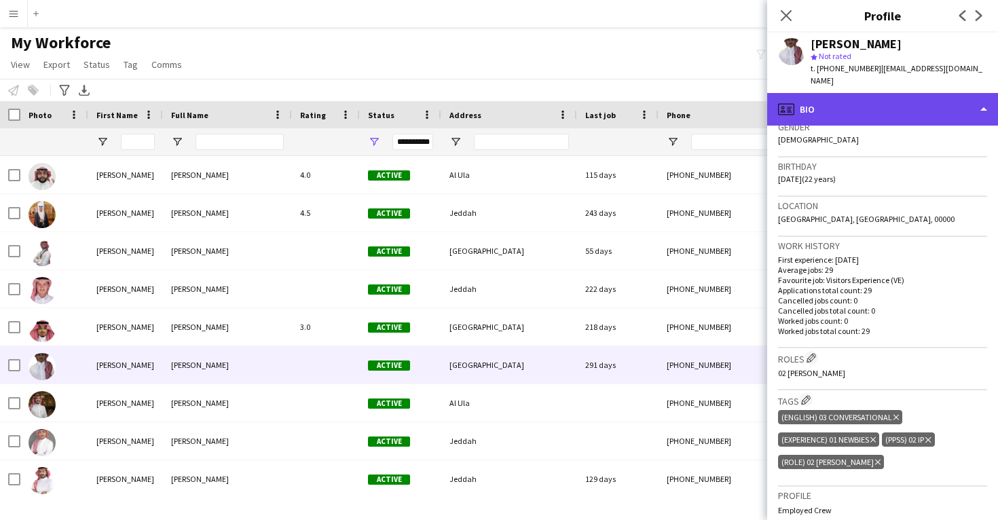
click at [856, 111] on div "profile Bio" at bounding box center [882, 109] width 231 height 33
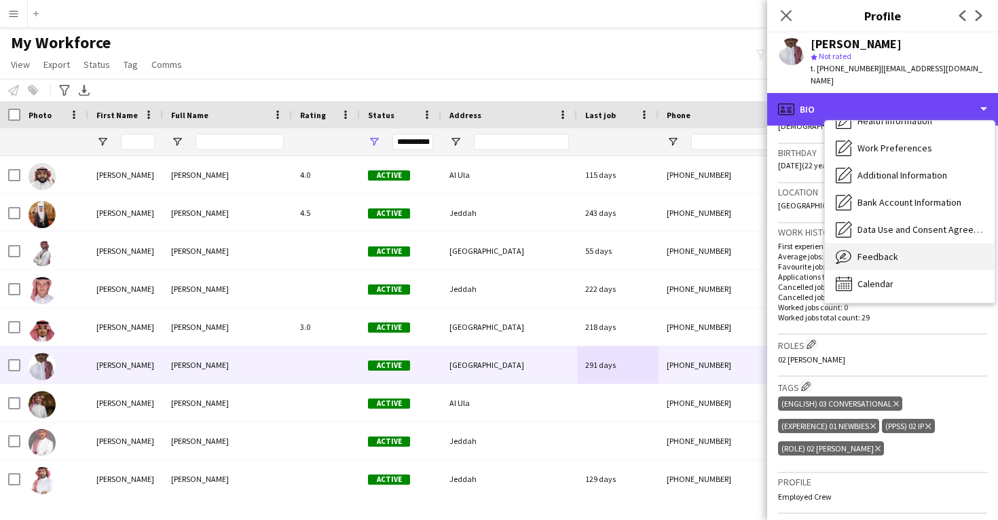
scroll to position [155, 0]
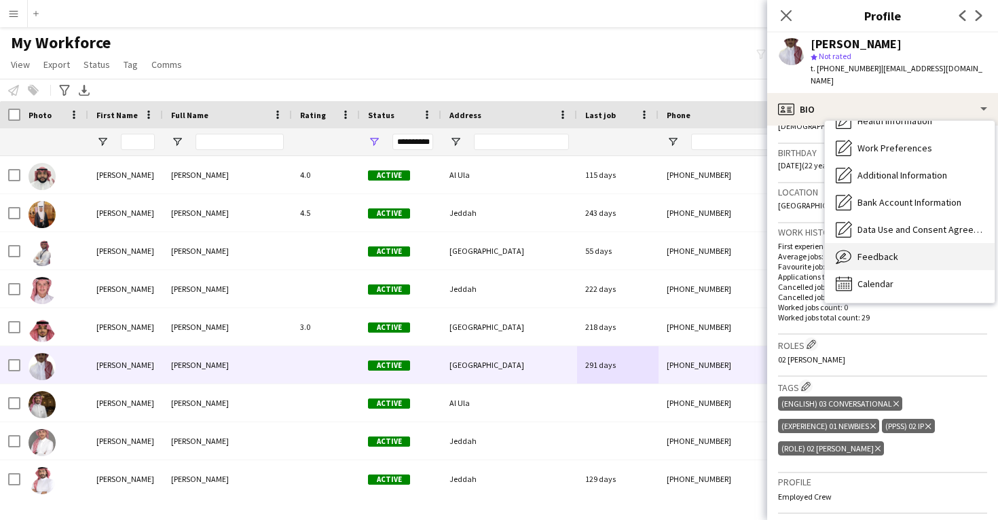
click at [891, 251] on span "Feedback" at bounding box center [878, 257] width 41 height 12
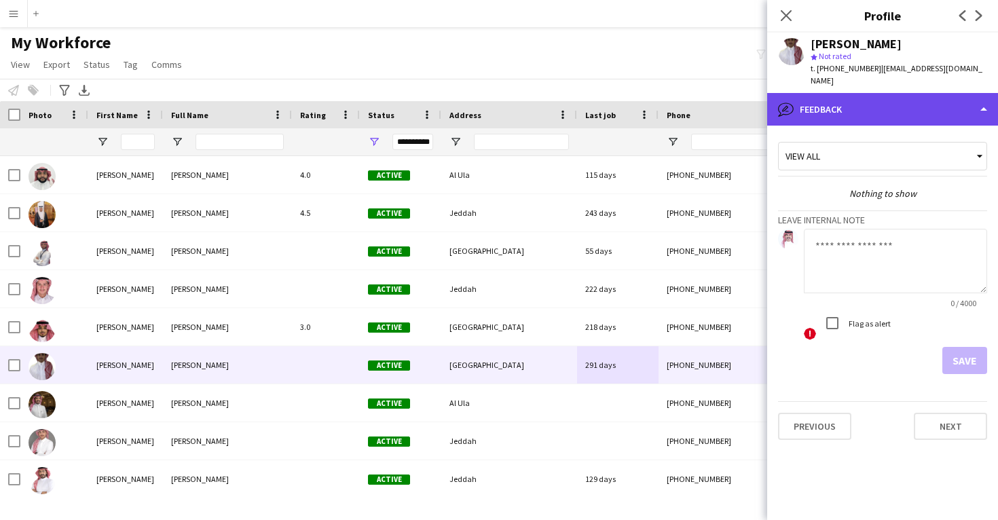
click at [860, 111] on div "bubble-pencil Feedback" at bounding box center [882, 109] width 231 height 33
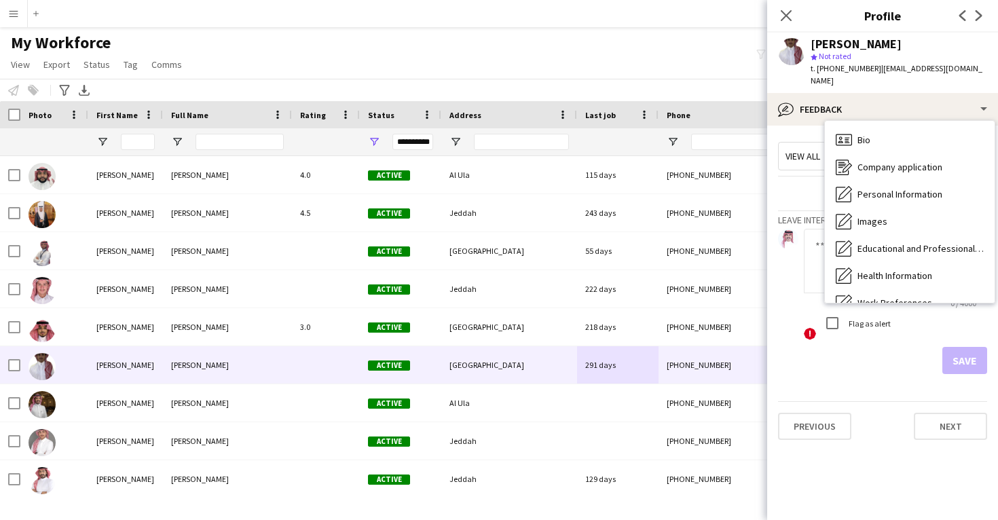
click at [863, 425] on div "Calendar Calendar" at bounding box center [910, 438] width 170 height 27
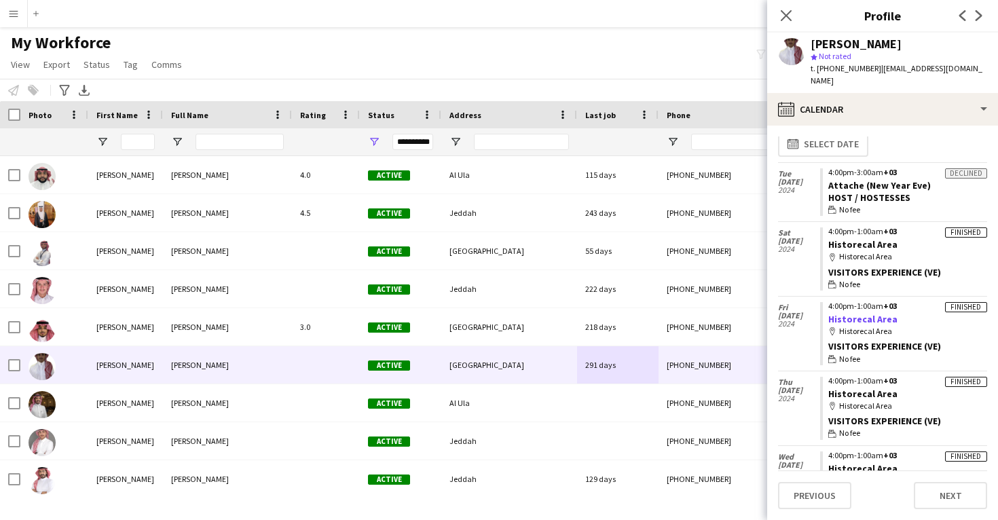
scroll to position [12, 0]
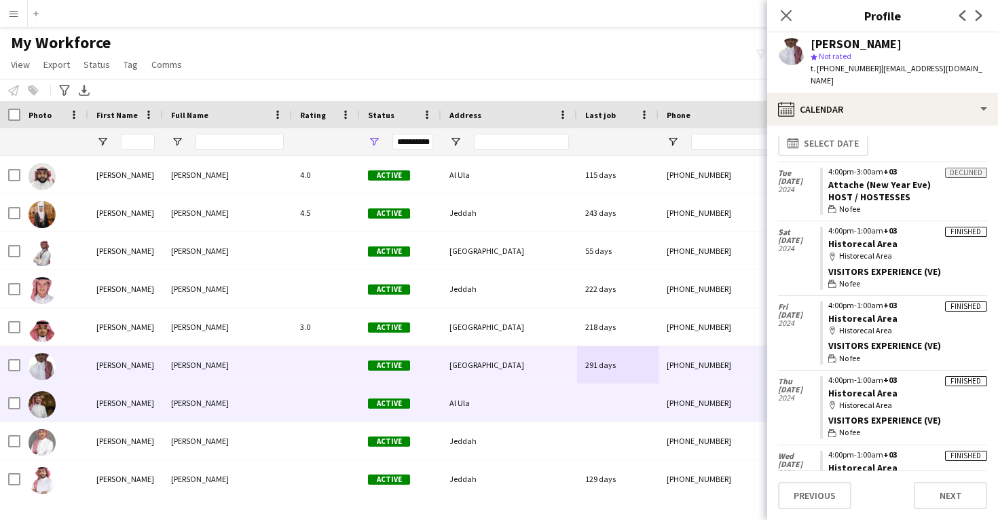
click at [669, 389] on div "+966553504900" at bounding box center [746, 402] width 174 height 37
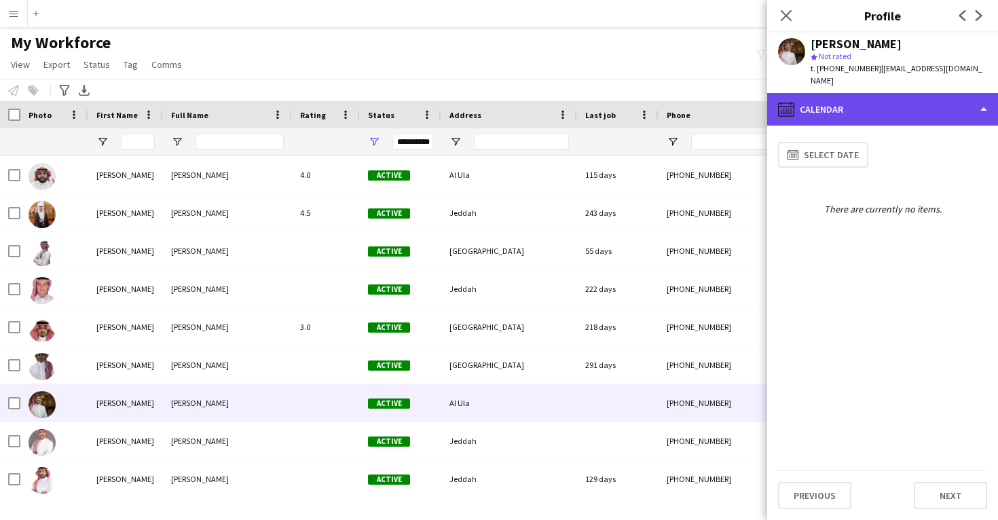
click at [883, 103] on div "calendar-full Calendar" at bounding box center [882, 109] width 231 height 33
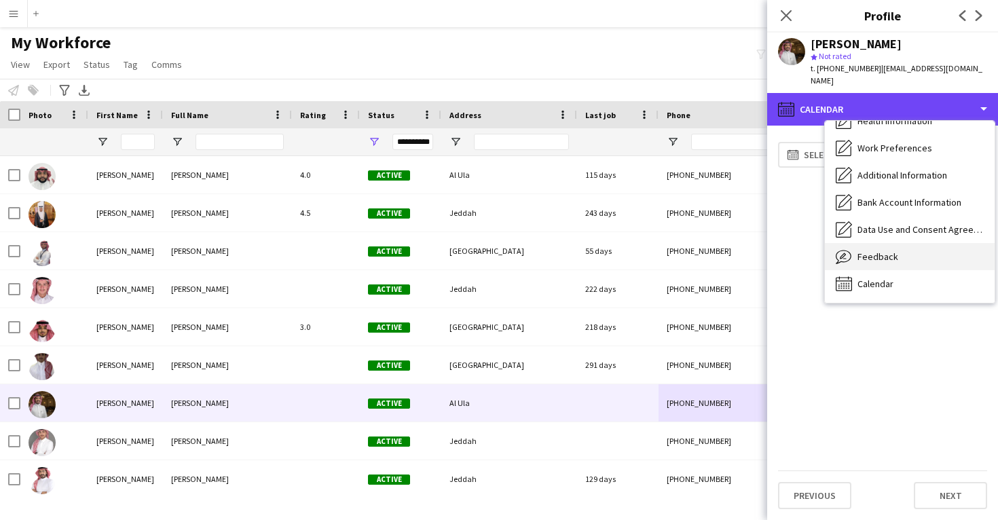
scroll to position [155, 0]
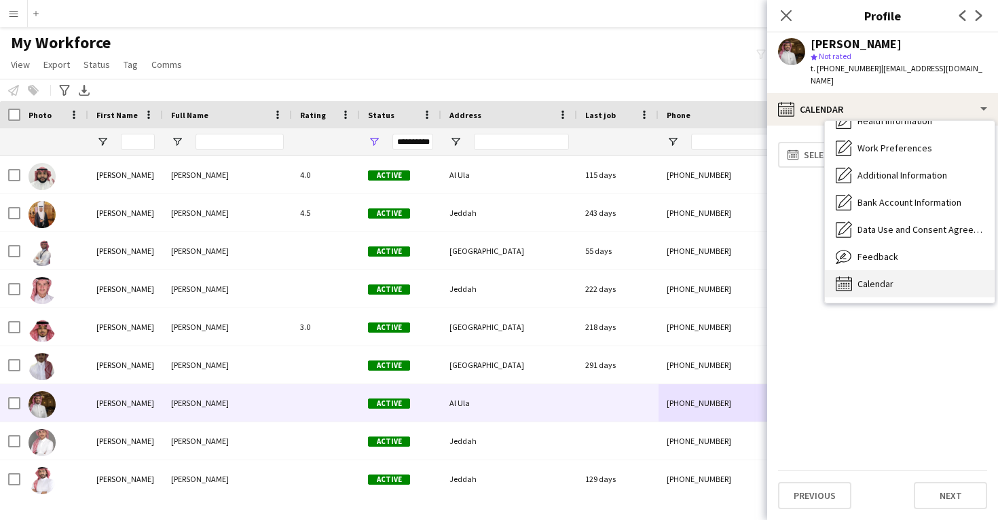
click at [887, 278] on span "Calendar" at bounding box center [876, 284] width 36 height 12
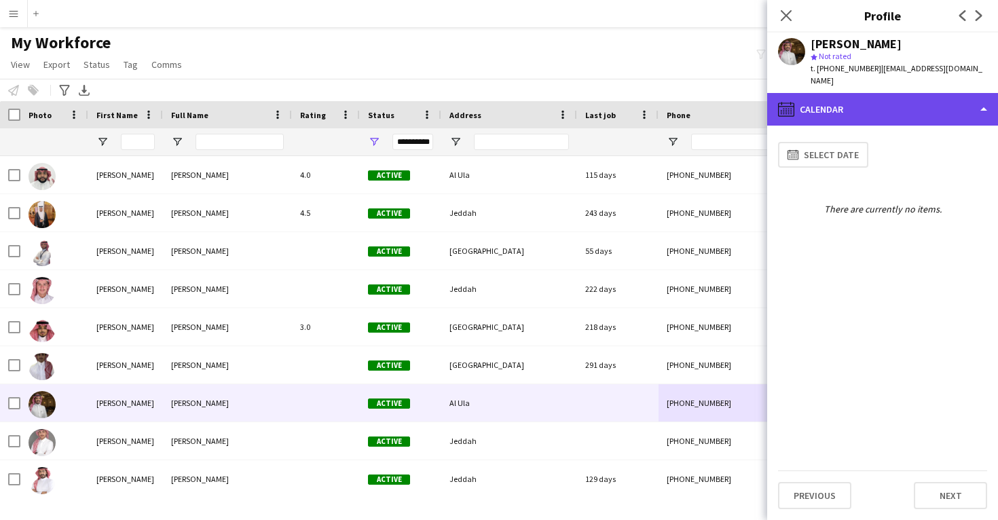
click at [898, 100] on div "calendar-full Calendar" at bounding box center [882, 109] width 231 height 33
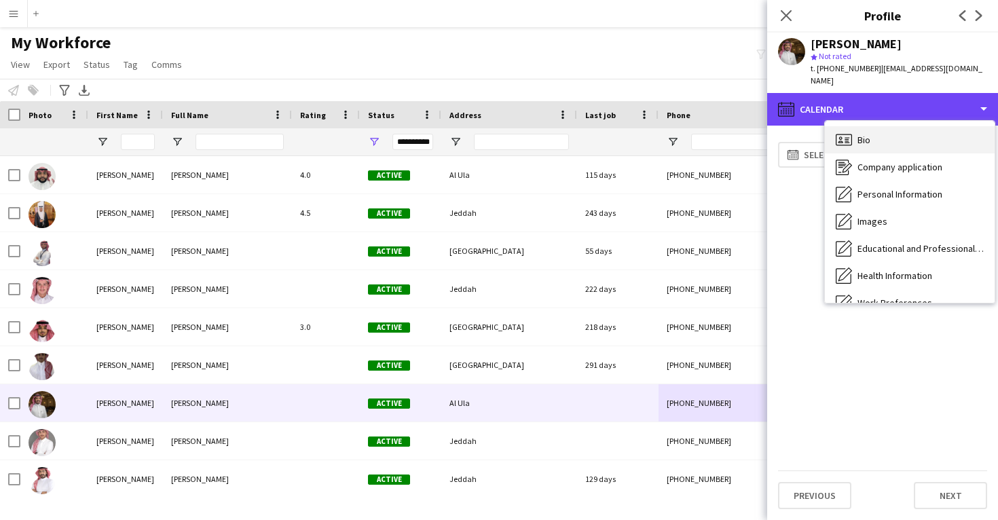
scroll to position [0, 0]
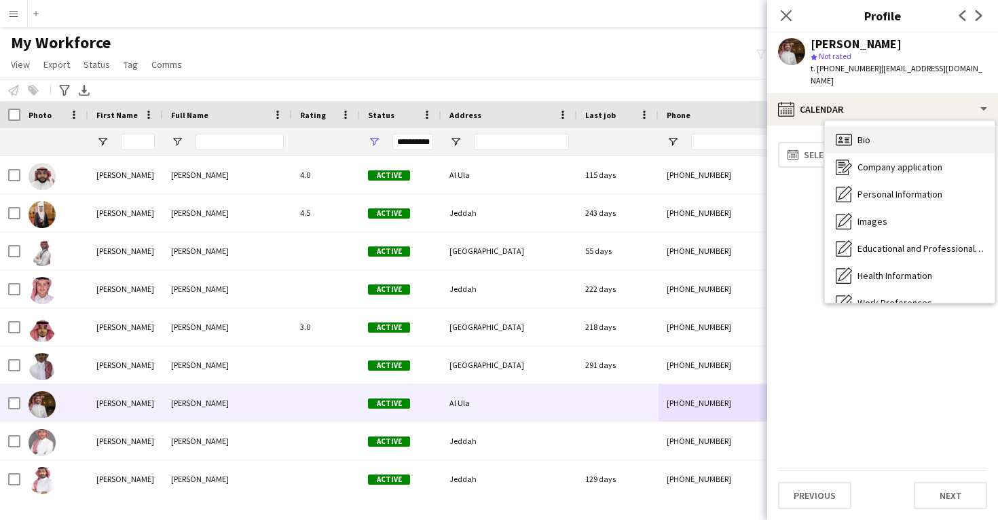
click at [875, 131] on div "Bio Bio" at bounding box center [910, 139] width 170 height 27
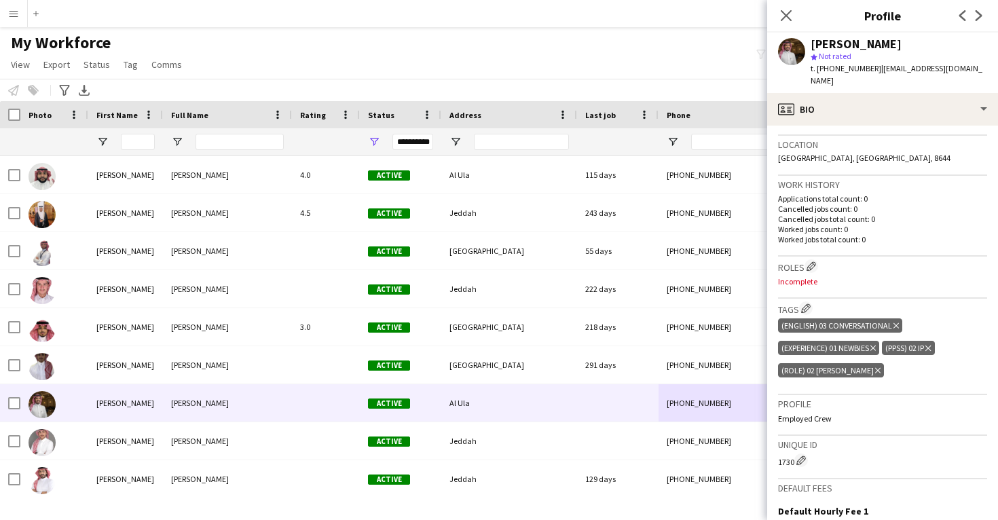
scroll to position [285, 0]
click at [816, 259] on app-icon "Edit crew company roles" at bounding box center [812, 264] width 10 height 10
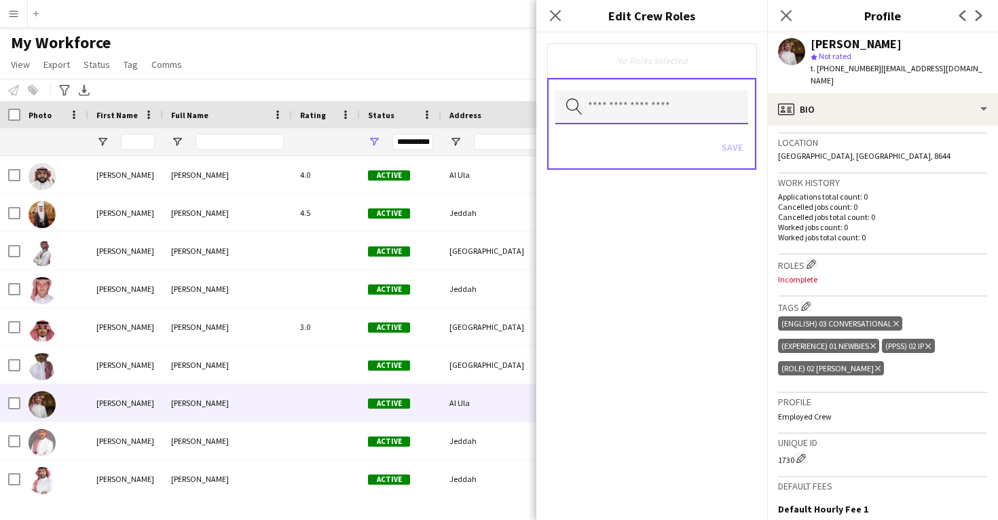
click at [663, 104] on input "text" at bounding box center [651, 107] width 193 height 34
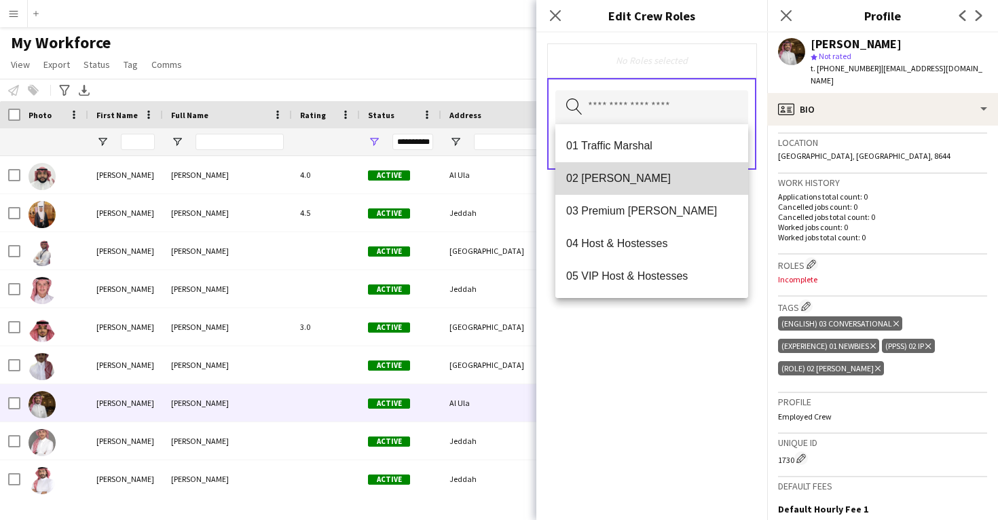
click at [669, 191] on mat-option "02 Usher" at bounding box center [651, 178] width 193 height 33
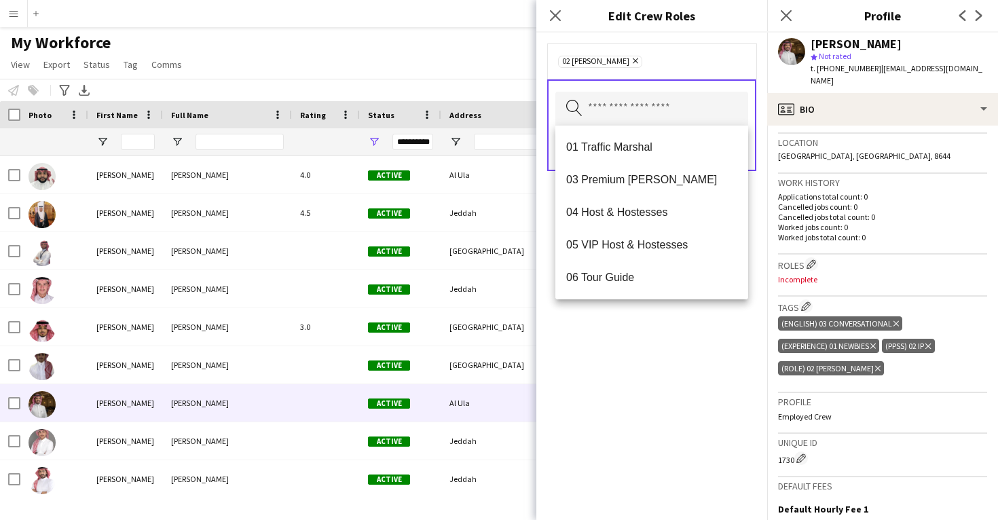
click at [717, 350] on div "02 Usher Remove Search by role type Save" at bounding box center [651, 276] width 231 height 487
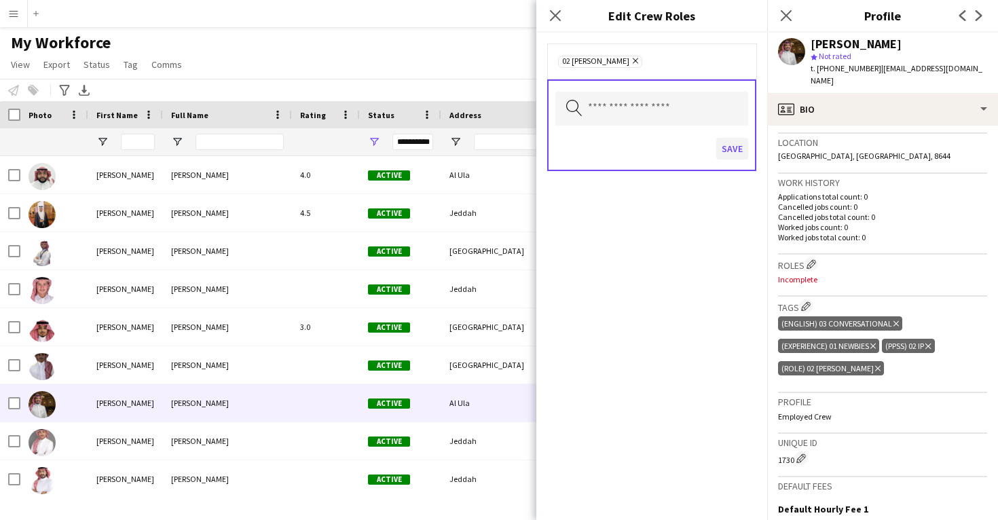
click at [733, 147] on button "Save" at bounding box center [732, 149] width 32 height 22
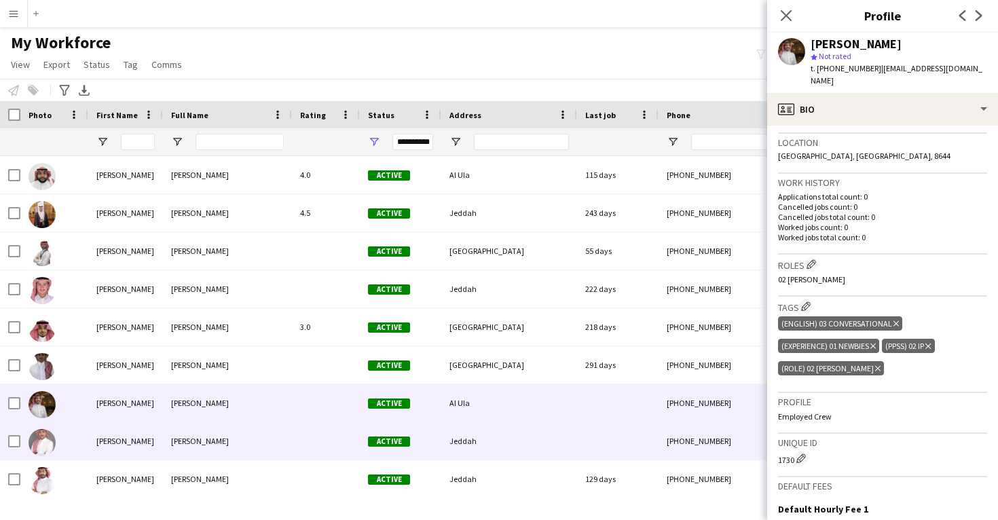
click at [612, 443] on div at bounding box center [617, 440] width 81 height 37
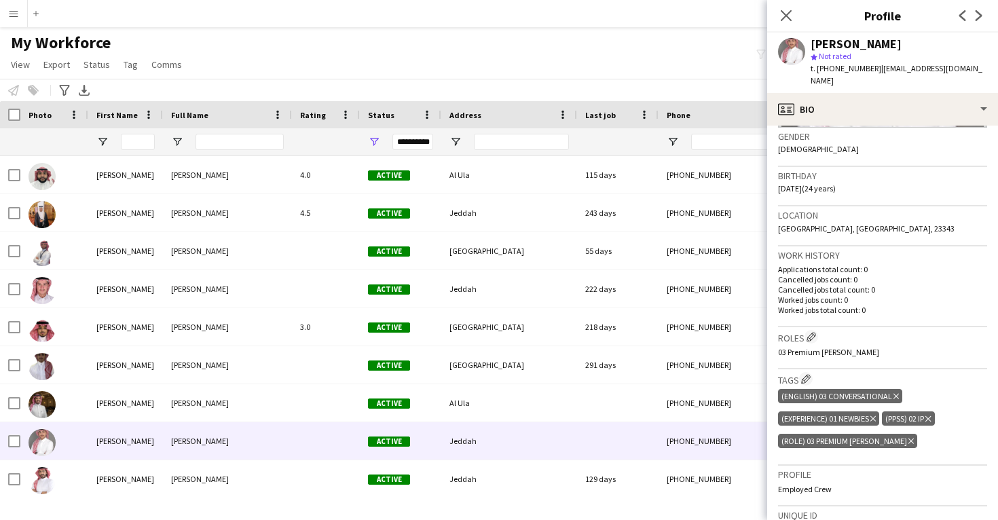
scroll to position [216, 0]
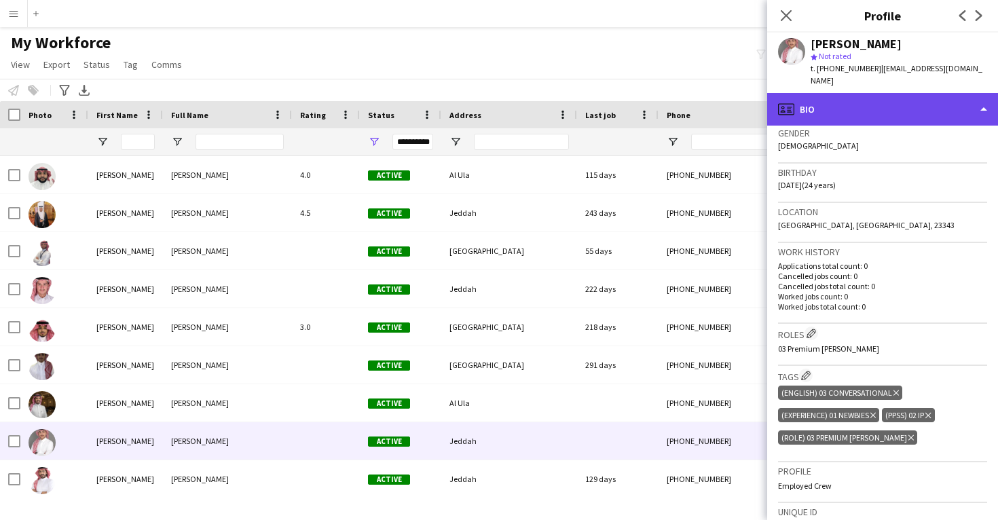
click at [837, 94] on div "profile Bio" at bounding box center [882, 109] width 231 height 33
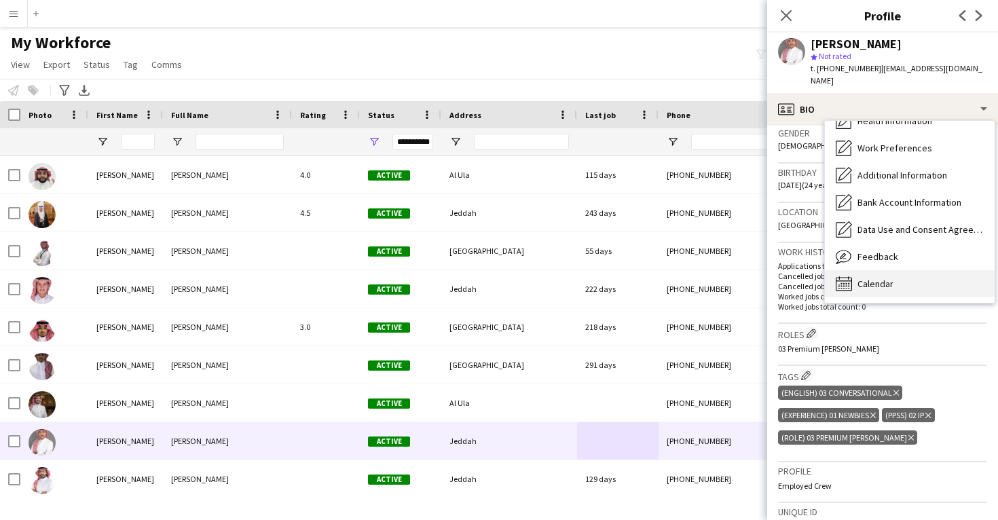
scroll to position [155, 0]
click at [894, 280] on div "Calendar Calendar" at bounding box center [910, 283] width 170 height 27
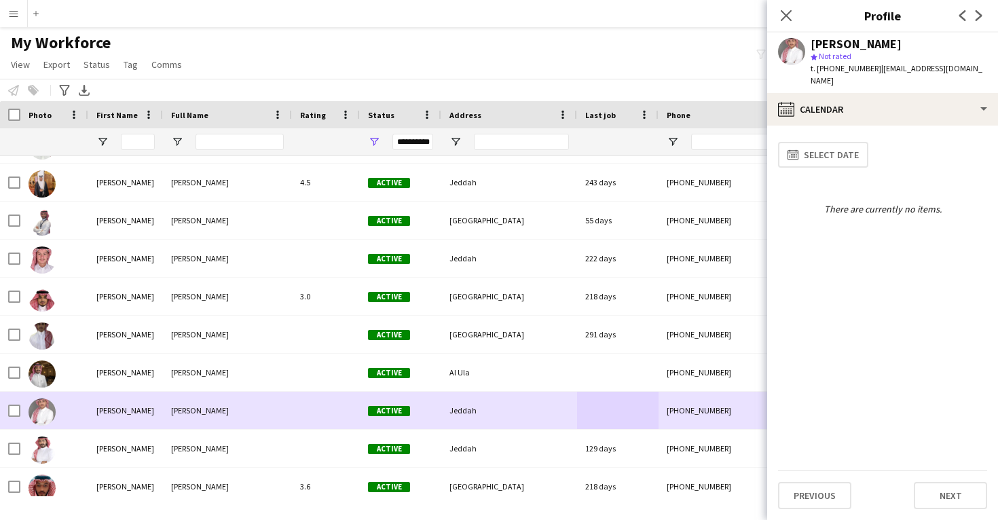
scroll to position [39629, 0]
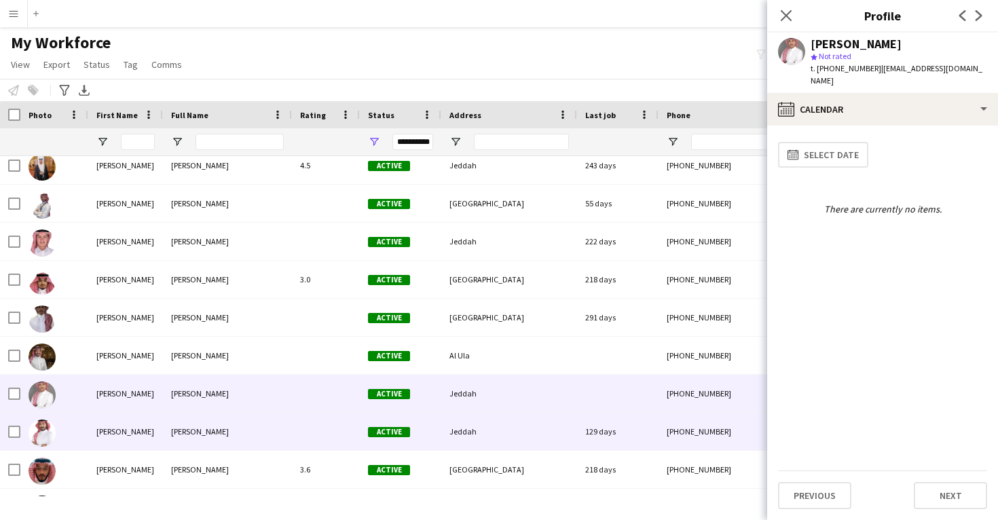
click at [628, 434] on div "129 days" at bounding box center [617, 431] width 81 height 37
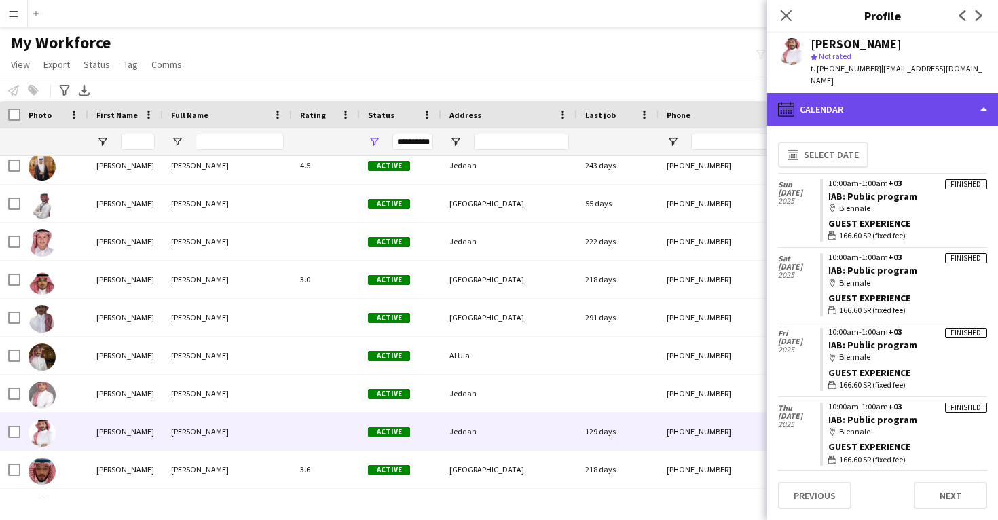
click at [855, 98] on div "calendar-full Calendar" at bounding box center [882, 109] width 231 height 33
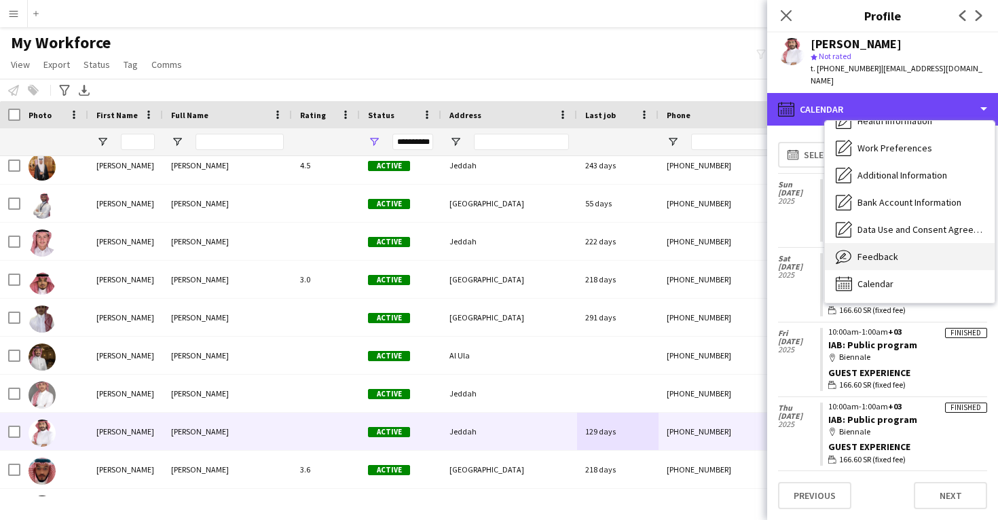
scroll to position [155, 0]
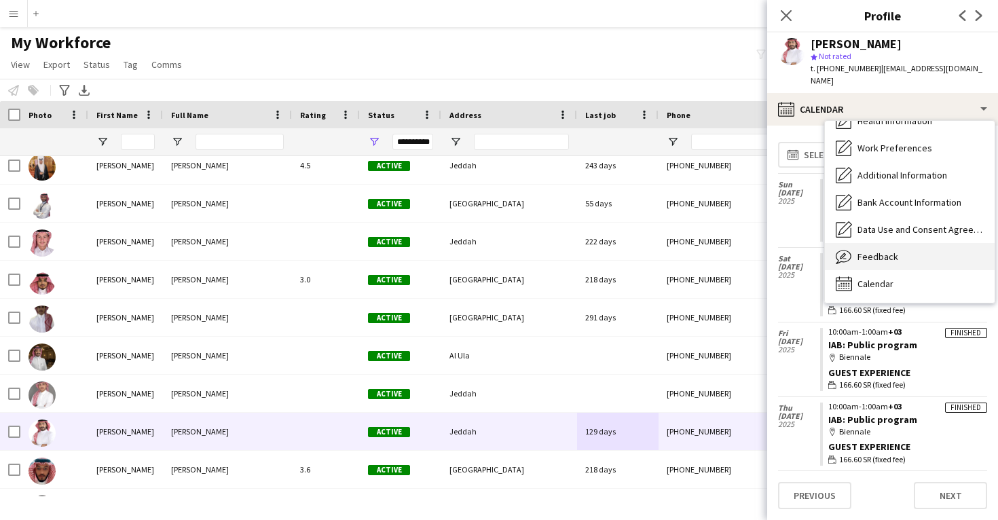
click at [874, 251] on span "Feedback" at bounding box center [878, 257] width 41 height 12
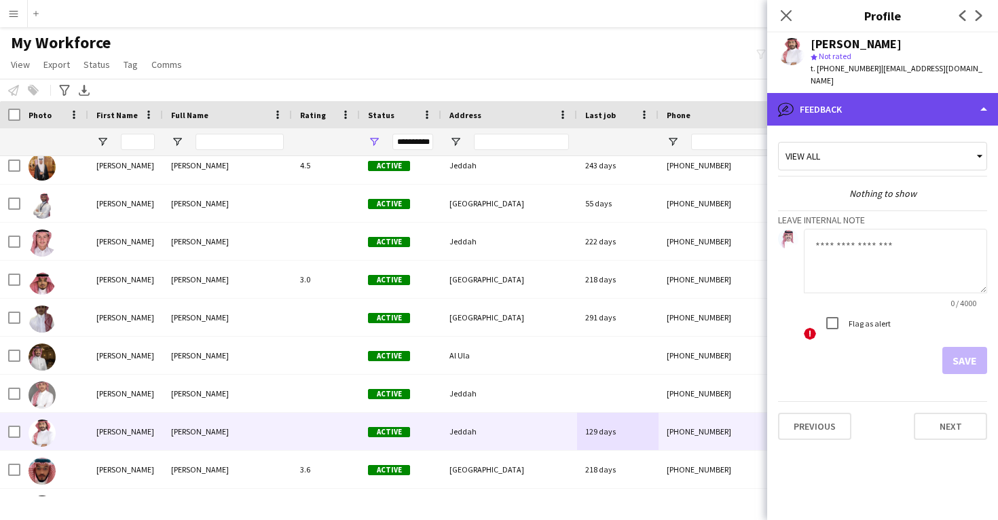
click at [852, 101] on div "bubble-pencil Feedback" at bounding box center [882, 109] width 231 height 33
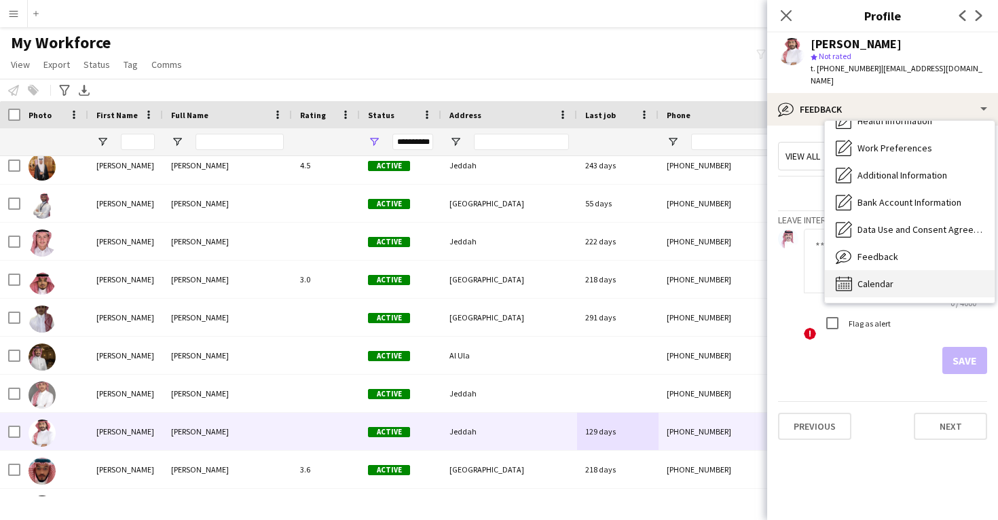
click at [873, 270] on div "Calendar Calendar" at bounding box center [910, 283] width 170 height 27
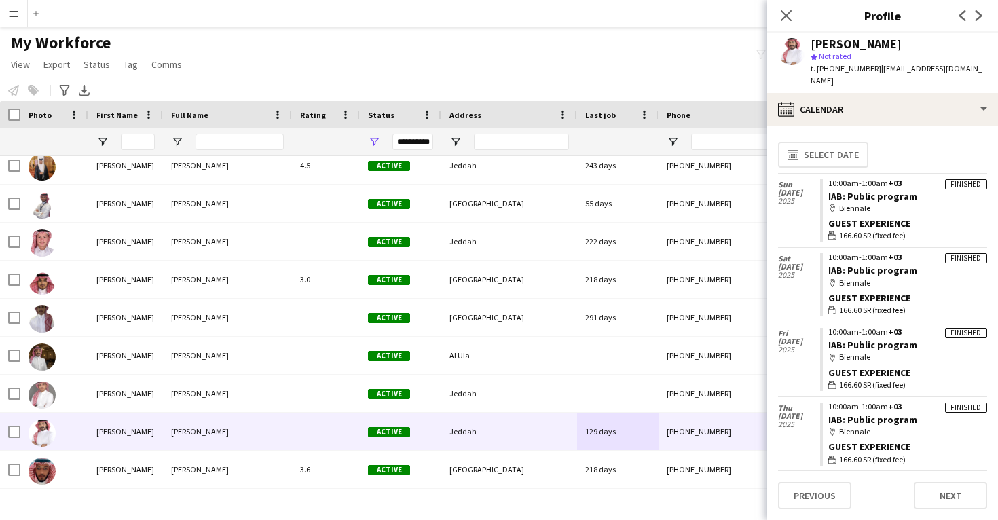
drag, startPoint x: 917, startPoint y: 181, endPoint x: 822, endPoint y: 185, distance: 95.1
click at [822, 185] on app-crew-calendar-job-card "Finished 10:00am-1:00am +03 IAB: Public program map-marker Biennale Guest Exper…" at bounding box center [903, 210] width 167 height 63
copy link "IAB: Public program"
click at [853, 48] on div "[PERSON_NAME]" at bounding box center [856, 44] width 91 height 12
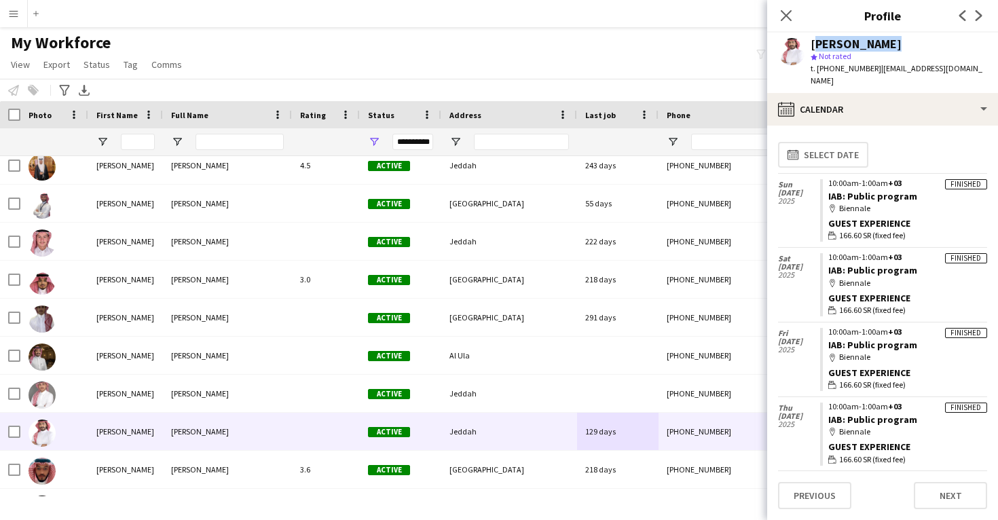
click at [853, 48] on div "[PERSON_NAME]" at bounding box center [856, 44] width 91 height 12
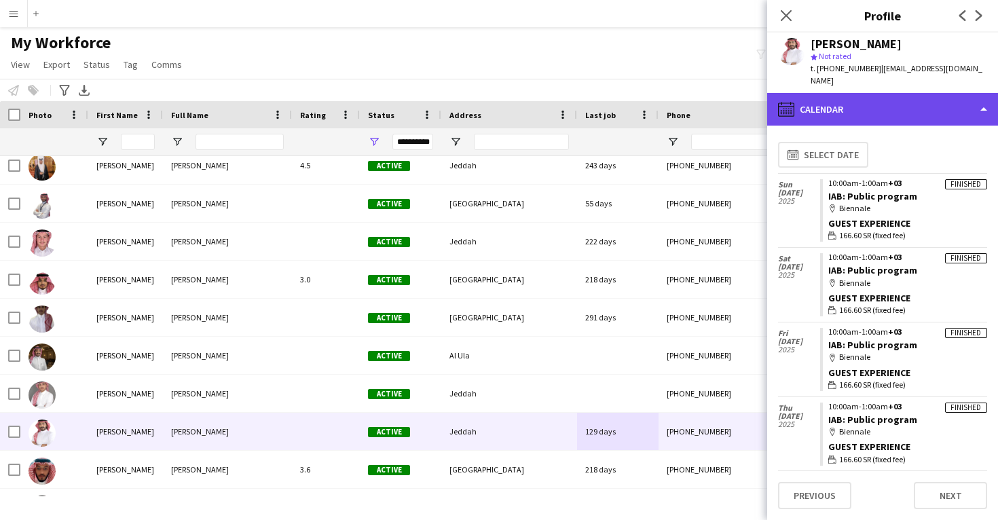
click at [859, 93] on div "calendar-full Calendar" at bounding box center [882, 109] width 231 height 33
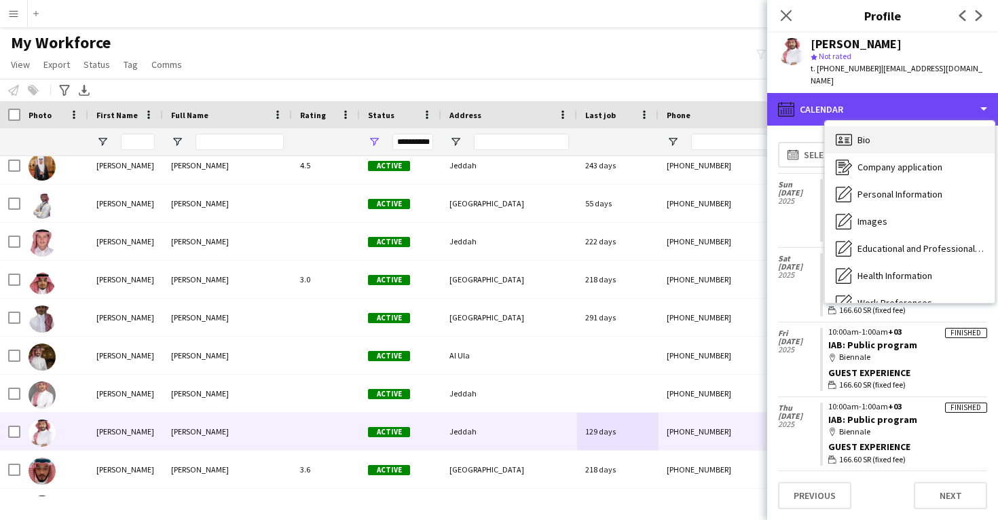
scroll to position [0, 0]
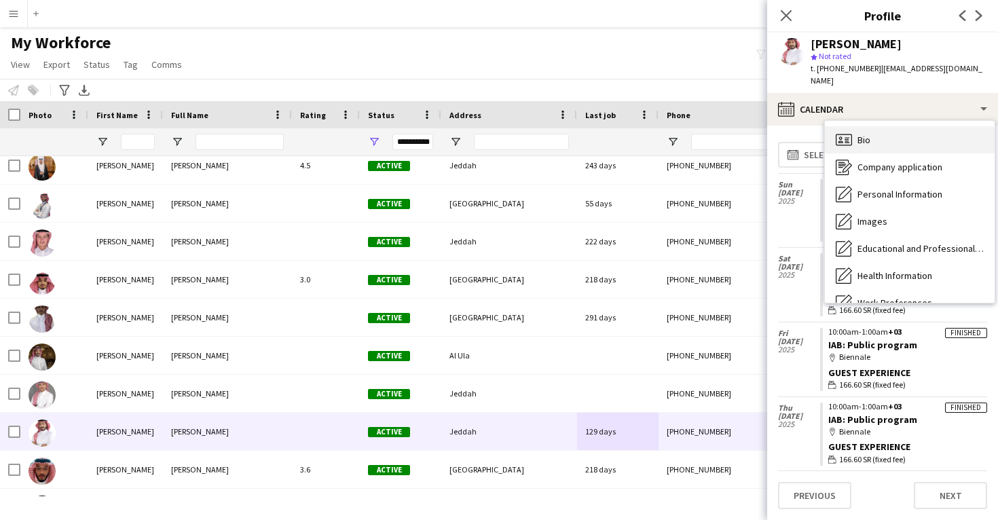
click at [885, 139] on div "Bio Bio" at bounding box center [910, 139] width 170 height 27
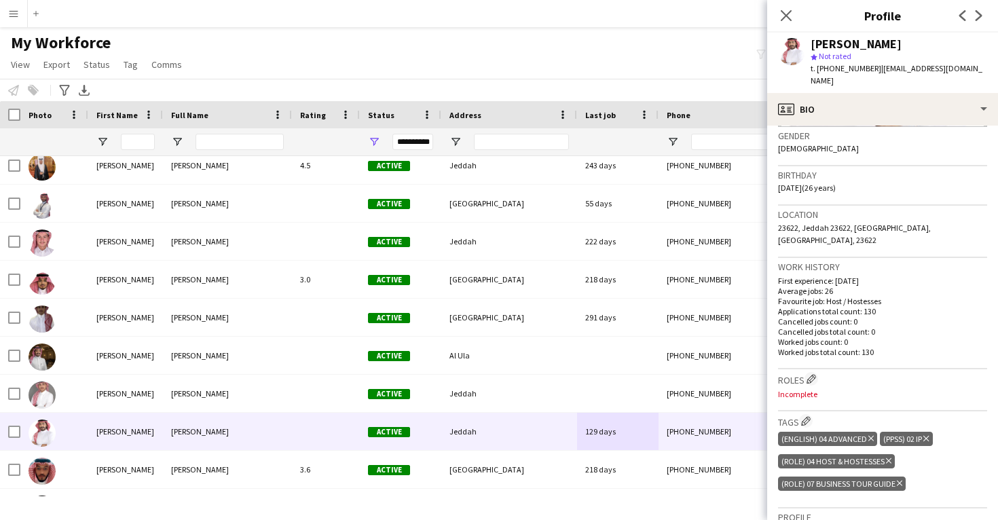
scroll to position [236, 0]
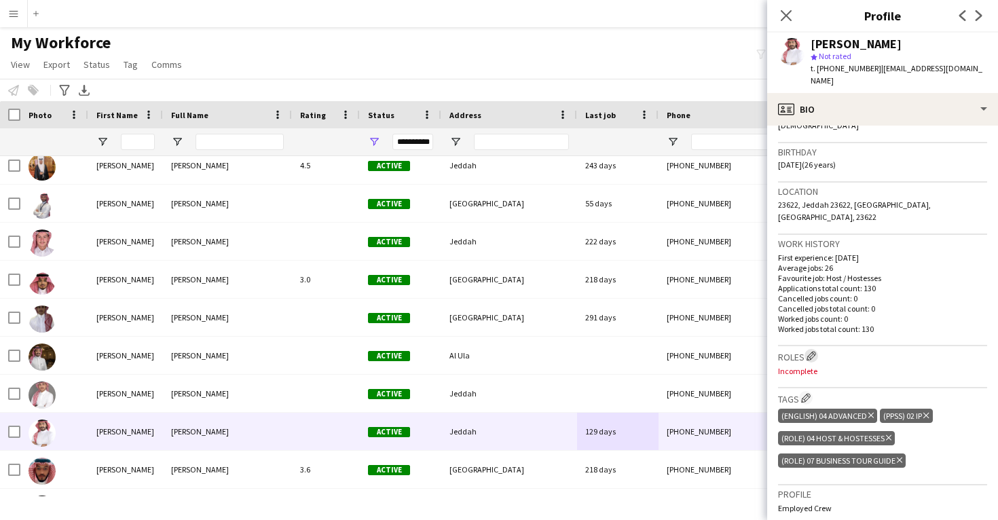
click at [811, 351] on app-icon "Edit crew company roles" at bounding box center [812, 356] width 10 height 10
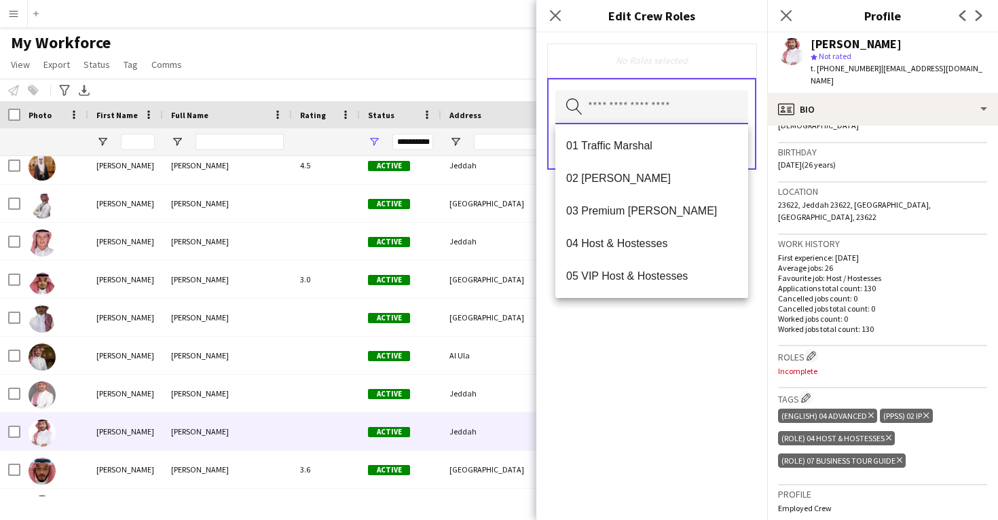
click at [650, 119] on input "text" at bounding box center [651, 107] width 193 height 34
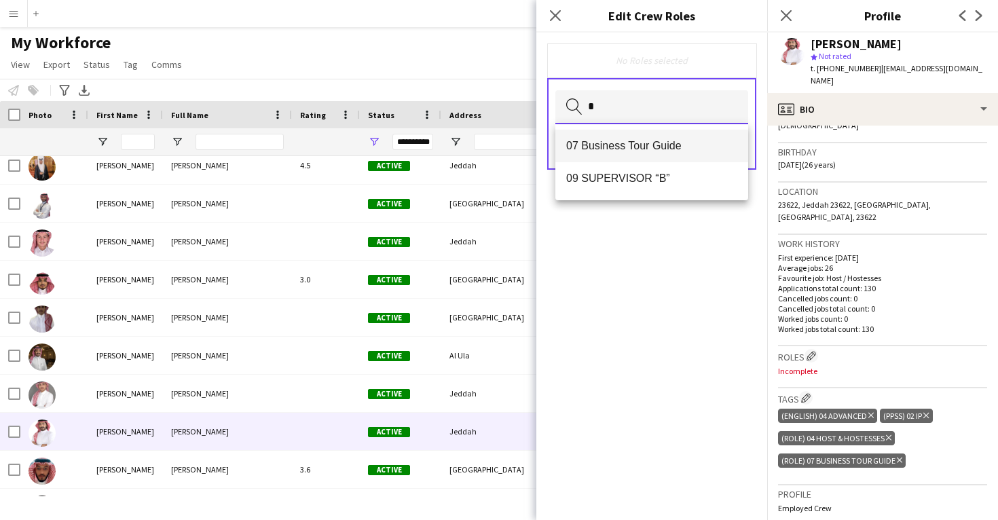
type input "*"
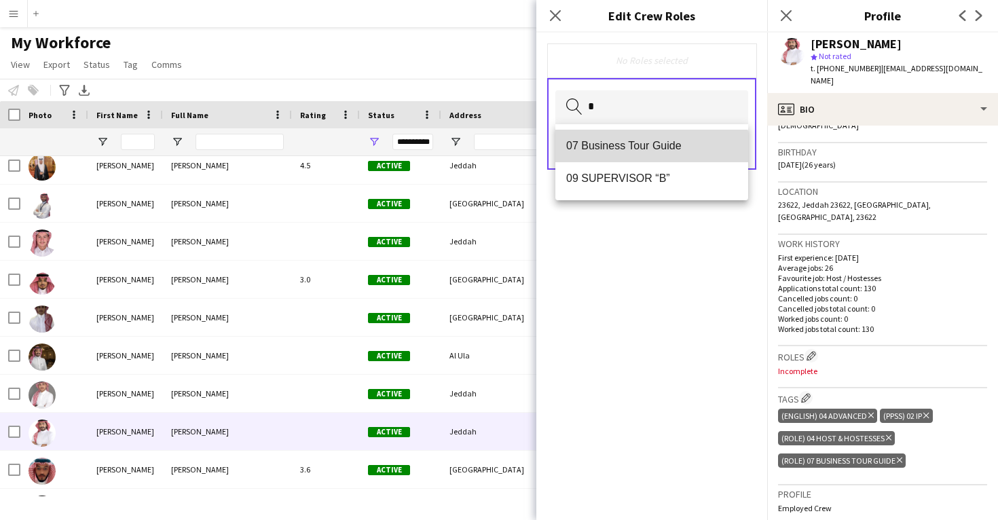
click at [650, 154] on mat-option "07 Business Tour Guide" at bounding box center [651, 146] width 193 height 33
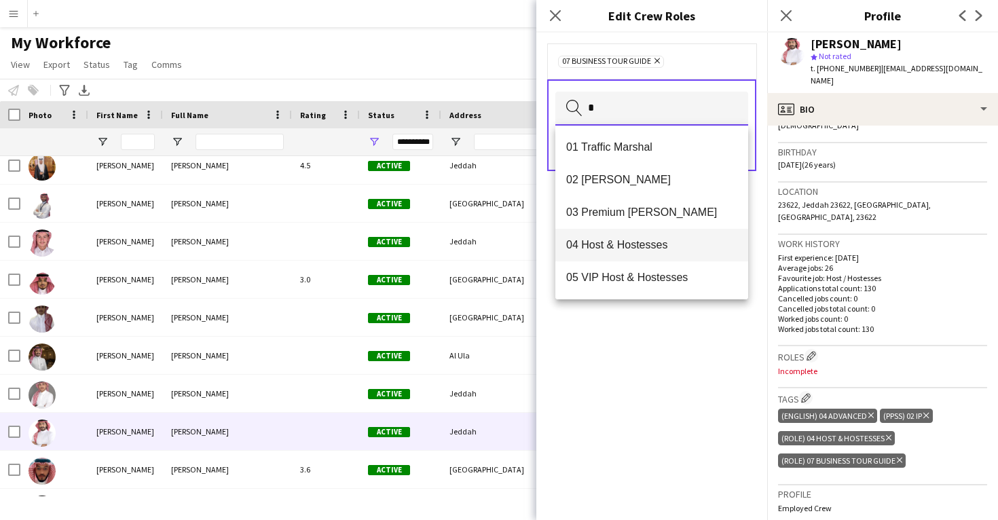
type input "*"
click at [644, 244] on span "04 Host & Hostesses" at bounding box center [651, 244] width 171 height 13
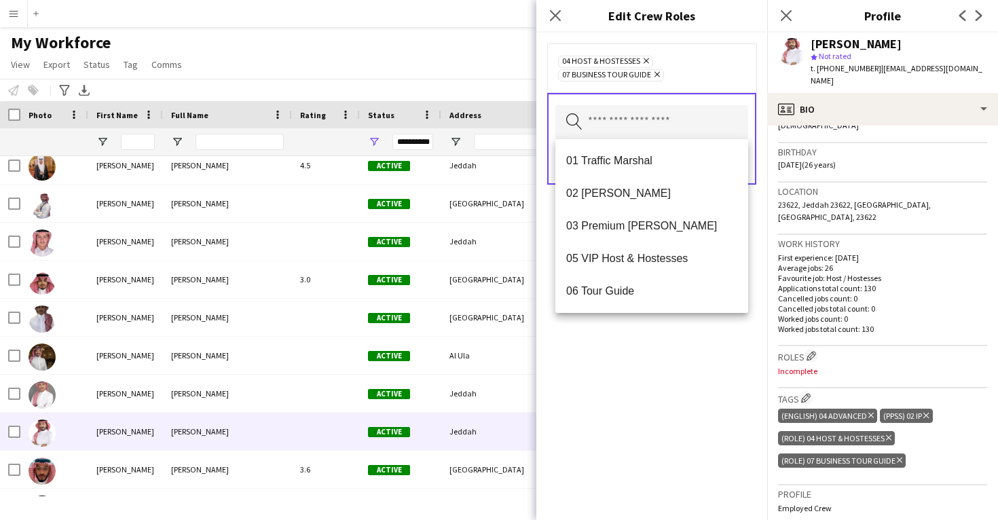
click at [662, 403] on div "04 Host & Hostesses Remove 07 Business Tour Guide Remove Search by role type Sa…" at bounding box center [651, 276] width 231 height 487
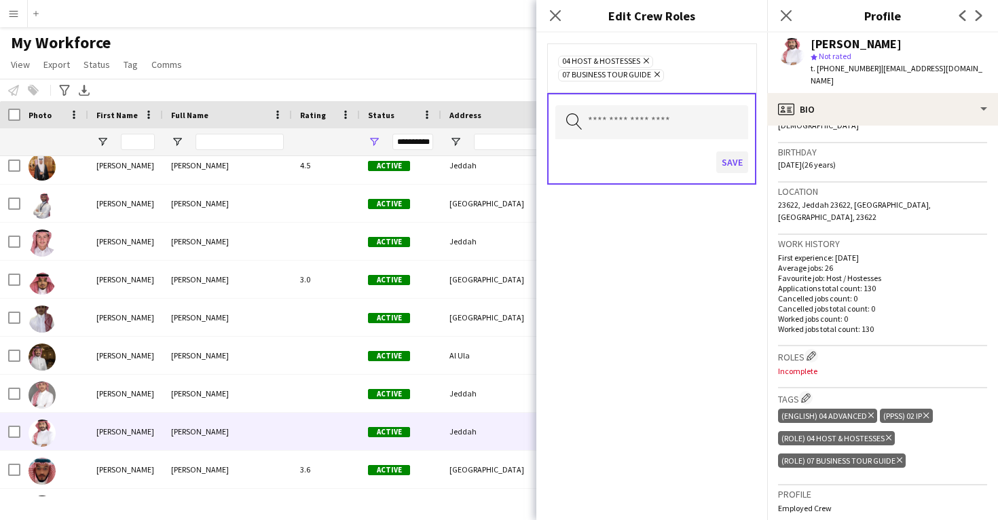
click at [731, 168] on button "Save" at bounding box center [732, 162] width 32 height 22
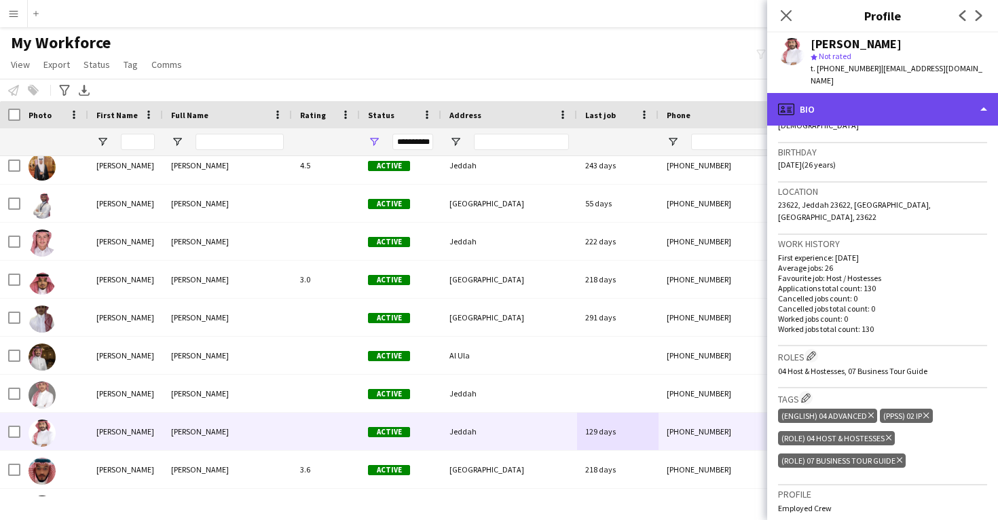
click at [871, 100] on div "profile Bio" at bounding box center [882, 109] width 231 height 33
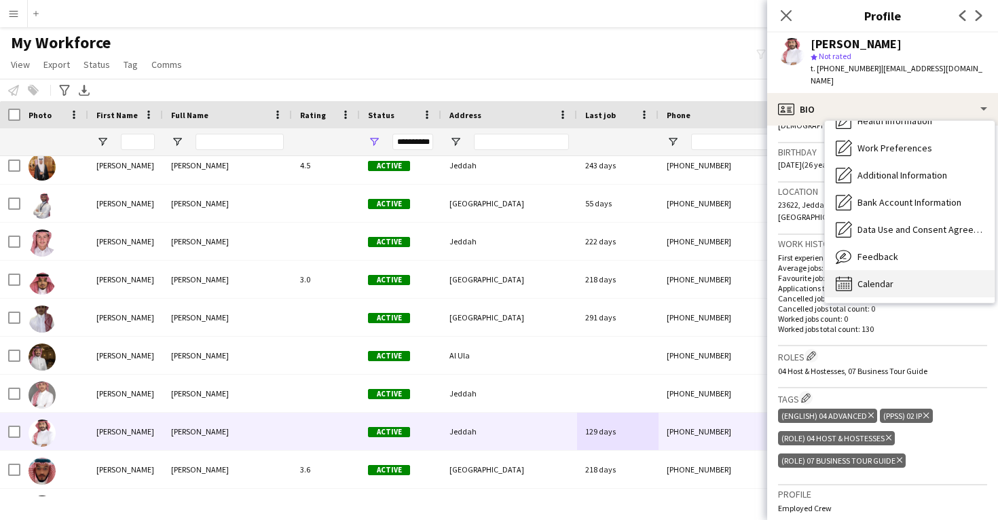
scroll to position [155, 0]
click at [896, 270] on div "Calendar Calendar" at bounding box center [910, 283] width 170 height 27
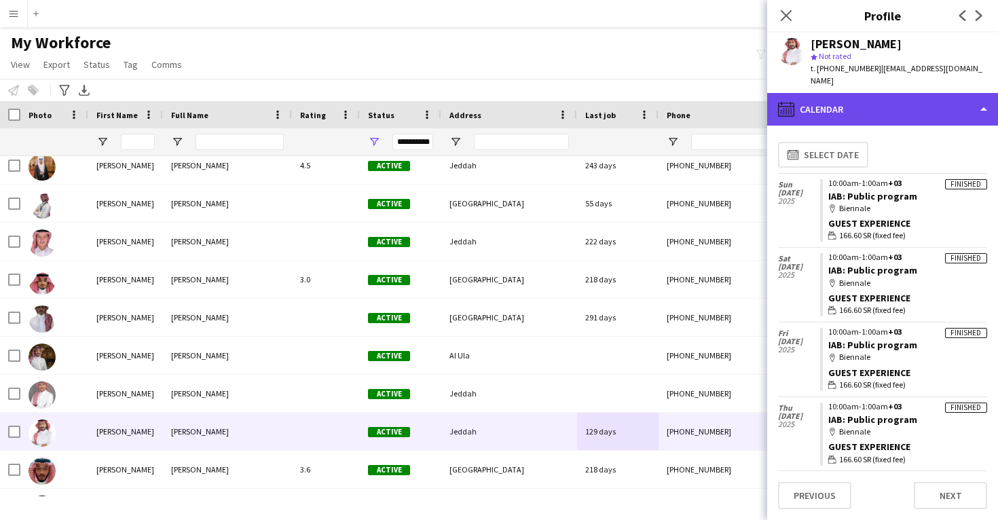
click at [884, 106] on div "calendar-full Calendar" at bounding box center [882, 109] width 231 height 33
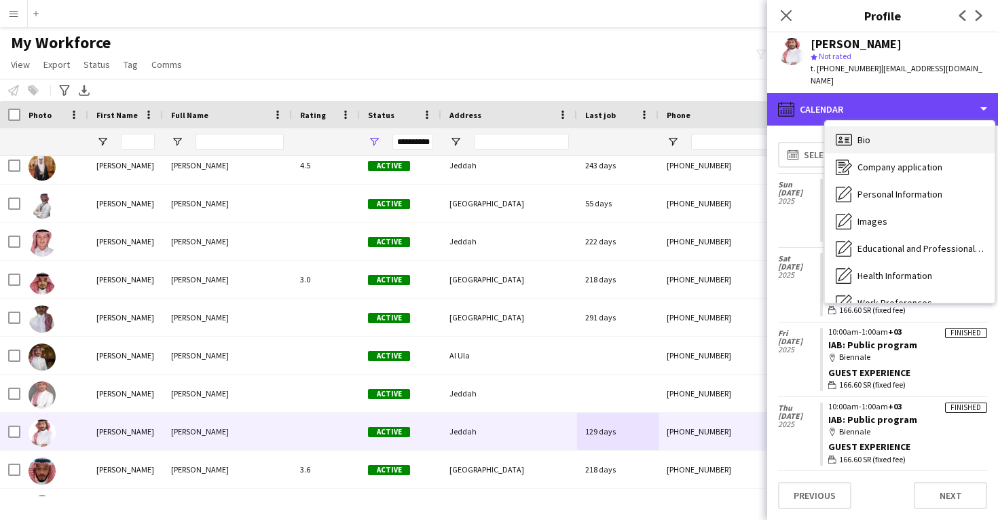
scroll to position [-1, 0]
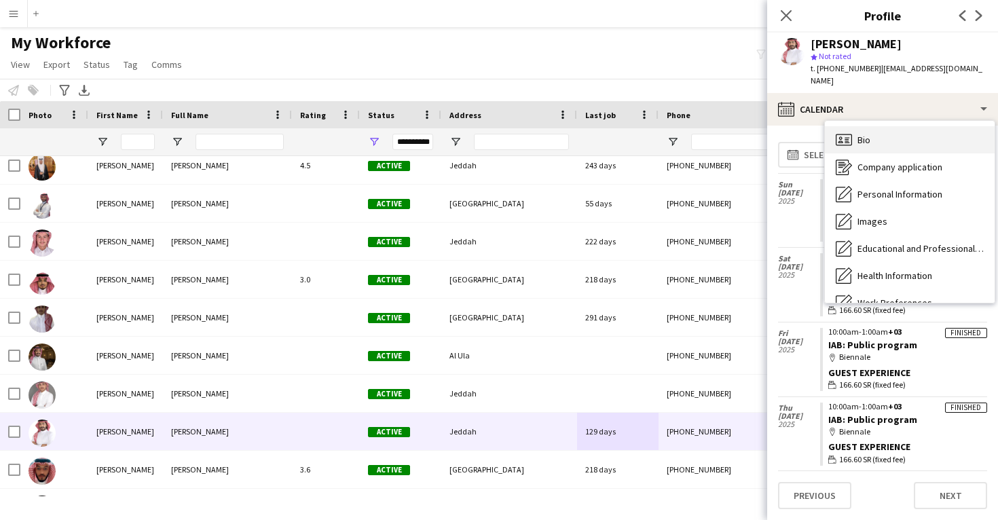
click at [887, 127] on div "Bio Bio" at bounding box center [910, 139] width 170 height 27
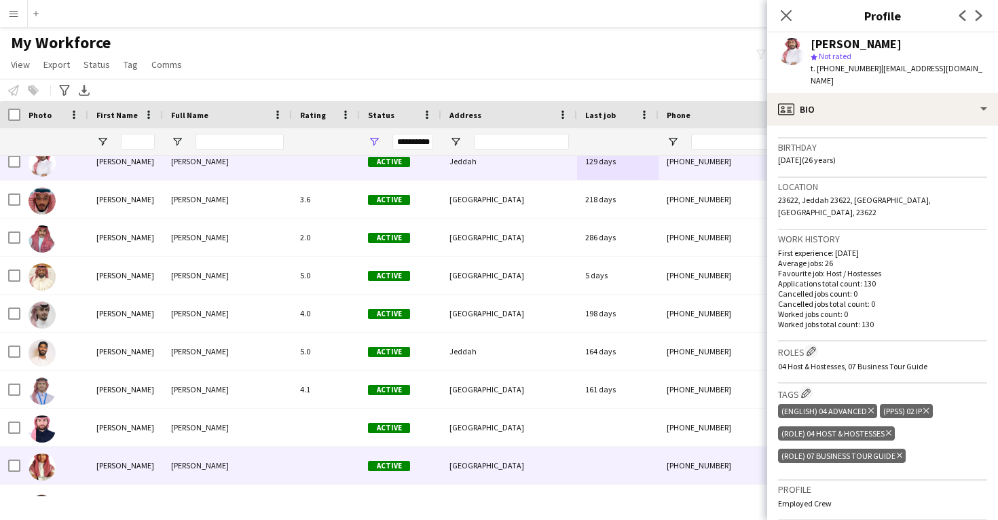
scroll to position [39908, 0]
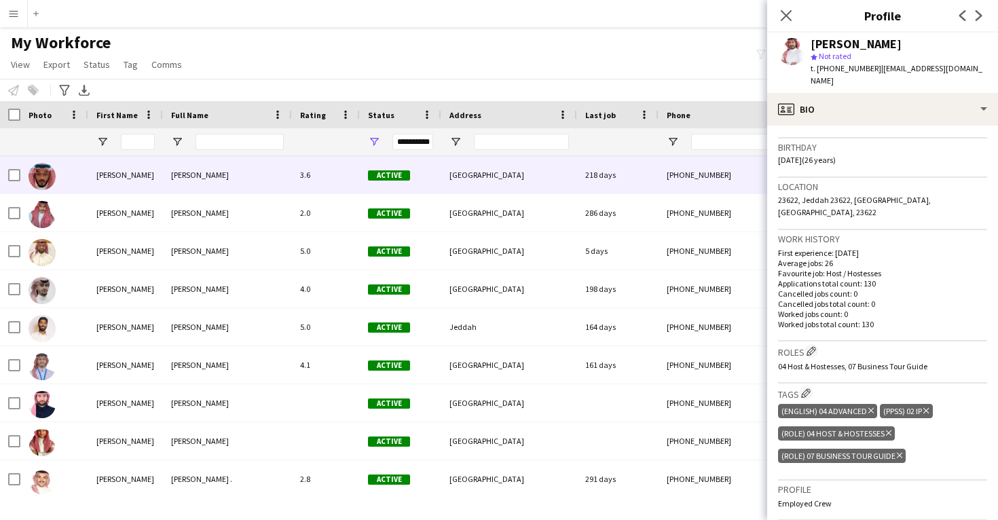
click at [566, 177] on div "Riyadh" at bounding box center [509, 174] width 136 height 37
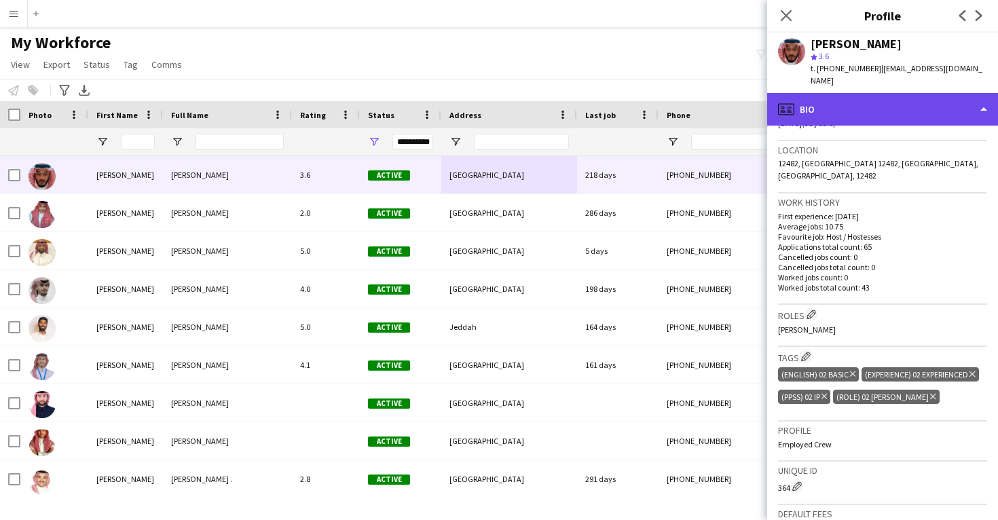
click at [839, 98] on div "profile Bio" at bounding box center [882, 109] width 231 height 33
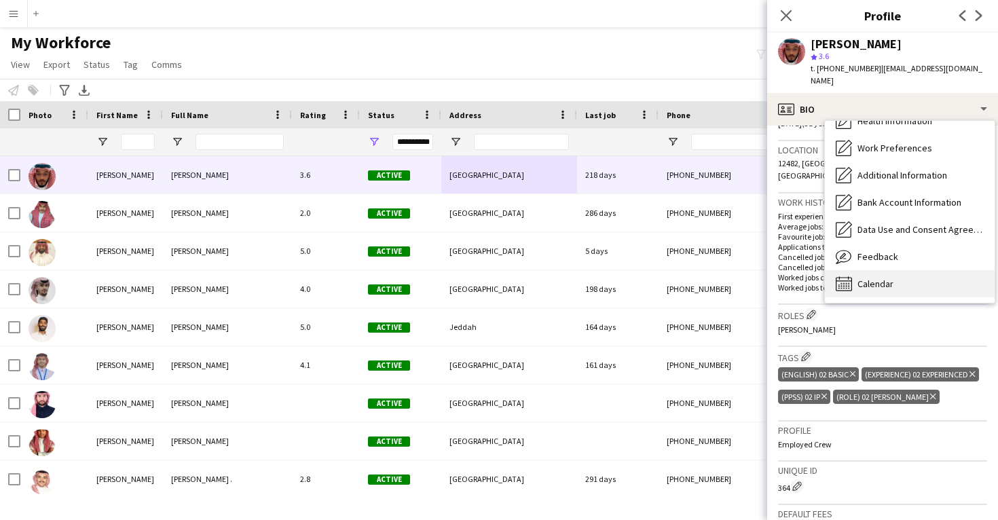
click at [885, 278] on span "Calendar" at bounding box center [876, 284] width 36 height 12
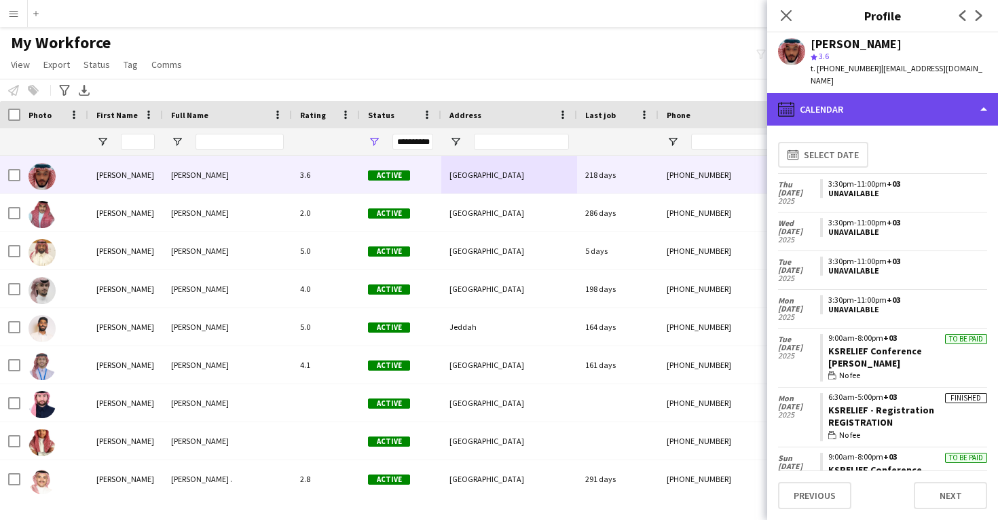
click at [858, 107] on div "calendar-full Calendar" at bounding box center [882, 109] width 231 height 33
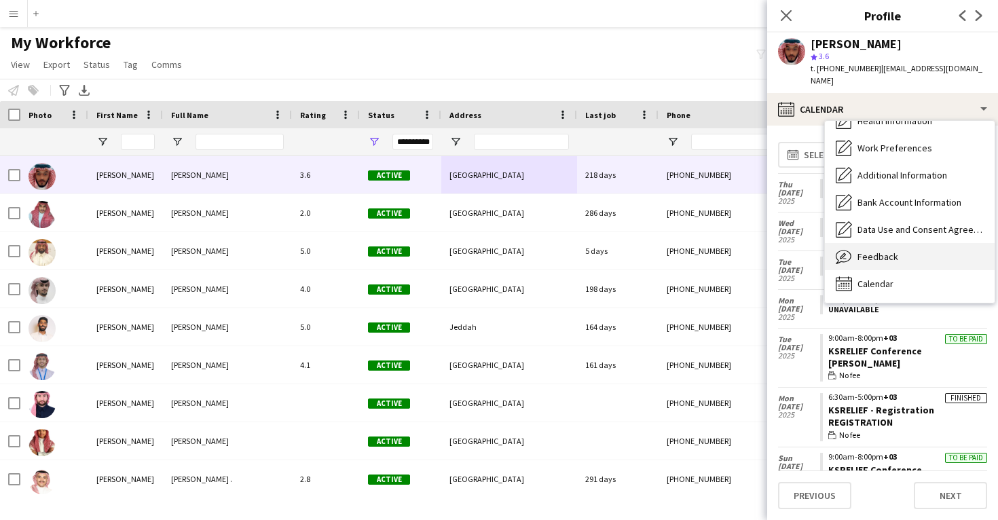
click at [881, 251] on span "Feedback" at bounding box center [878, 257] width 41 height 12
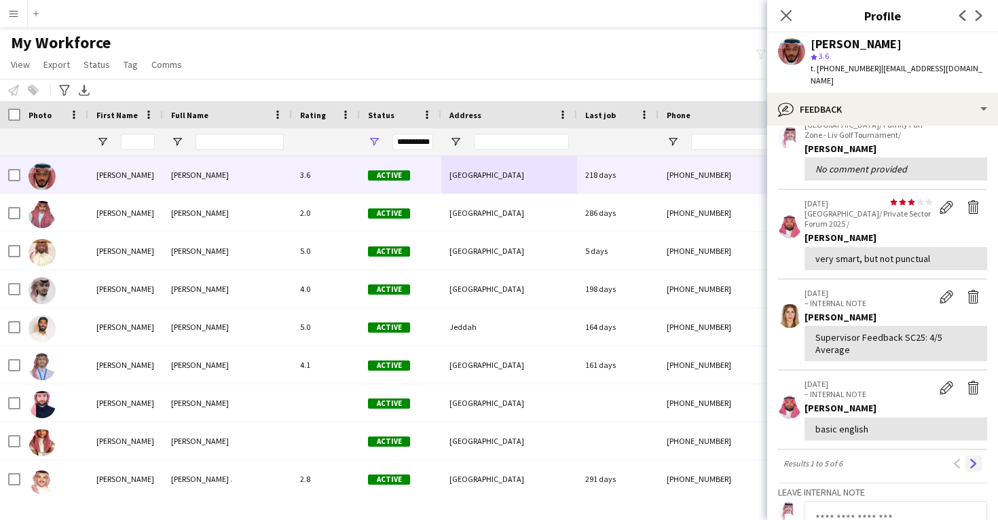
click at [971, 456] on button "Next" at bounding box center [973, 464] width 16 height 16
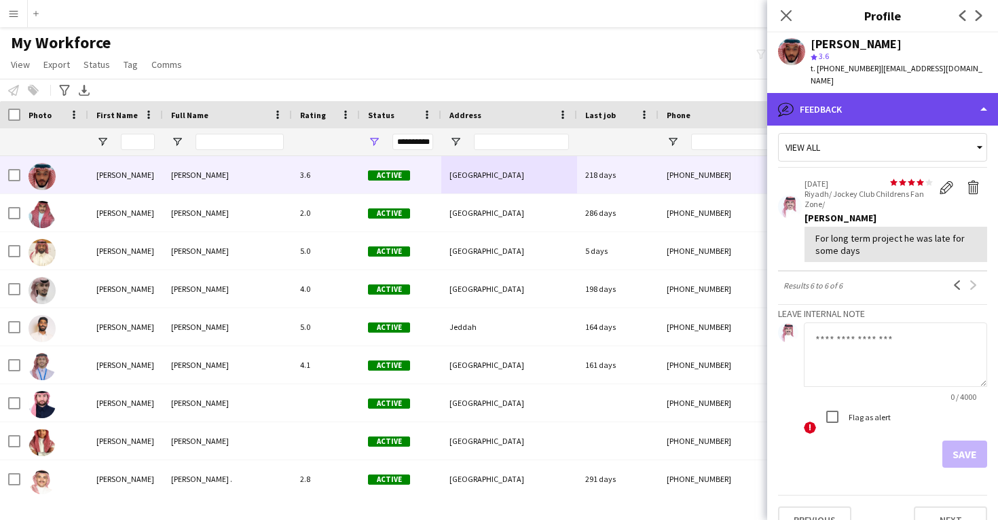
click at [864, 100] on div "bubble-pencil Feedback" at bounding box center [882, 109] width 231 height 33
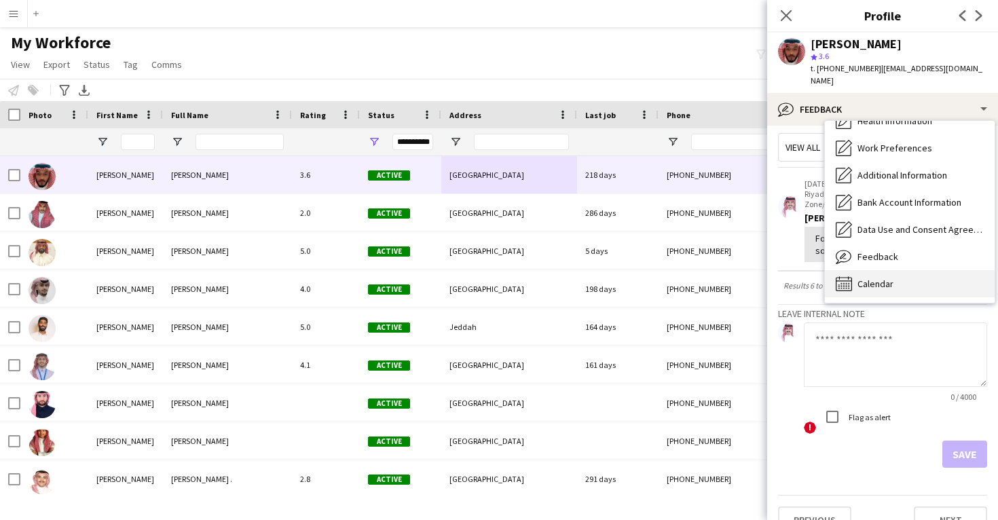
click at [885, 278] on span "Calendar" at bounding box center [876, 284] width 36 height 12
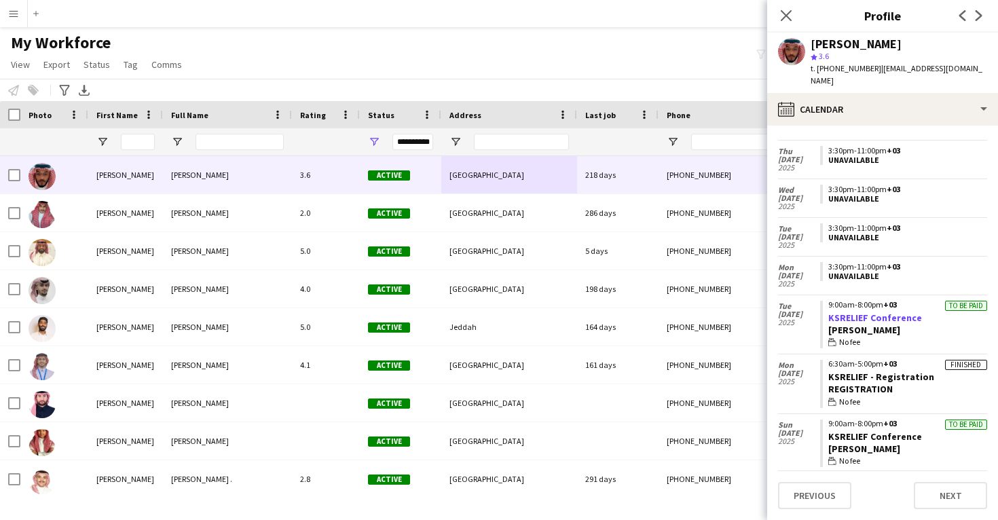
drag, startPoint x: 923, startPoint y: 307, endPoint x: 828, endPoint y: 309, distance: 95.1
click at [828, 309] on app-crew-calendar-job-card "To be paid 9:00am-8:00pm +03 KSRELIEF Conference Usher wallet No fee" at bounding box center [903, 325] width 167 height 48
click at [861, 38] on div "Mohammed Aljuaythin" at bounding box center [856, 44] width 91 height 12
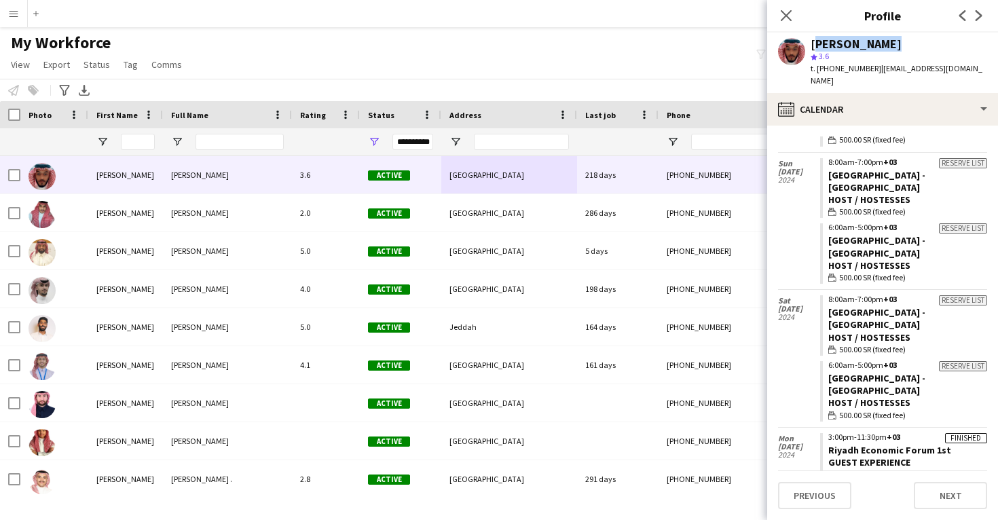
scroll to position [4330, 0]
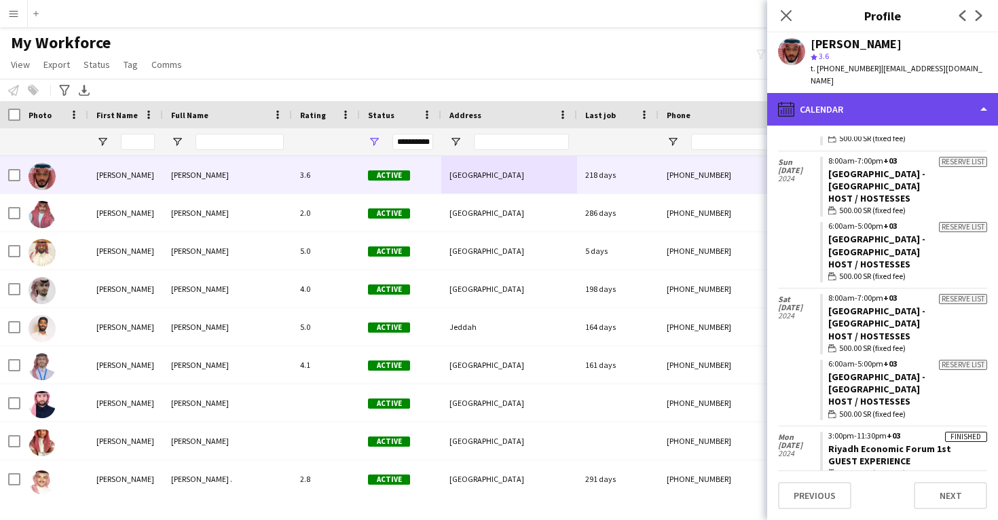
click at [851, 104] on div "calendar-full Calendar" at bounding box center [882, 109] width 231 height 33
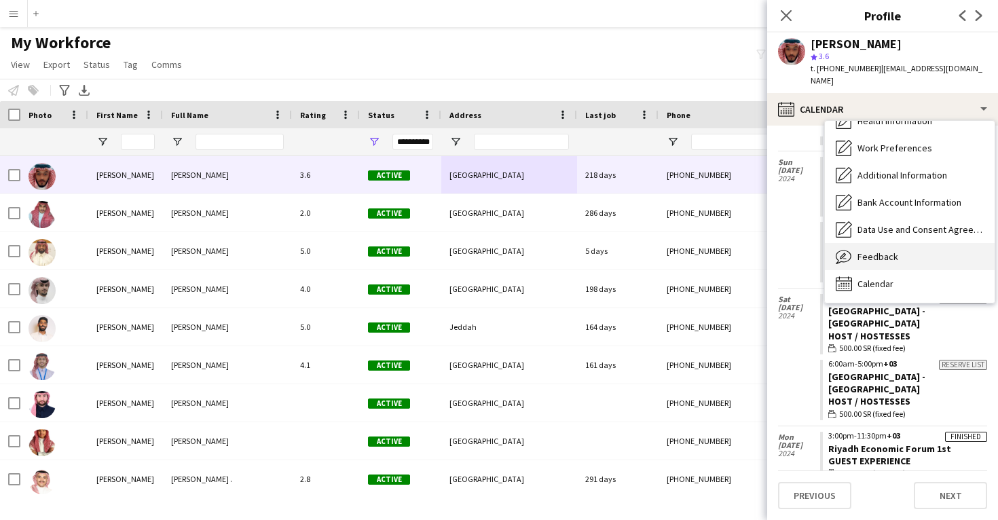
click at [870, 251] on span "Feedback" at bounding box center [878, 257] width 41 height 12
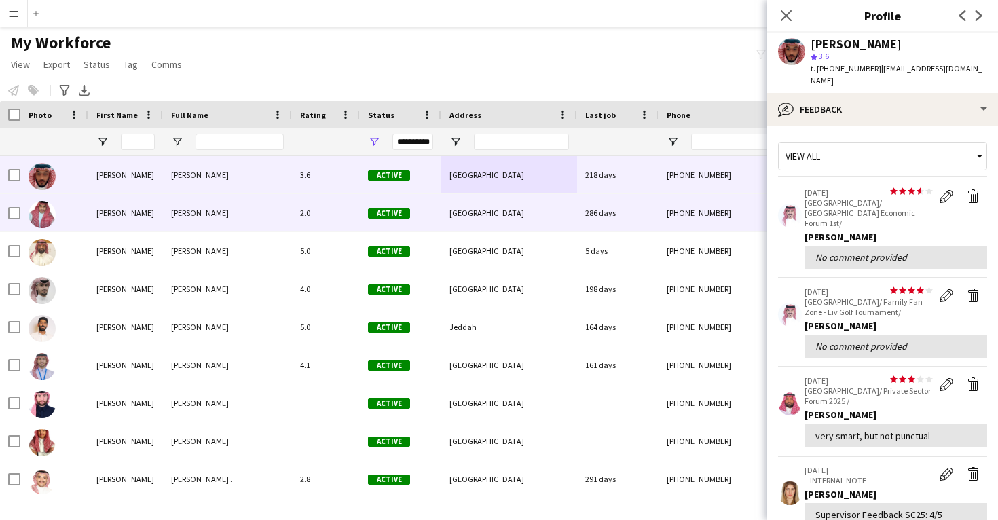
click at [650, 219] on div "286 days" at bounding box center [617, 212] width 81 height 37
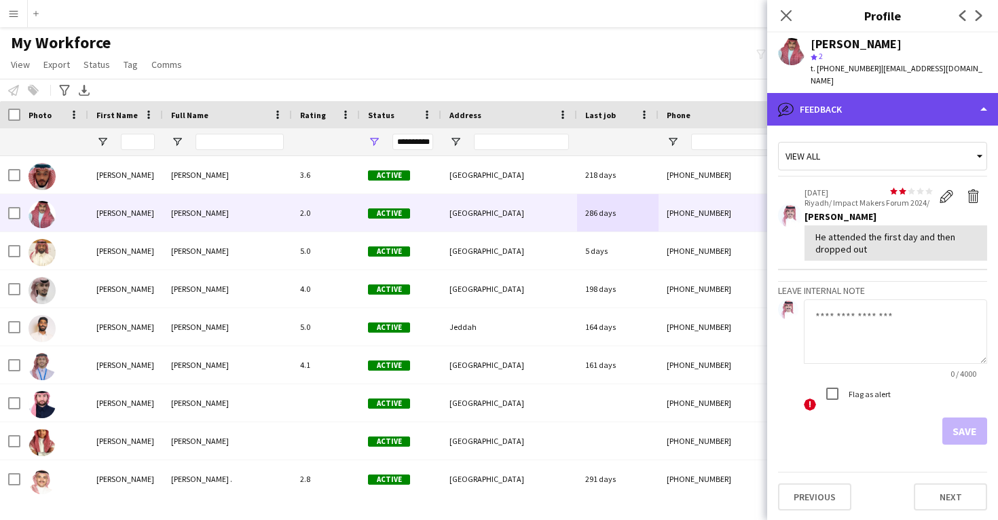
click at [826, 93] on div "bubble-pencil Feedback" at bounding box center [882, 109] width 231 height 33
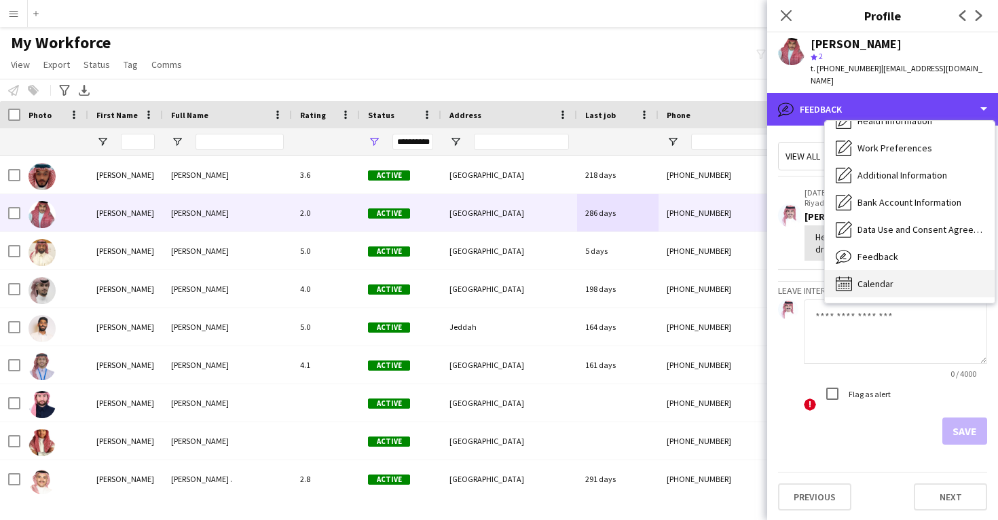
scroll to position [155, 0]
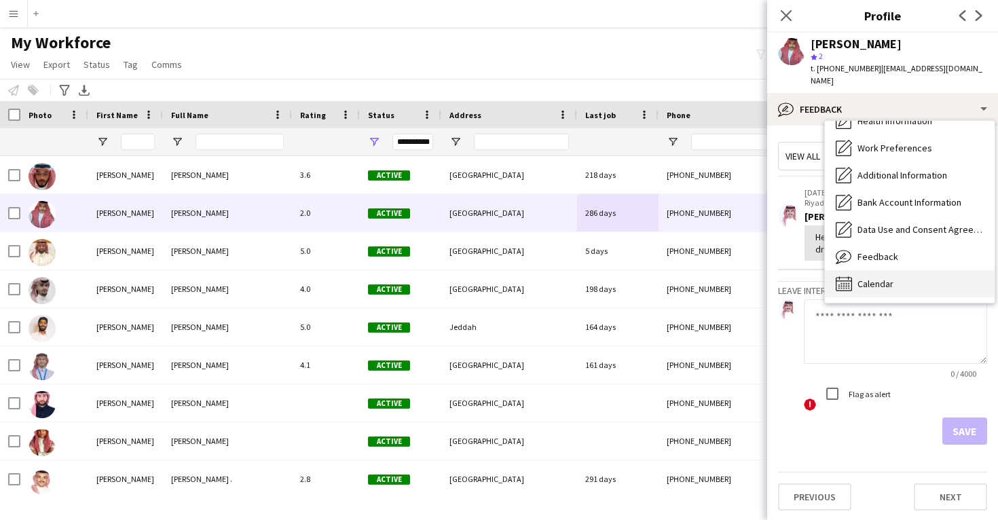
click at [885, 278] on span "Calendar" at bounding box center [876, 284] width 36 height 12
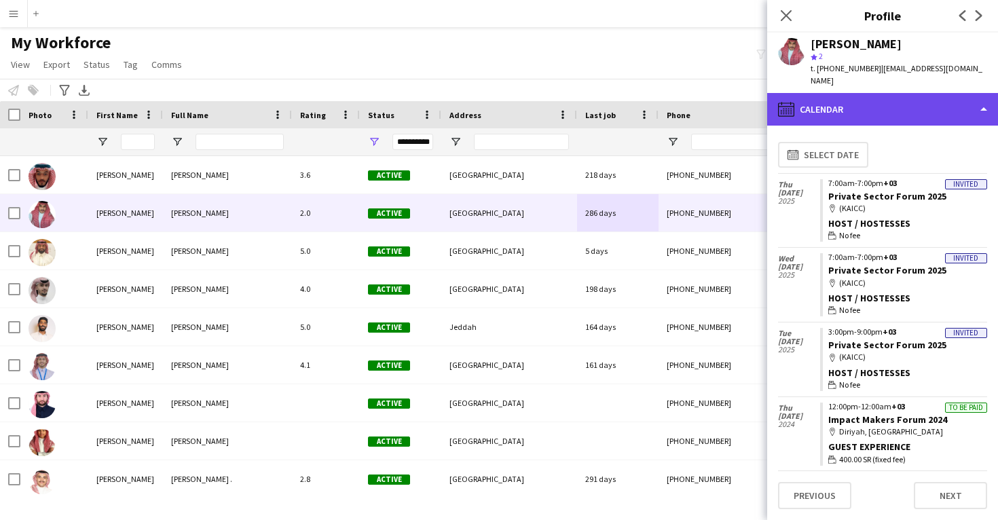
click at [851, 99] on div "calendar-full Calendar" at bounding box center [882, 109] width 231 height 33
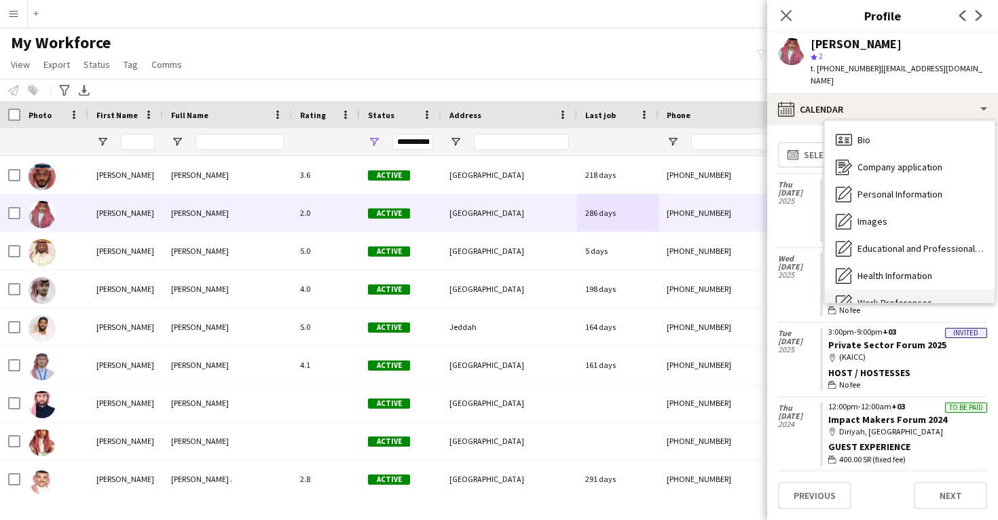
scroll to position [-1, 0]
click at [871, 133] on div "Bio Bio" at bounding box center [910, 139] width 170 height 27
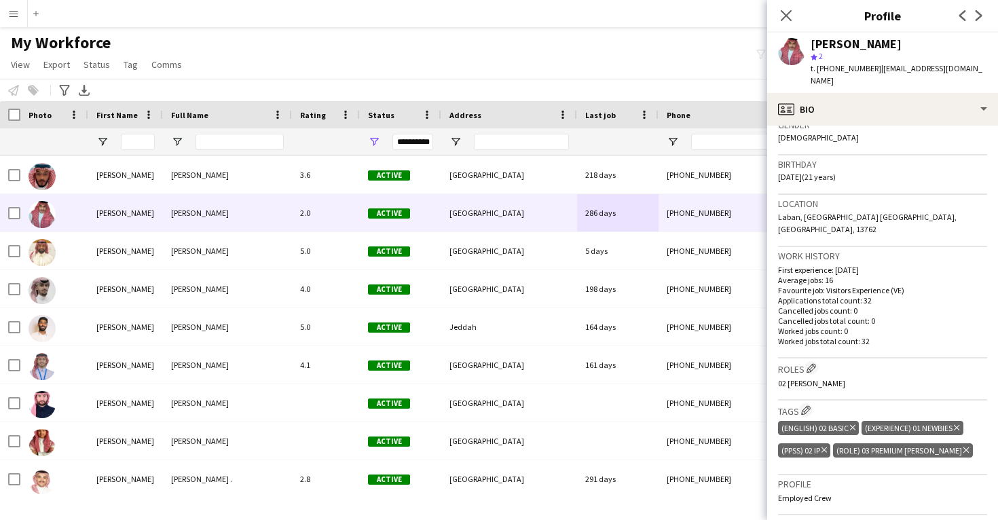
scroll to position [231, 0]
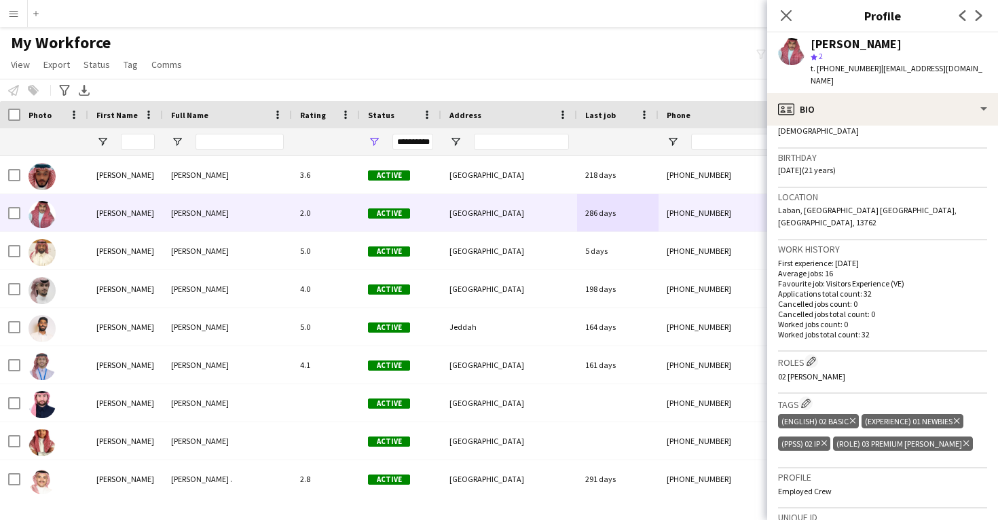
click at [963, 439] on icon "Delete tag" at bounding box center [965, 443] width 5 height 8
click at [807, 399] on app-icon "Edit crew company tags" at bounding box center [806, 404] width 10 height 10
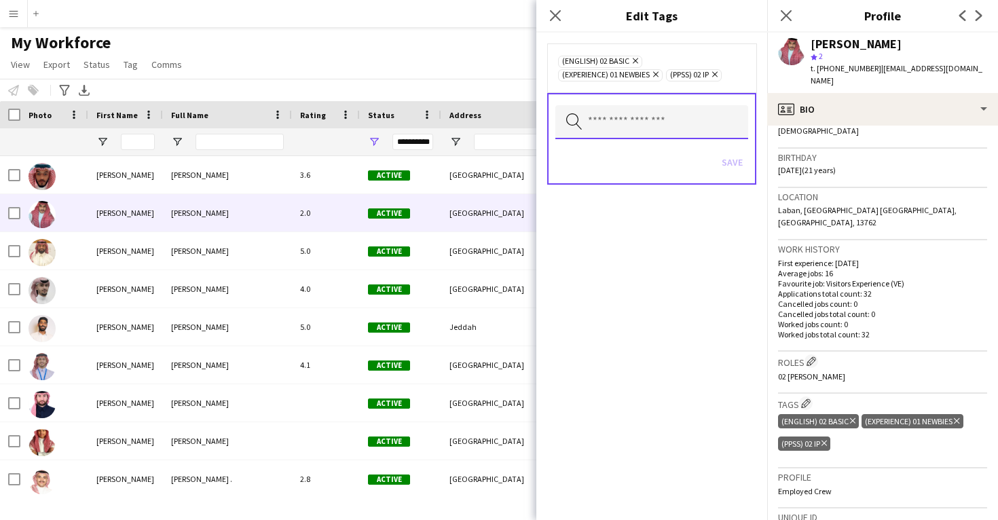
click at [621, 112] on input "text" at bounding box center [651, 122] width 193 height 34
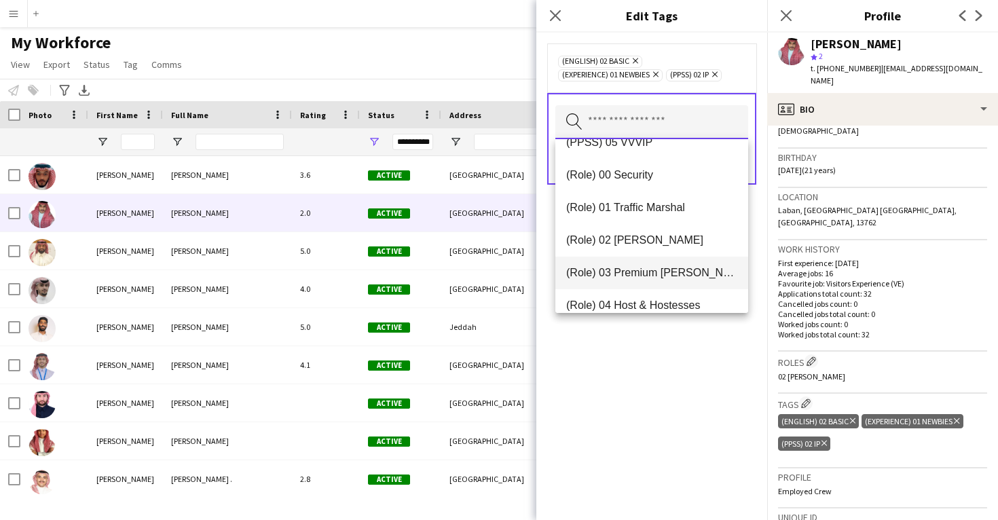
scroll to position [315, 0]
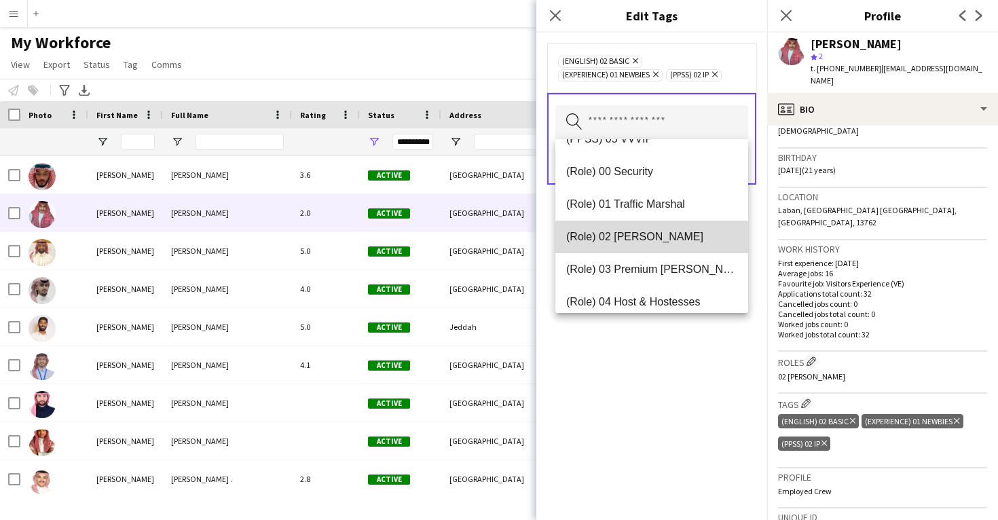
click at [621, 244] on mat-option "(Role) 02 Usher" at bounding box center [651, 237] width 193 height 33
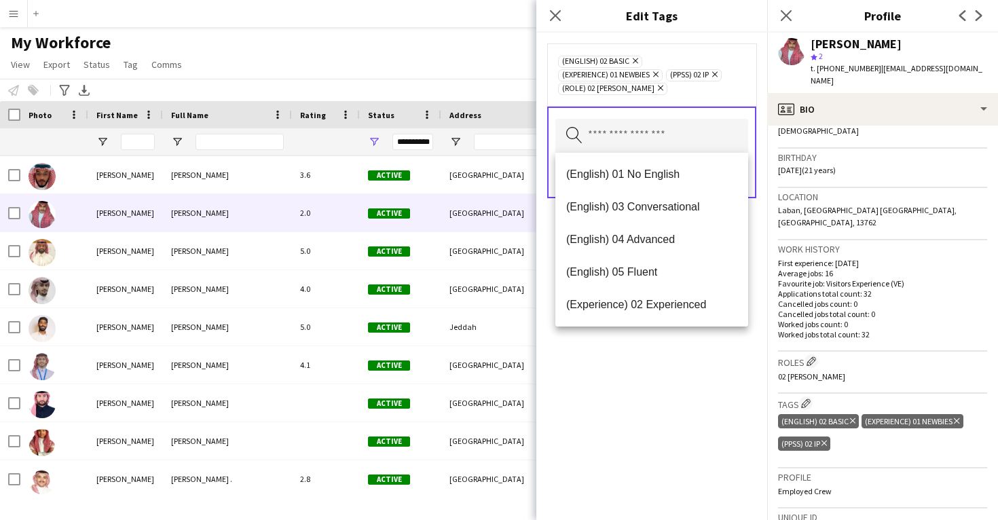
click at [638, 394] on div "(English) 02 Basic Remove (Experience) 01 Newbies Remove (PPSS) 02 IP Remove (R…" at bounding box center [651, 276] width 231 height 487
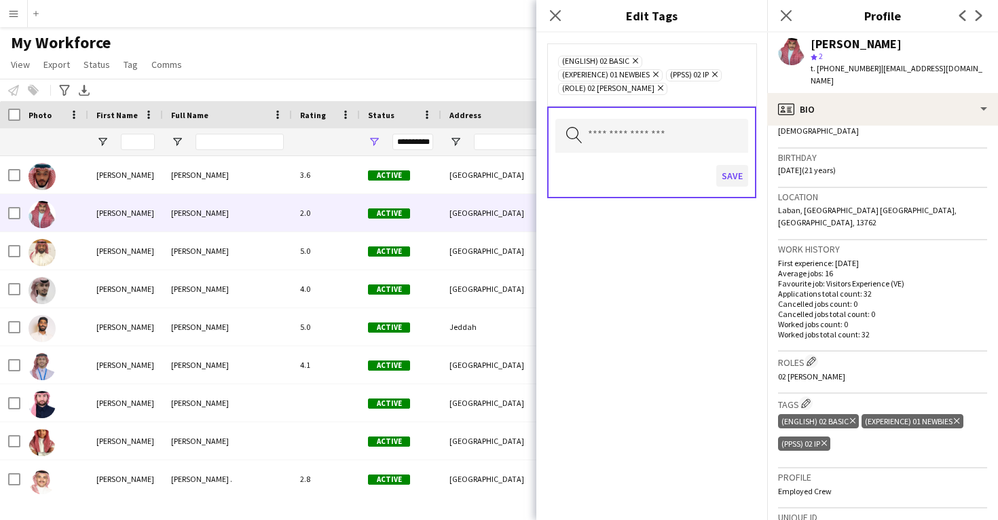
click at [727, 179] on button "Save" at bounding box center [732, 176] width 32 height 22
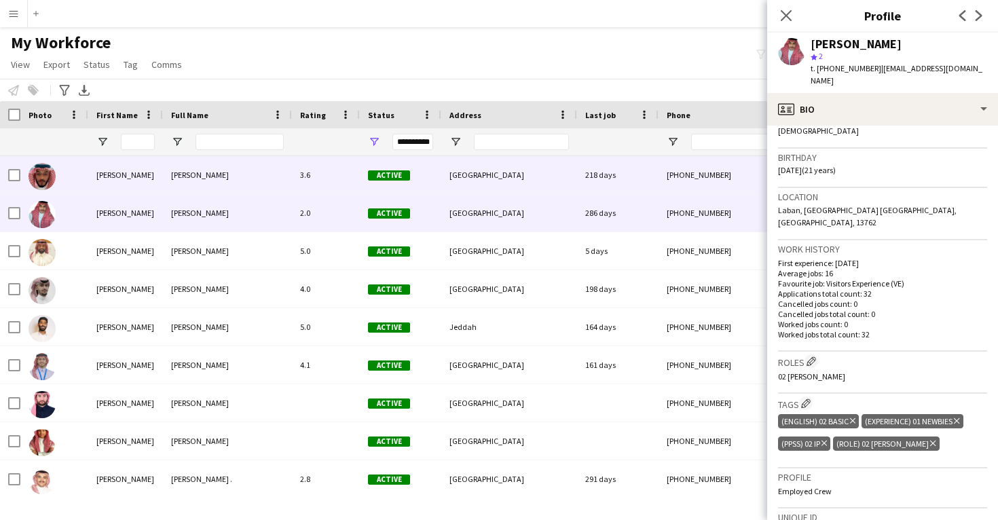
click at [551, 187] on div "Riyadh" at bounding box center [509, 174] width 136 height 37
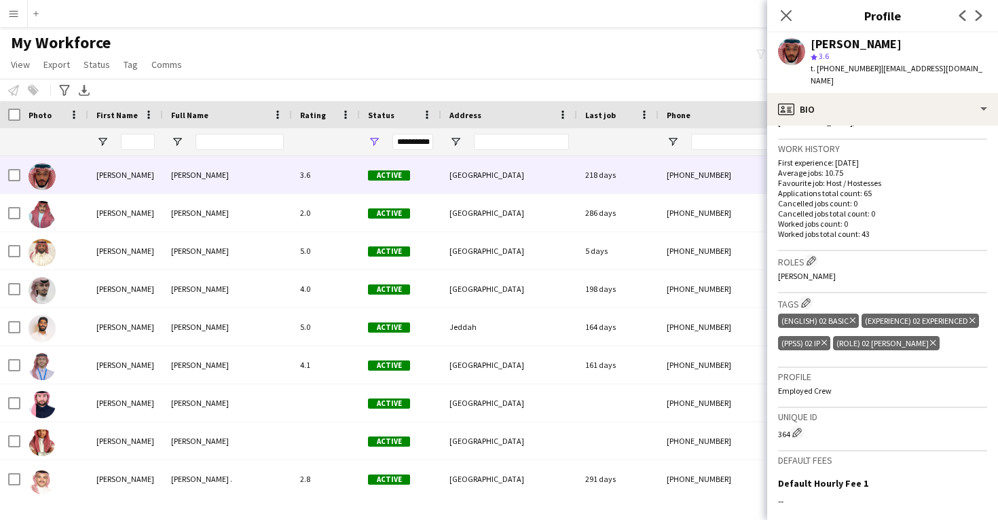
scroll to position [378, 0]
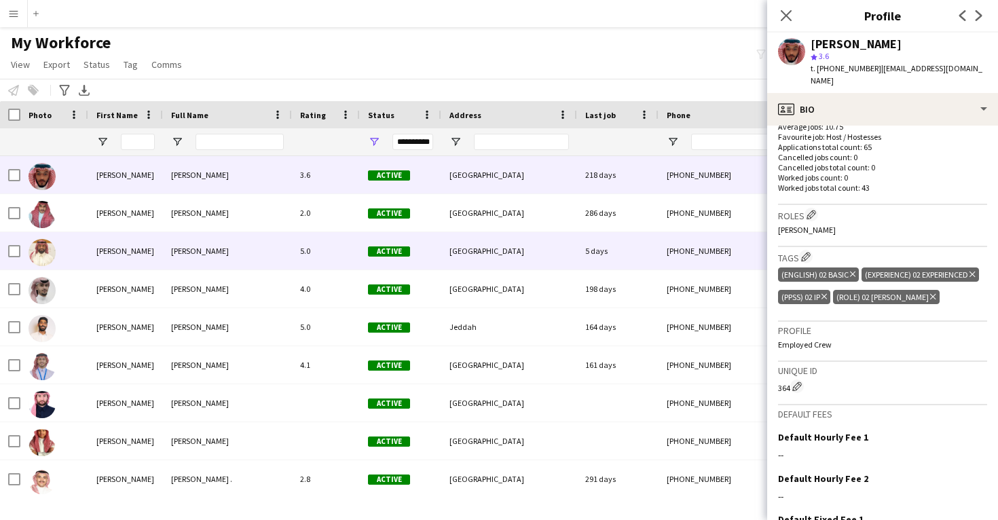
click at [663, 244] on div "+966550720300" at bounding box center [746, 250] width 174 height 37
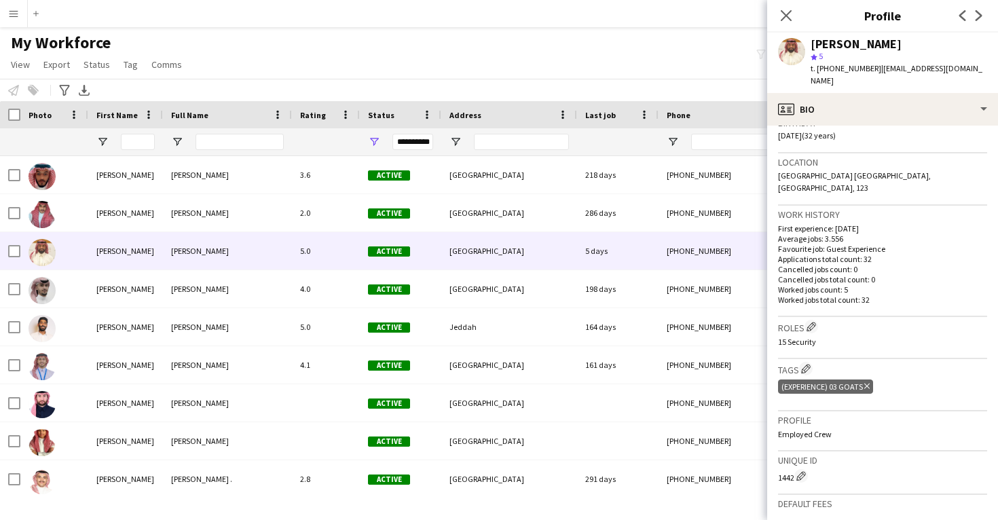
scroll to position [266, 0]
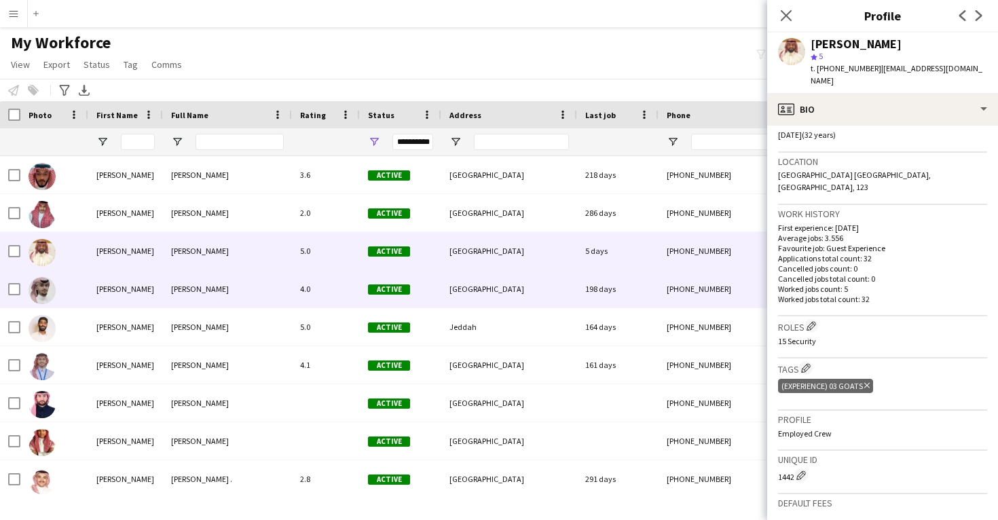
click at [672, 302] on div "+966533443659" at bounding box center [746, 288] width 174 height 37
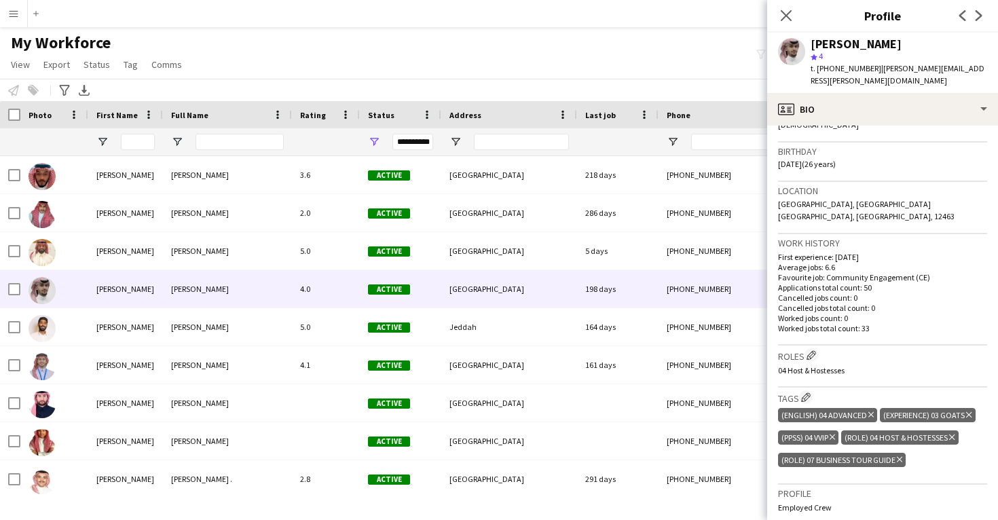
scroll to position [238, 0]
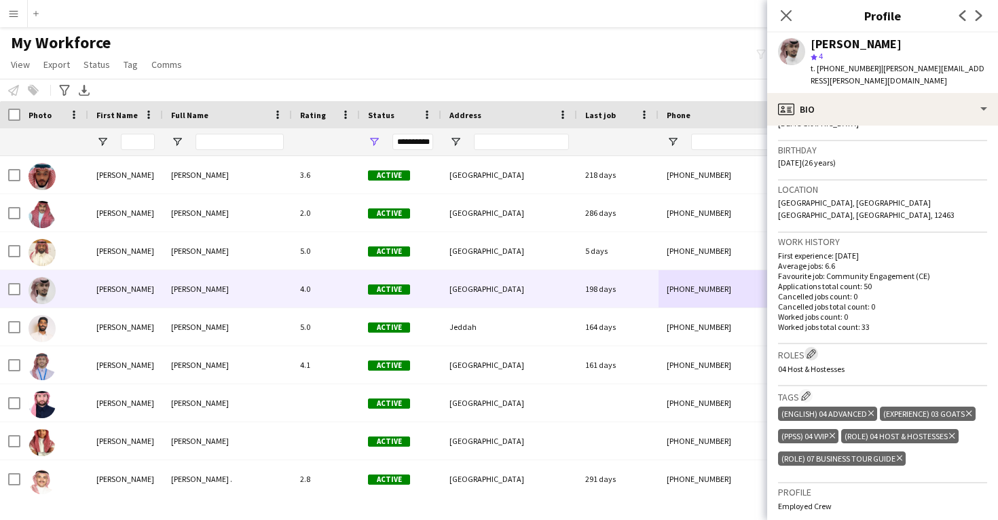
click at [810, 349] on app-icon "Edit crew company roles" at bounding box center [812, 354] width 10 height 10
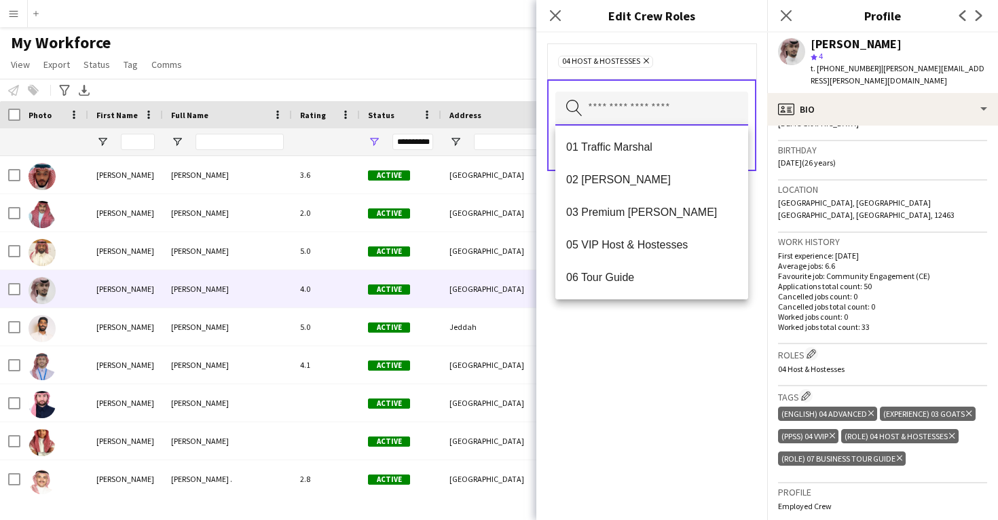
click at [646, 115] on input "text" at bounding box center [651, 109] width 193 height 34
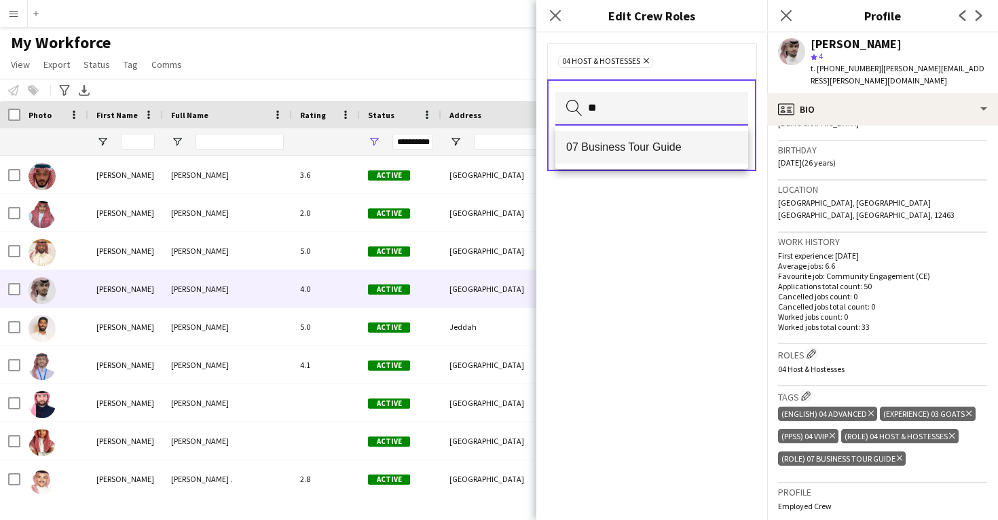
type input "**"
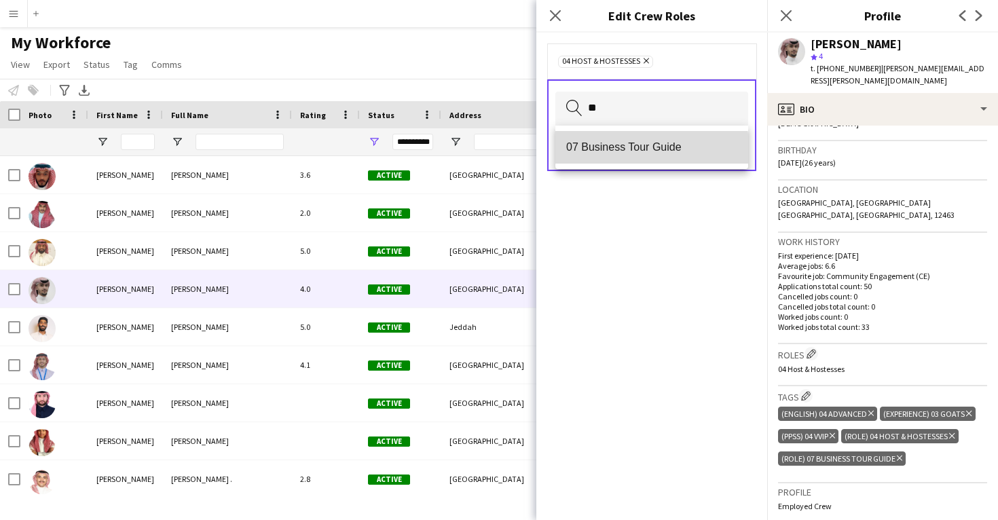
click at [640, 150] on span "07 Business Tour Guide" at bounding box center [651, 147] width 171 height 13
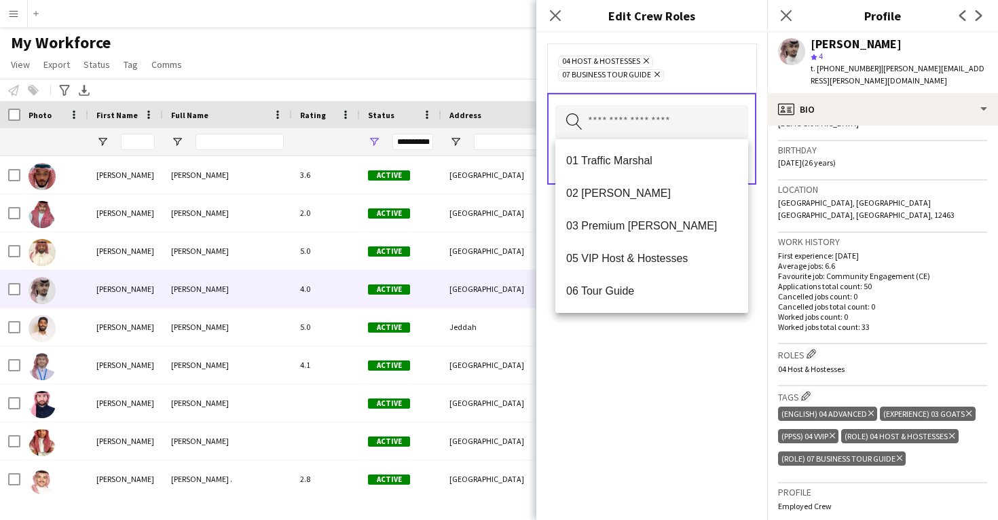
click at [674, 350] on div "04 Host & Hostesses Remove 07 Business Tour Guide Remove Search by role type Sa…" at bounding box center [651, 276] width 231 height 487
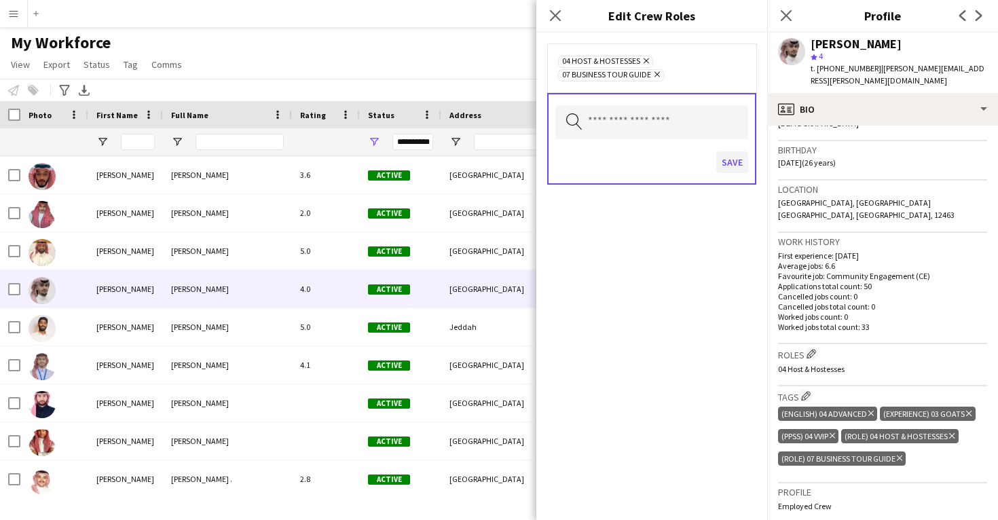
click at [737, 160] on button "Save" at bounding box center [732, 162] width 32 height 22
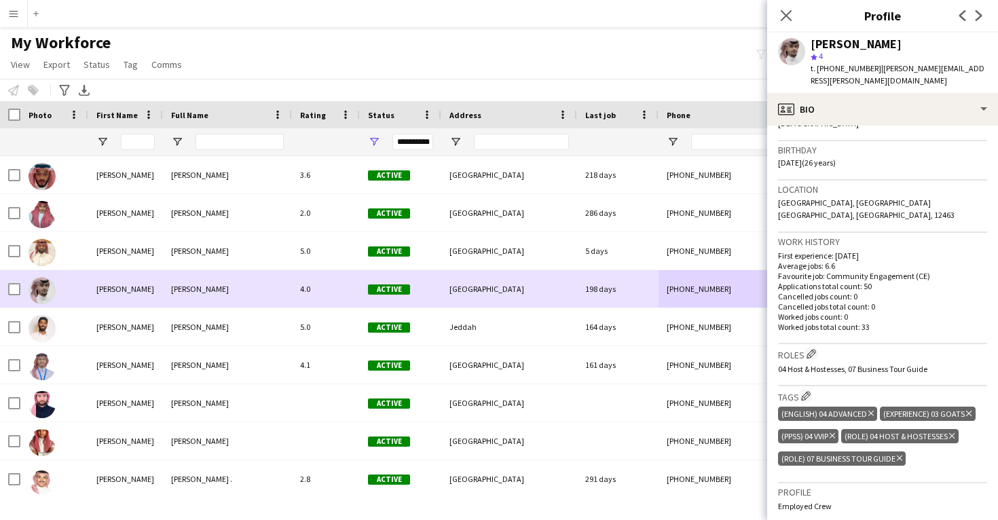
click at [647, 291] on div "198 days" at bounding box center [617, 288] width 81 height 37
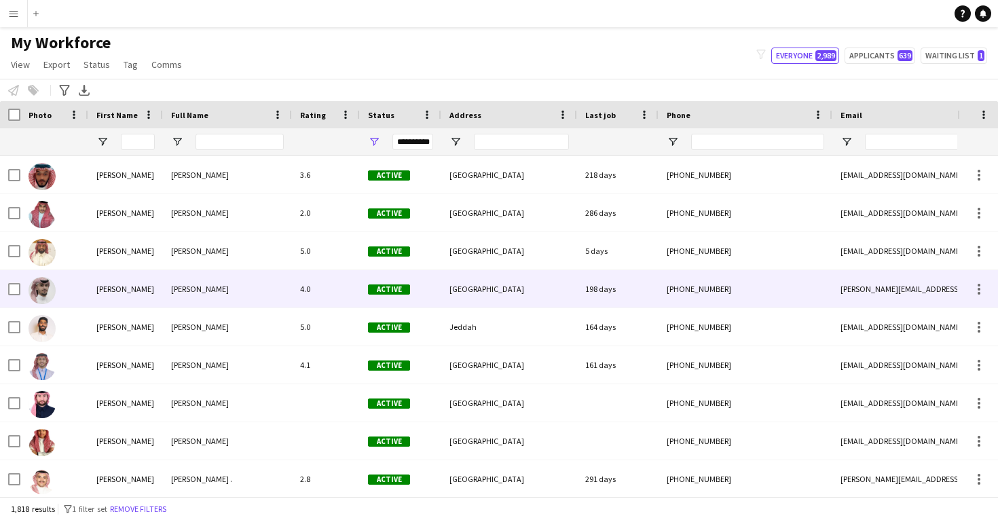
click at [647, 291] on div "198 days" at bounding box center [617, 288] width 81 height 37
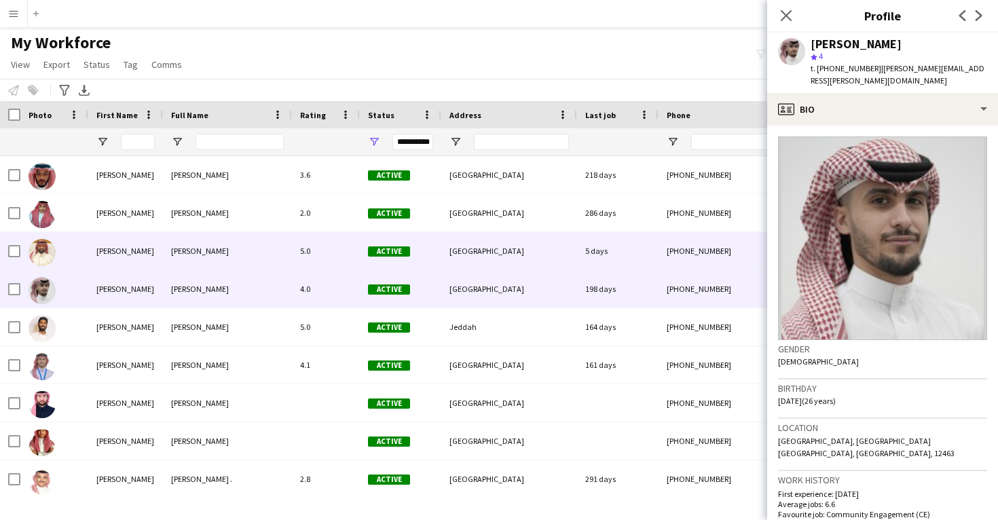
click at [602, 263] on div "5 days" at bounding box center [617, 250] width 81 height 37
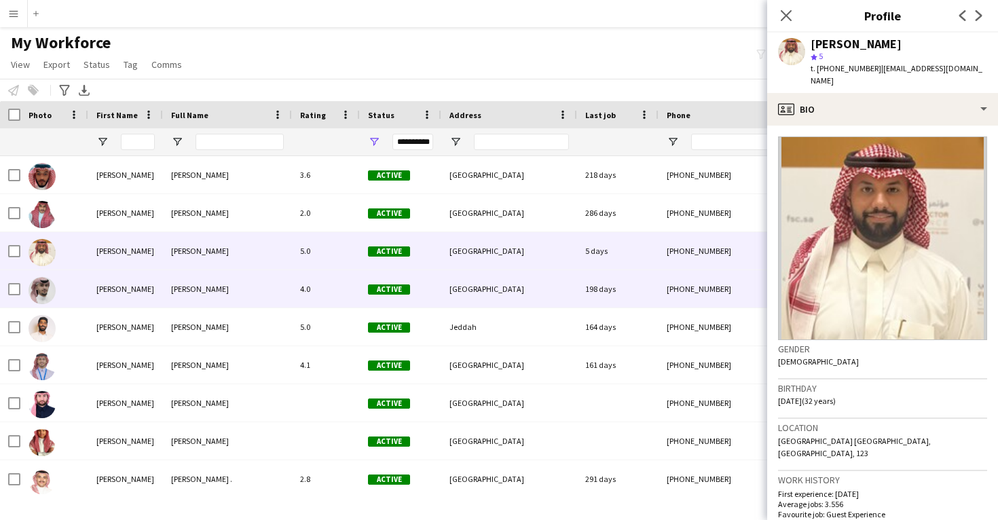
click at [602, 280] on div "198 days" at bounding box center [617, 288] width 81 height 37
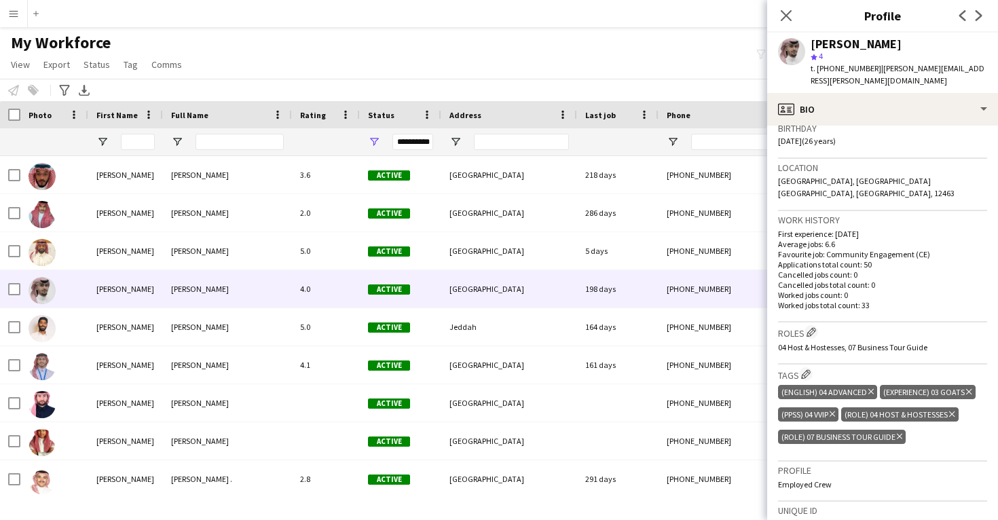
scroll to position [261, 0]
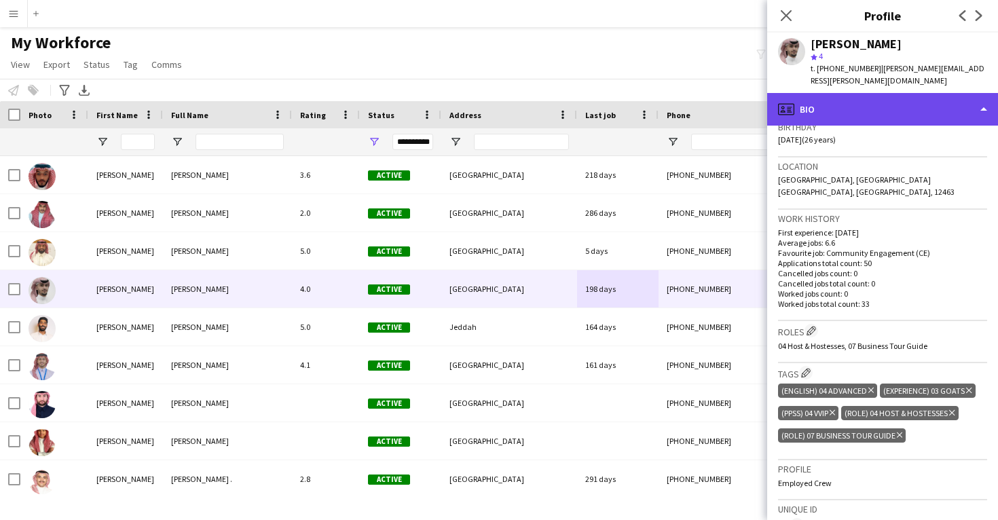
click at [853, 100] on div "profile Bio" at bounding box center [882, 109] width 231 height 33
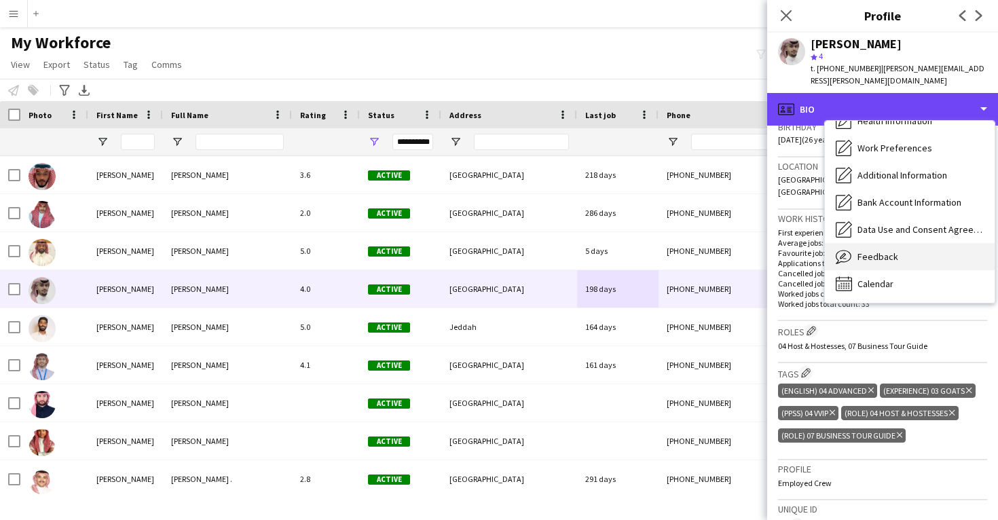
scroll to position [155, 0]
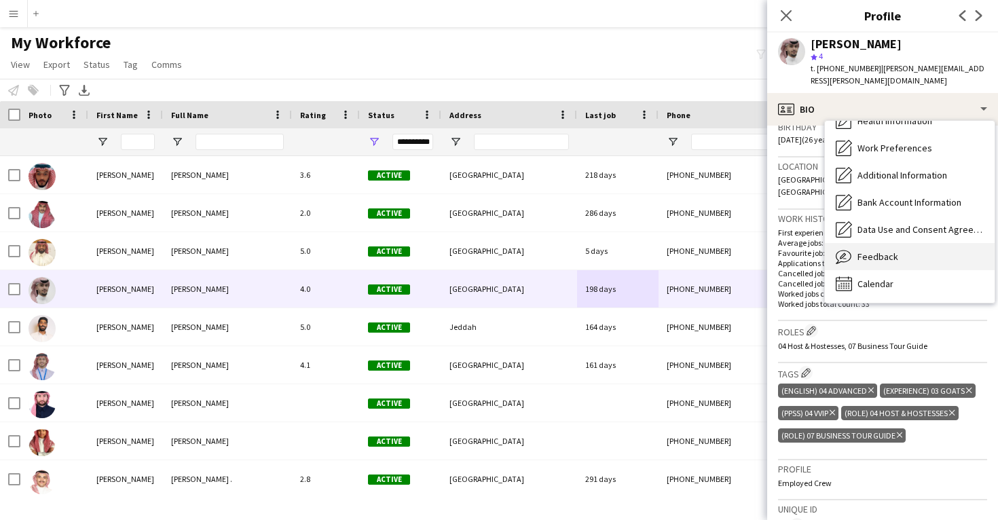
click at [913, 243] on div "Feedback Feedback" at bounding box center [910, 256] width 170 height 27
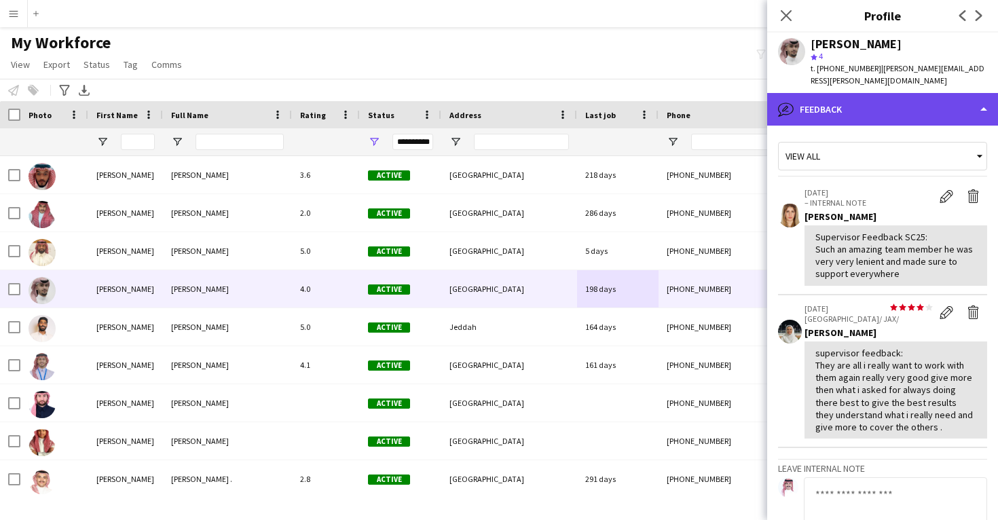
click at [868, 105] on div "bubble-pencil Feedback" at bounding box center [882, 109] width 231 height 33
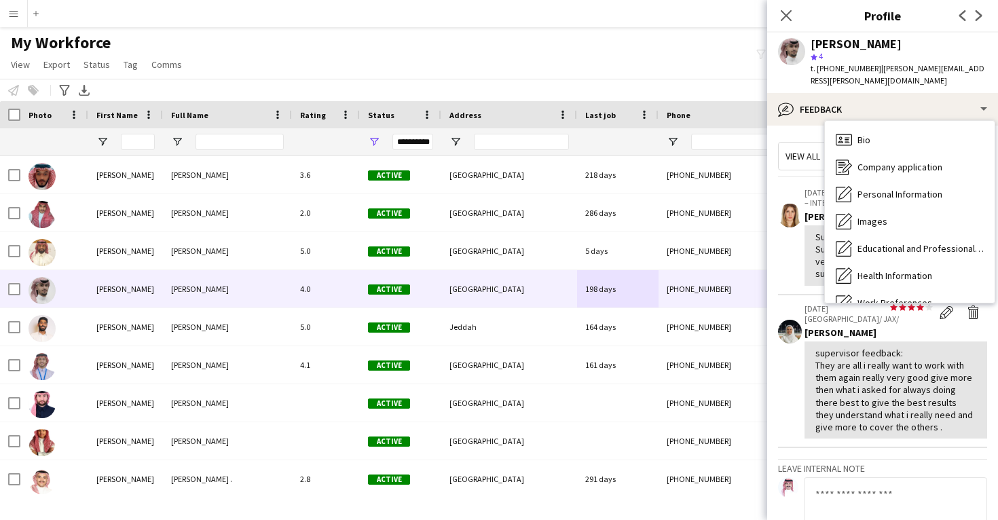
click at [914, 425] on div "Calendar Calendar" at bounding box center [910, 438] width 170 height 27
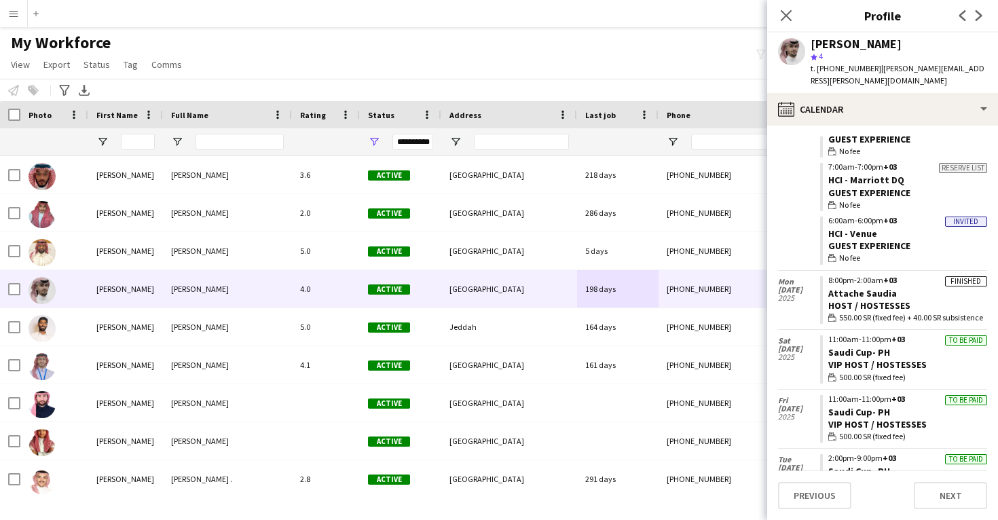
scroll to position [629, 0]
drag, startPoint x: 902, startPoint y: 268, endPoint x: 826, endPoint y: 275, distance: 75.7
click at [826, 275] on app-crew-calendar-job-card "Finished 8:00pm-2:00am +03 Attache Saudia Host / Hostesses wallet 550.00 SR (fi…" at bounding box center [903, 298] width 167 height 48
click at [824, 47] on div "Mohammed AlMousa" at bounding box center [856, 44] width 91 height 12
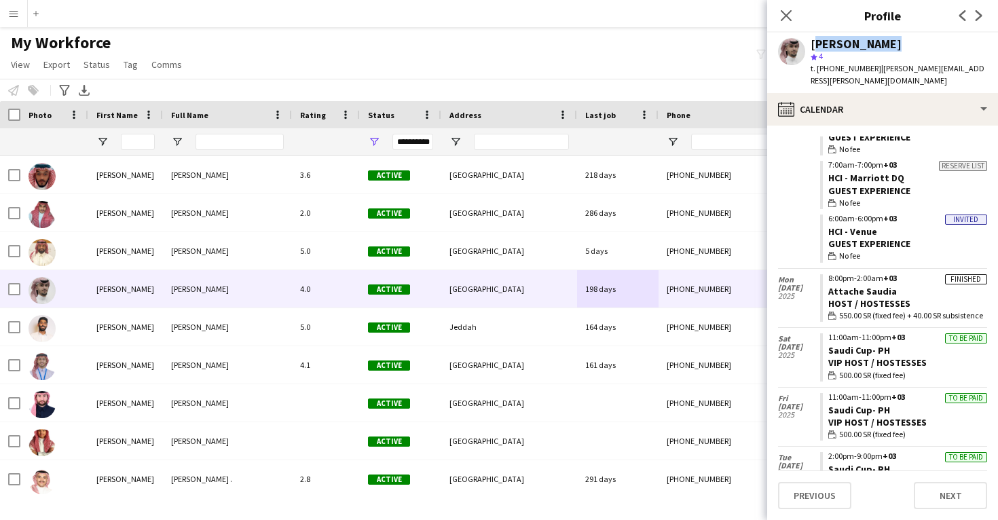
click at [824, 47] on div "Mohammed AlMousa" at bounding box center [856, 44] width 91 height 12
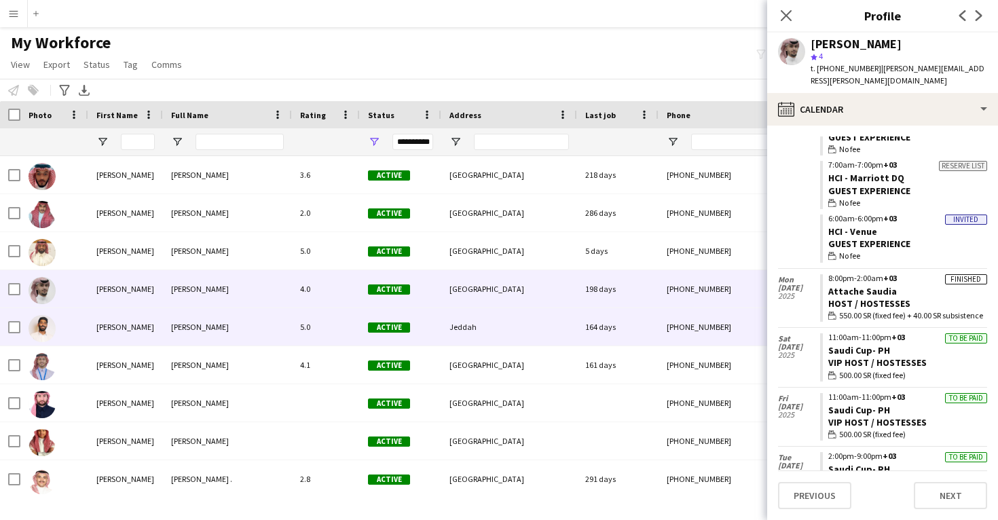
click at [646, 327] on div "164 days" at bounding box center [617, 326] width 81 height 37
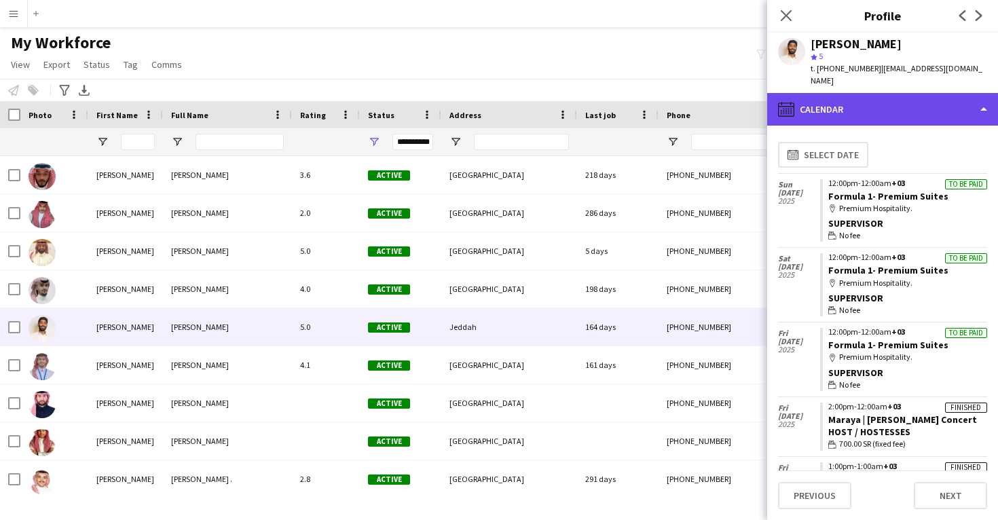
click at [832, 103] on div "calendar-full Calendar" at bounding box center [882, 109] width 231 height 33
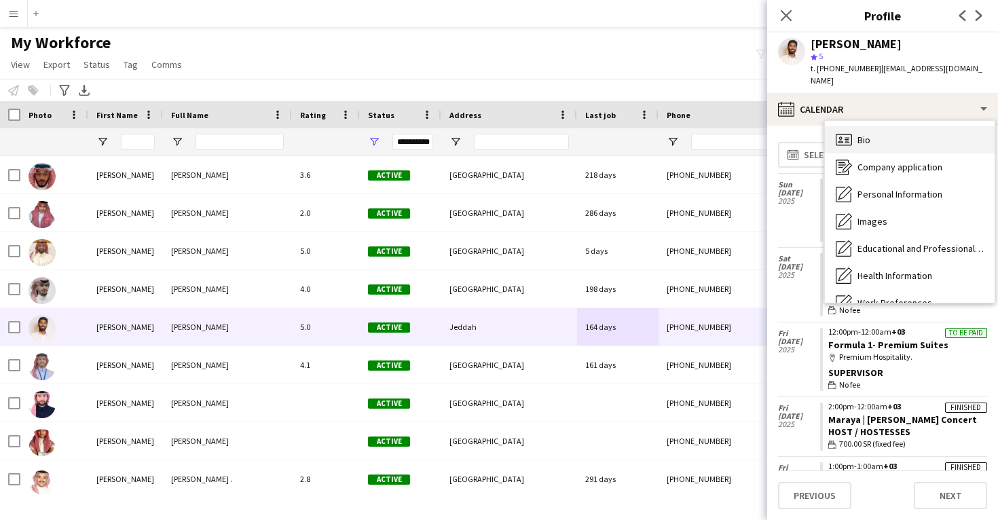
click at [845, 134] on icon at bounding box center [844, 140] width 16 height 12
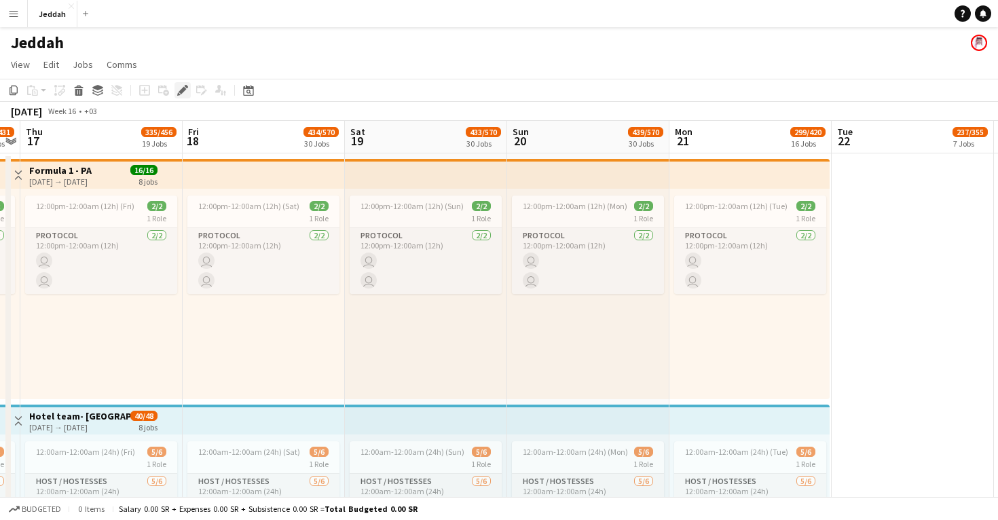
click at [179, 90] on icon "Edit" at bounding box center [182, 90] width 11 height 11
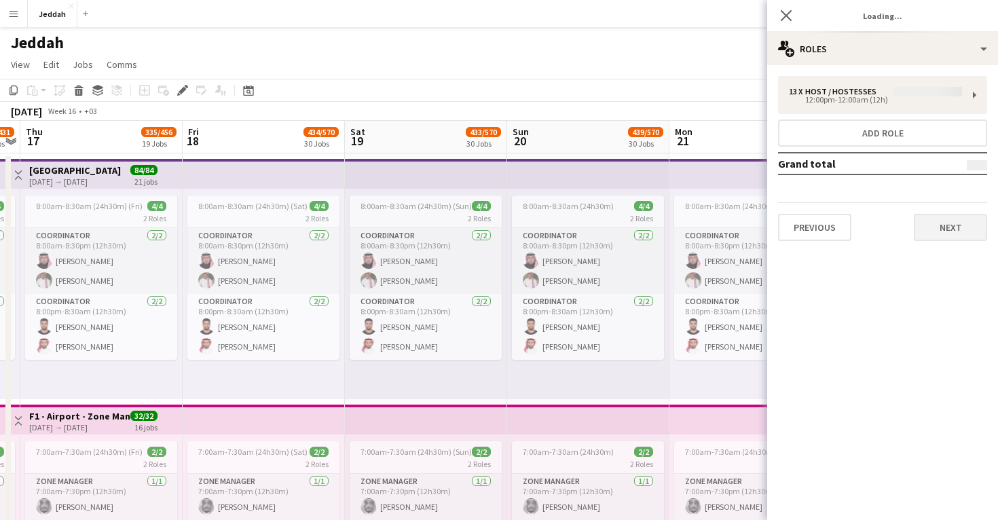
click at [930, 229] on button "Next" at bounding box center [950, 227] width 73 height 27
type input "**********"
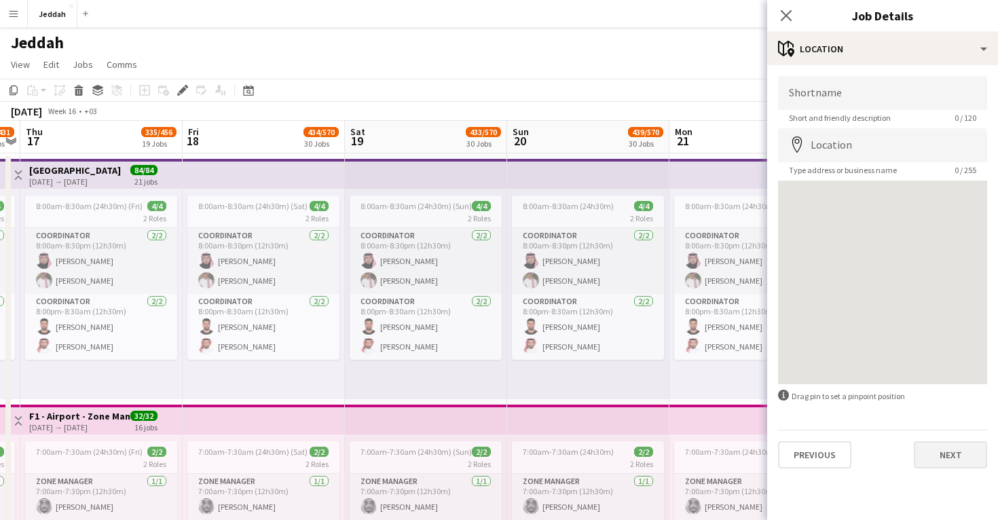
click at [949, 447] on button "Next" at bounding box center [950, 454] width 73 height 27
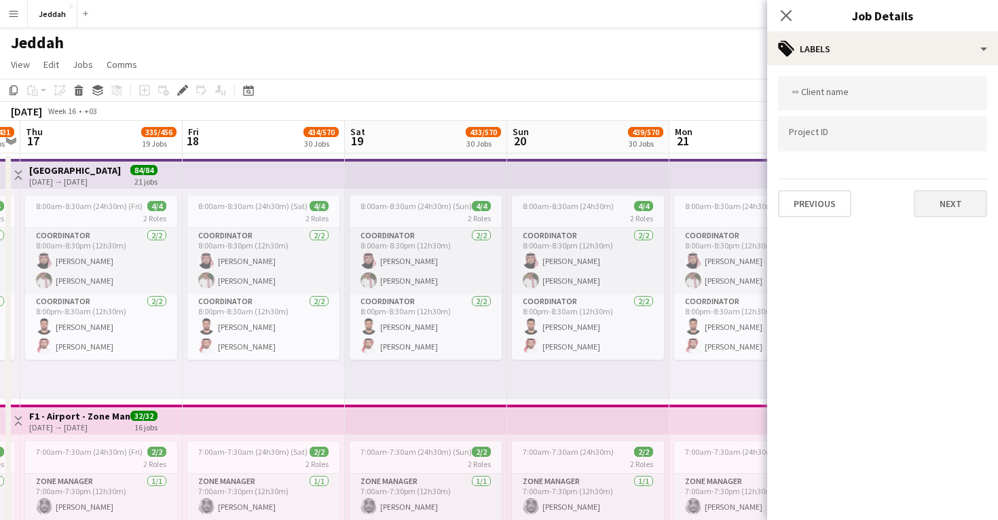
click at [938, 204] on button "Next" at bounding box center [950, 203] width 73 height 27
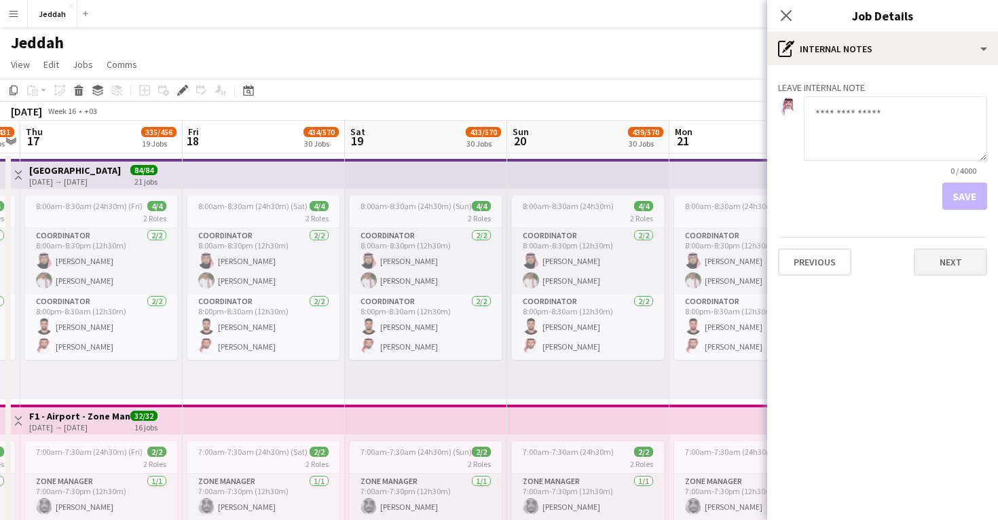
click at [947, 270] on button "Next" at bounding box center [950, 262] width 73 height 27
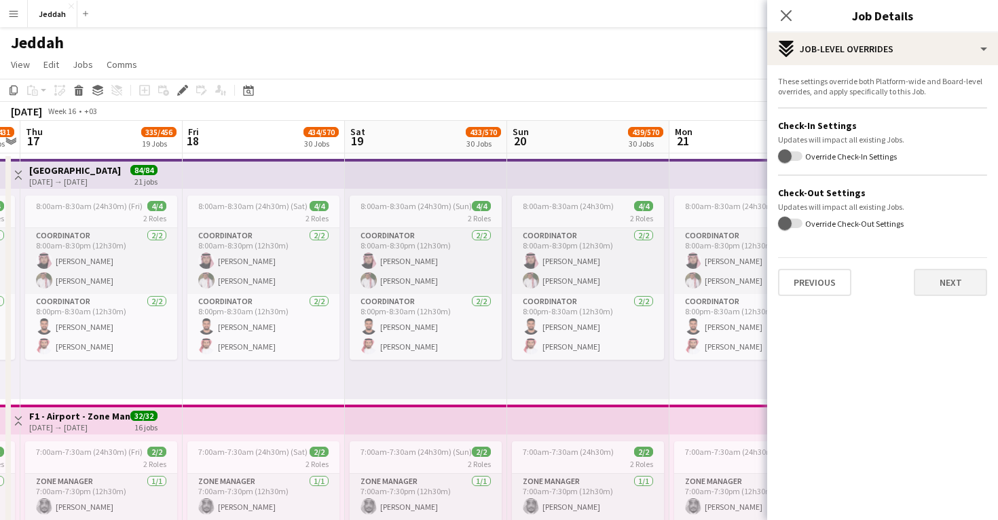
click at [950, 286] on button "Next" at bounding box center [950, 282] width 73 height 27
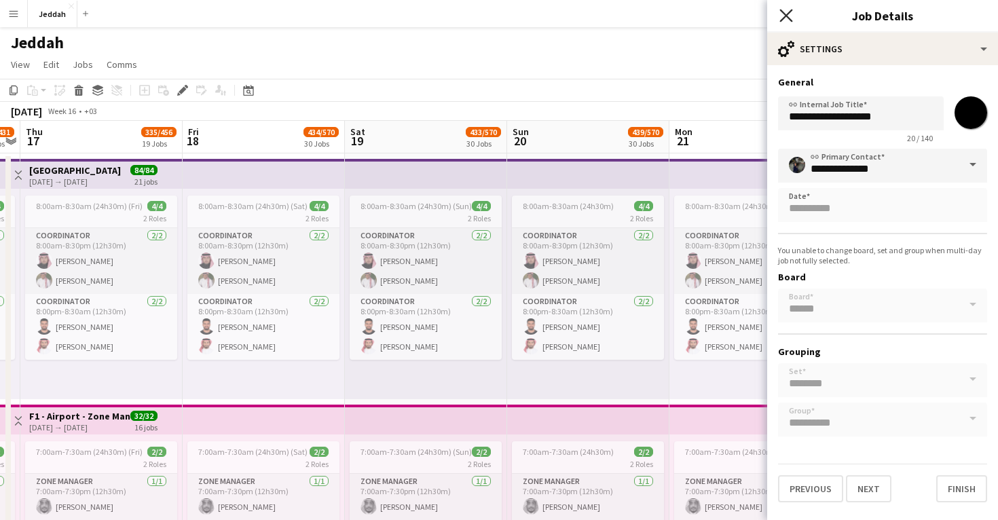
click at [786, 22] on icon "Close pop-in" at bounding box center [785, 15] width 13 height 13
